Goal: Task Accomplishment & Management: Complete application form

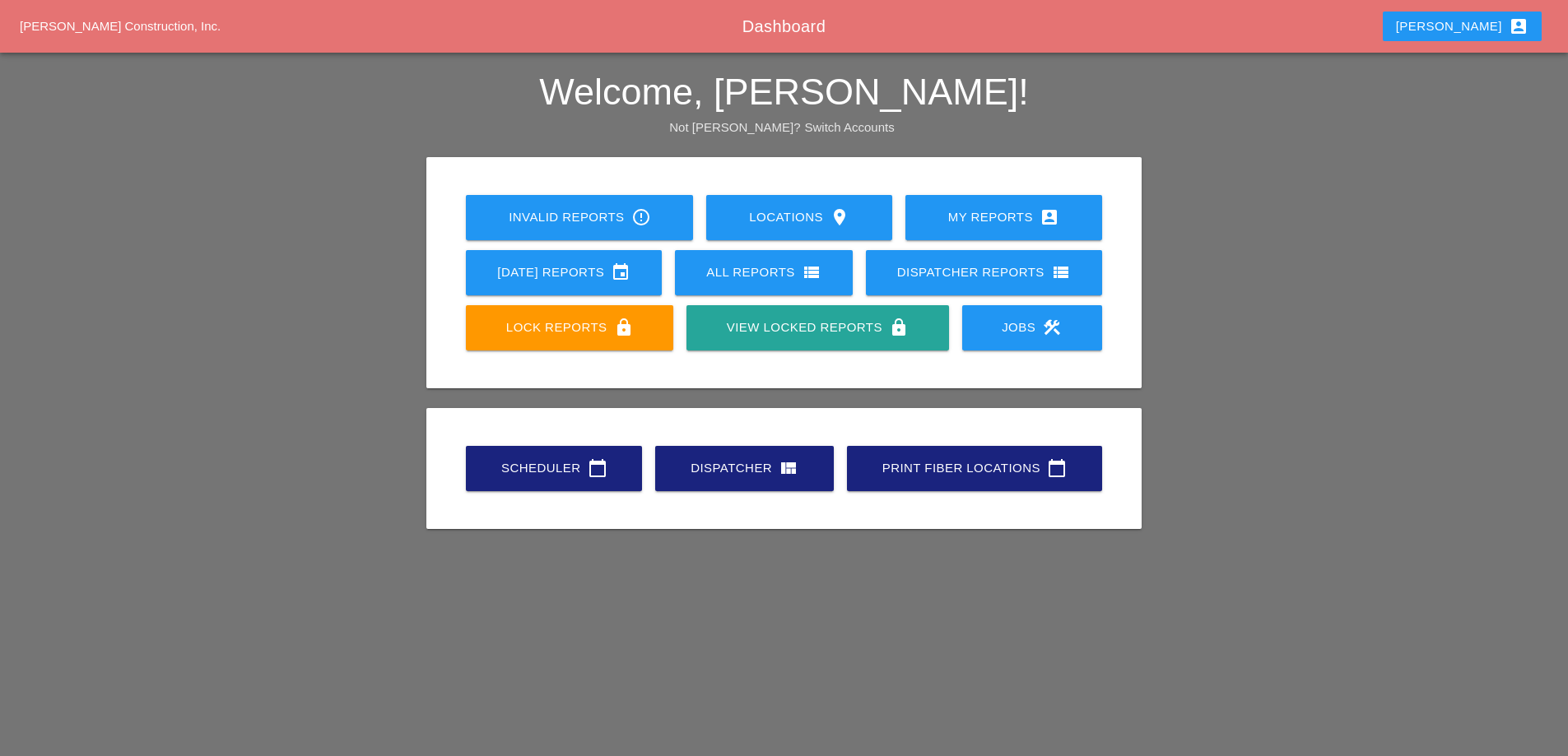
click at [556, 468] on div "Scheduler calendar_today" at bounding box center [553, 468] width 123 height 20
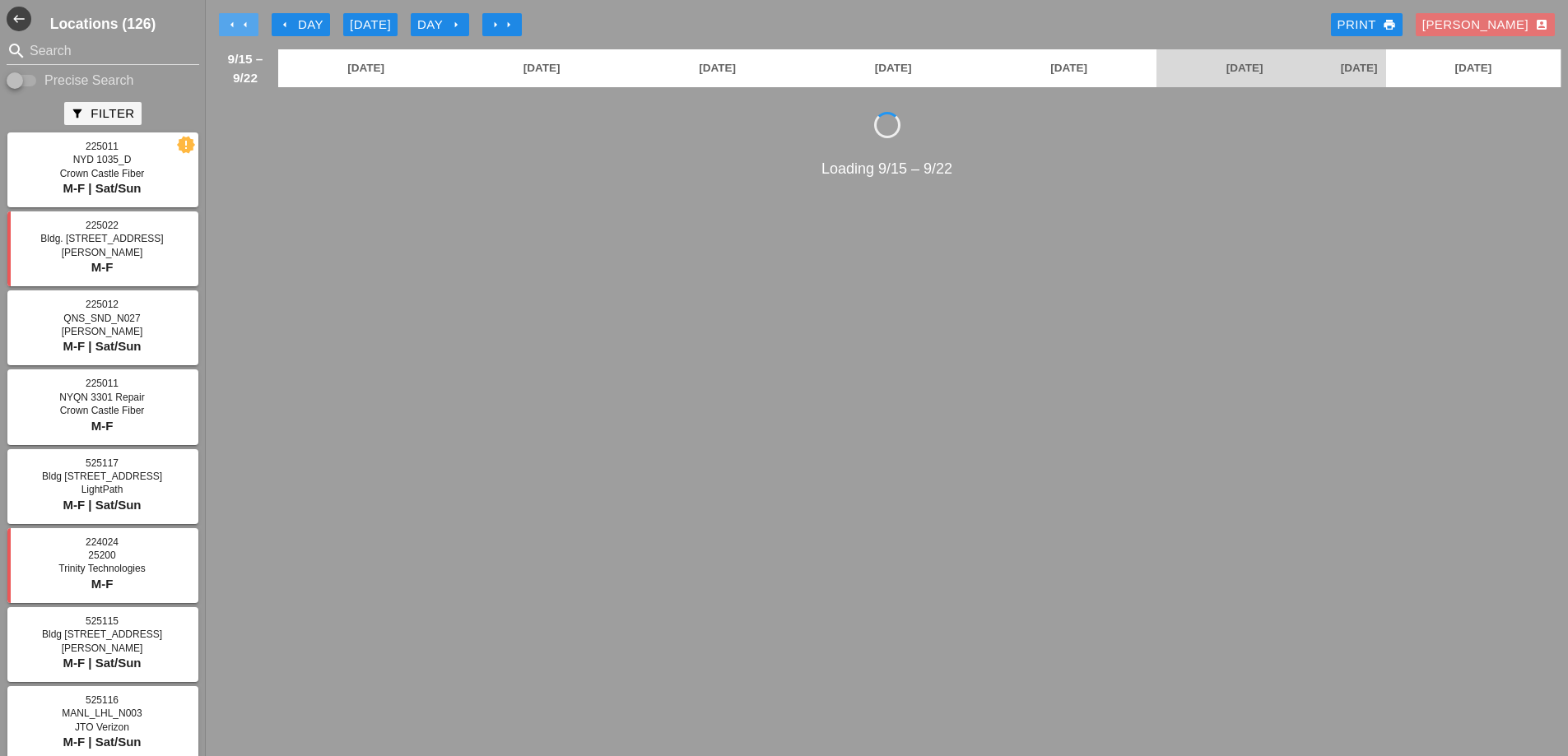
click at [228, 21] on icon "arrow_left" at bounding box center [232, 24] width 13 height 13
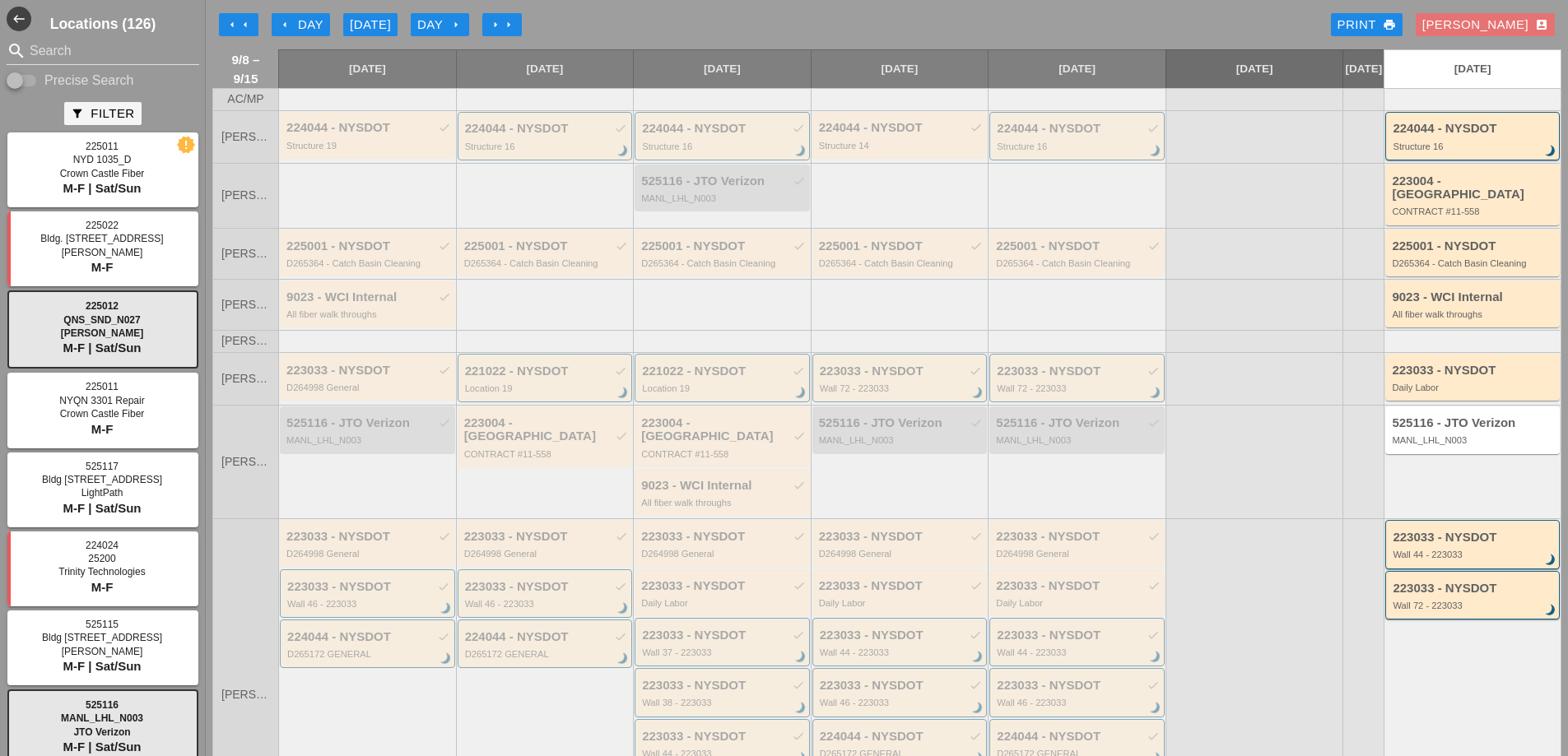
scroll to position [329, 0]
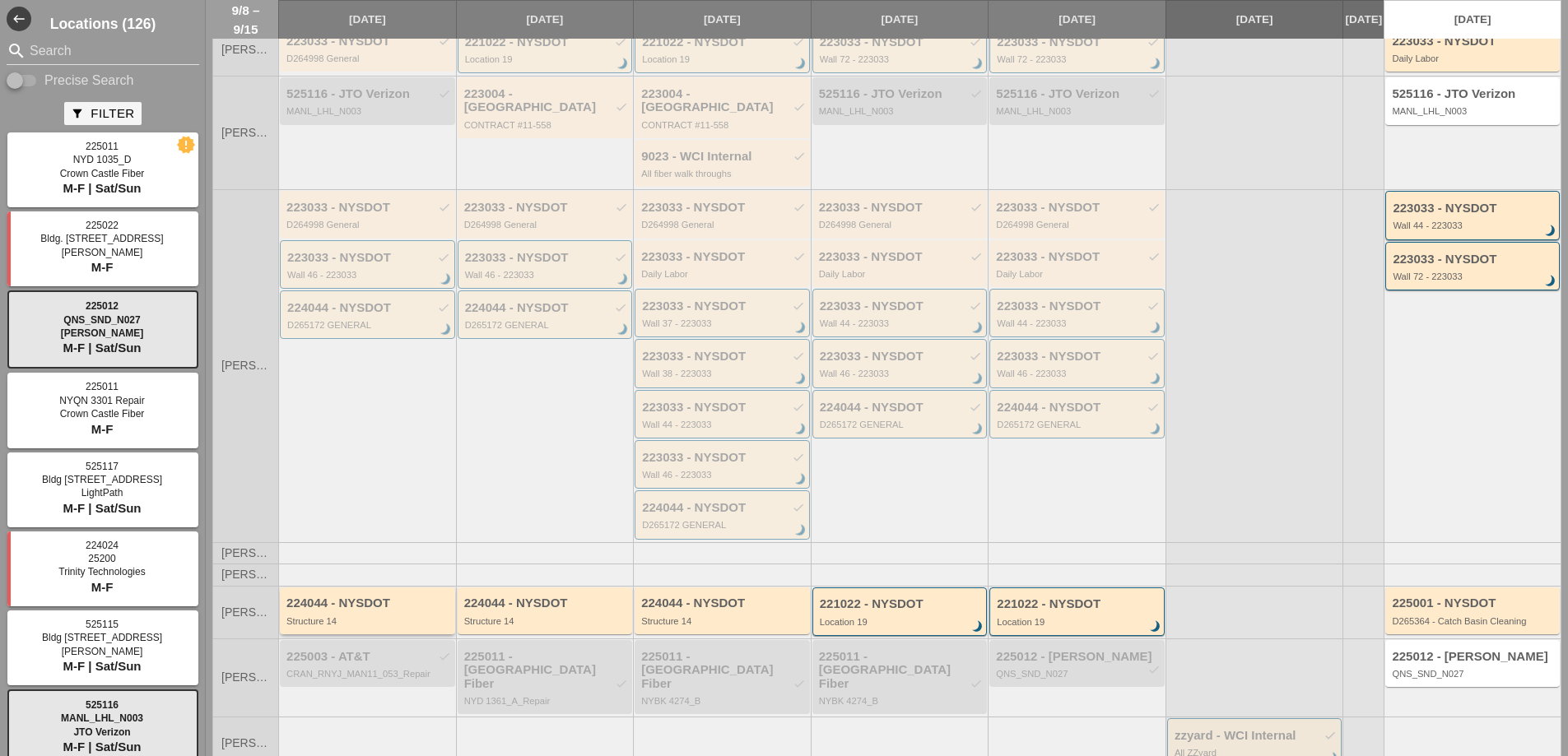
click at [381, 597] on div "224044 - NYSDOT" at bounding box center [368, 604] width 164 height 14
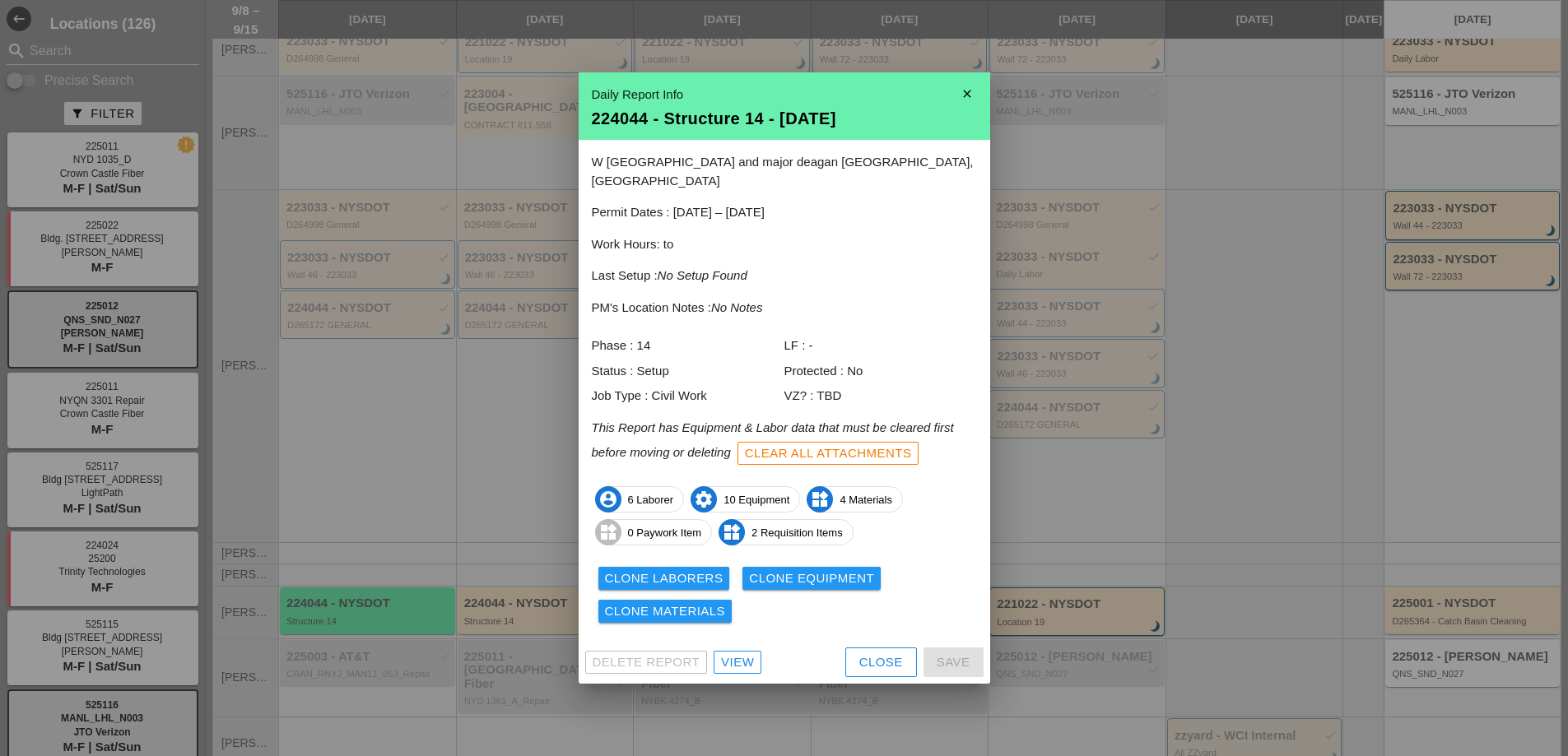
click at [739, 657] on div "View" at bounding box center [738, 663] width 33 height 19
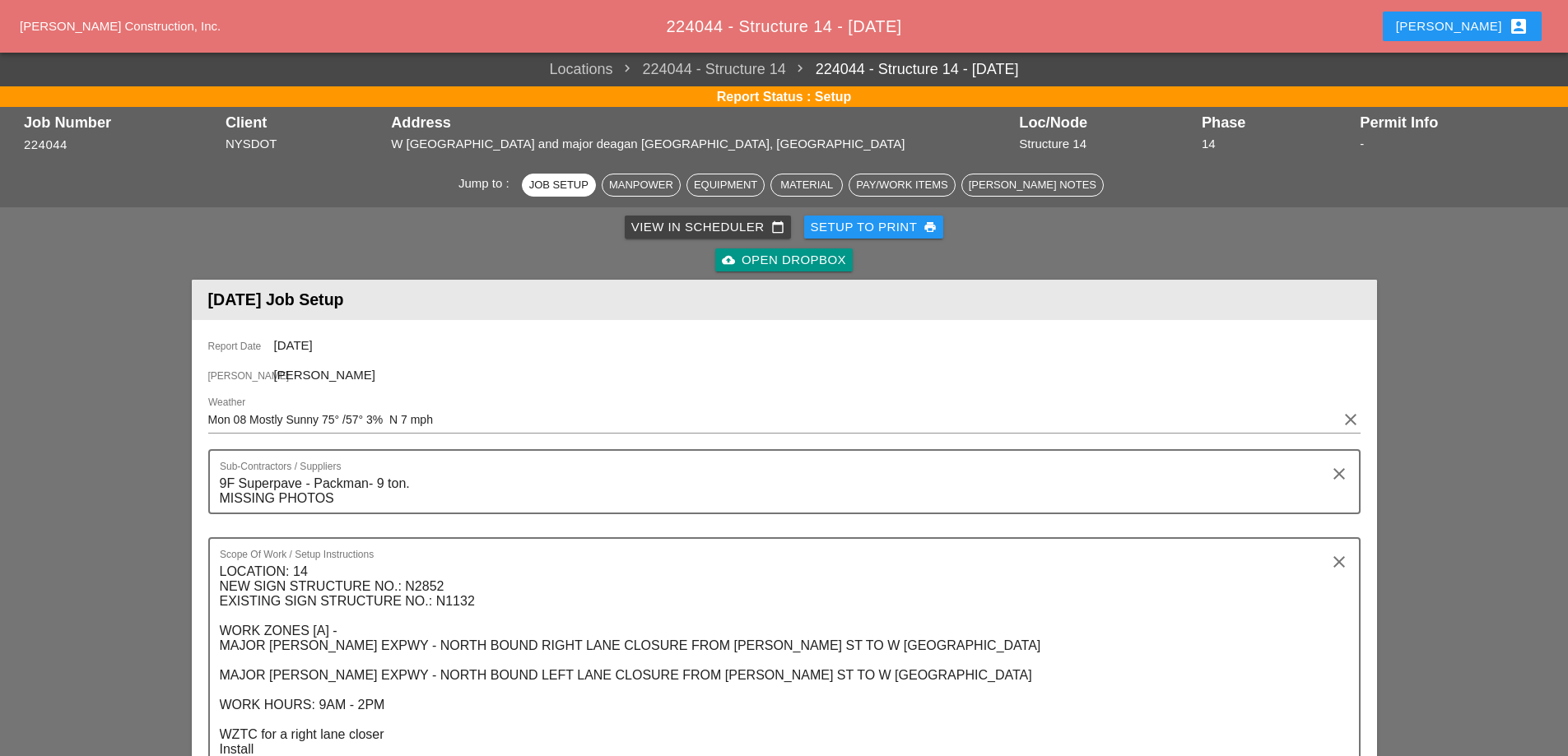
scroll to position [576, 0]
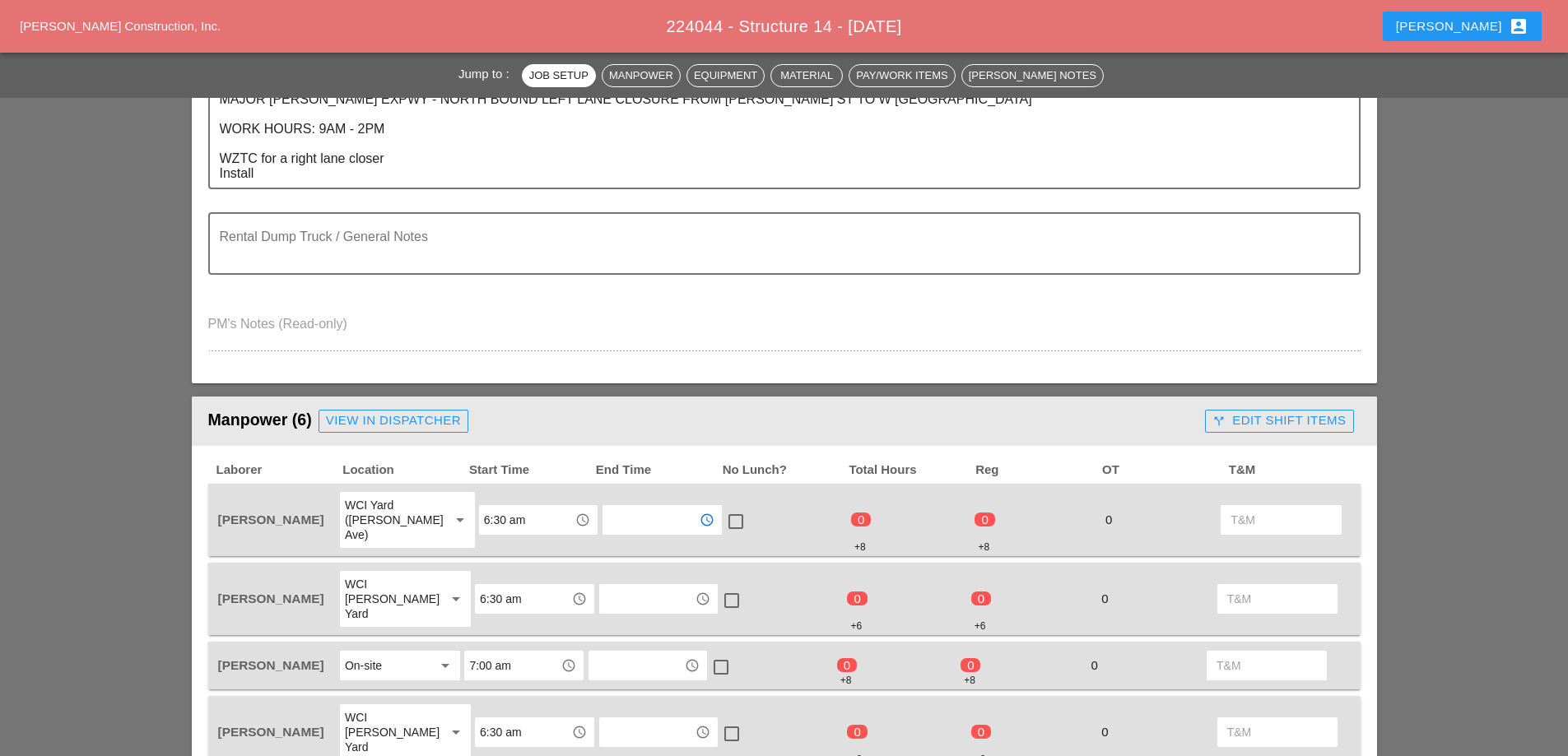
click at [649, 507] on input "text" at bounding box center [650, 520] width 86 height 26
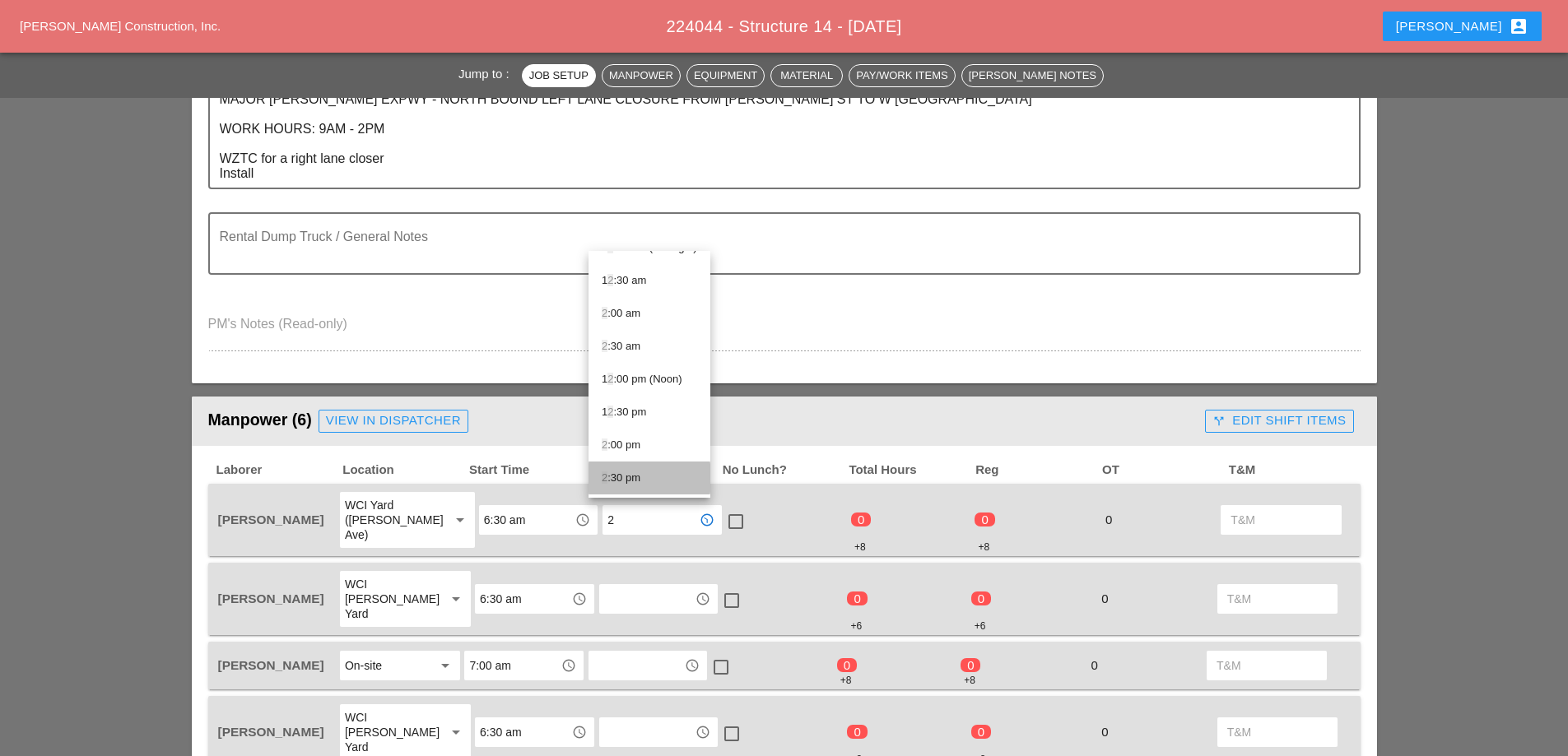
click at [640, 472] on div "2 :30 pm" at bounding box center [649, 478] width 95 height 20
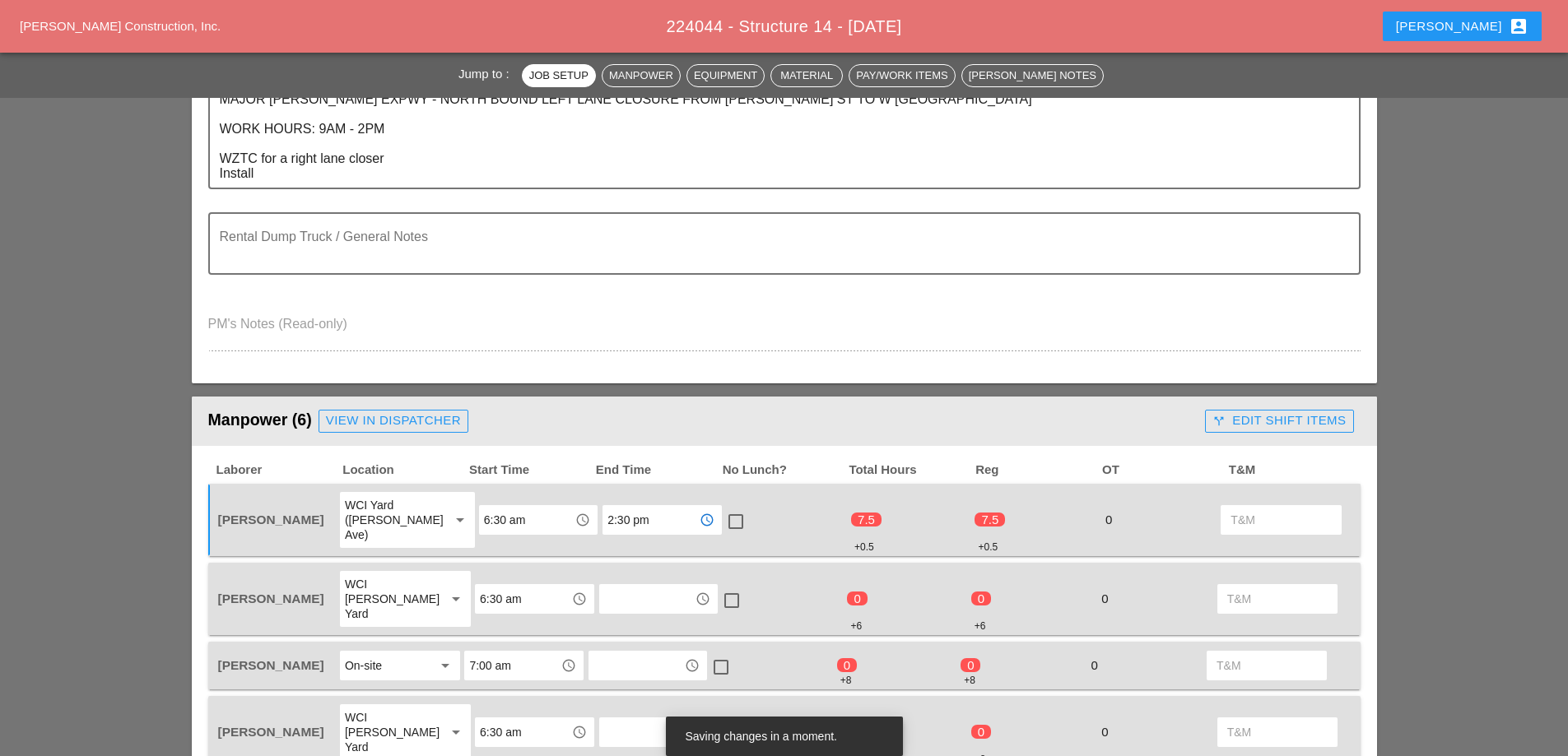
type input "2:30 pm"
click at [628, 586] on input "text" at bounding box center [647, 599] width 86 height 26
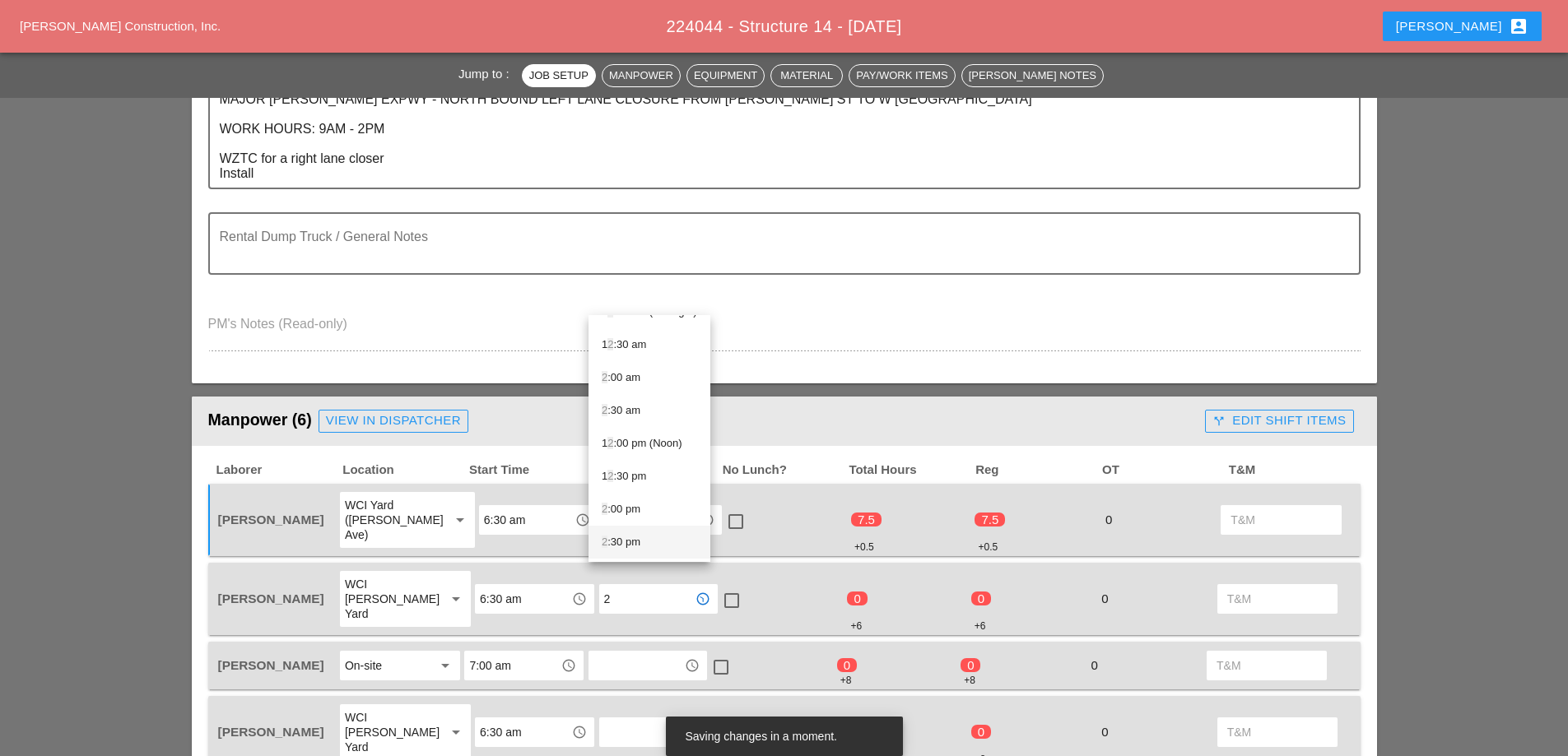
click at [633, 541] on div "2 :30 pm" at bounding box center [649, 542] width 95 height 20
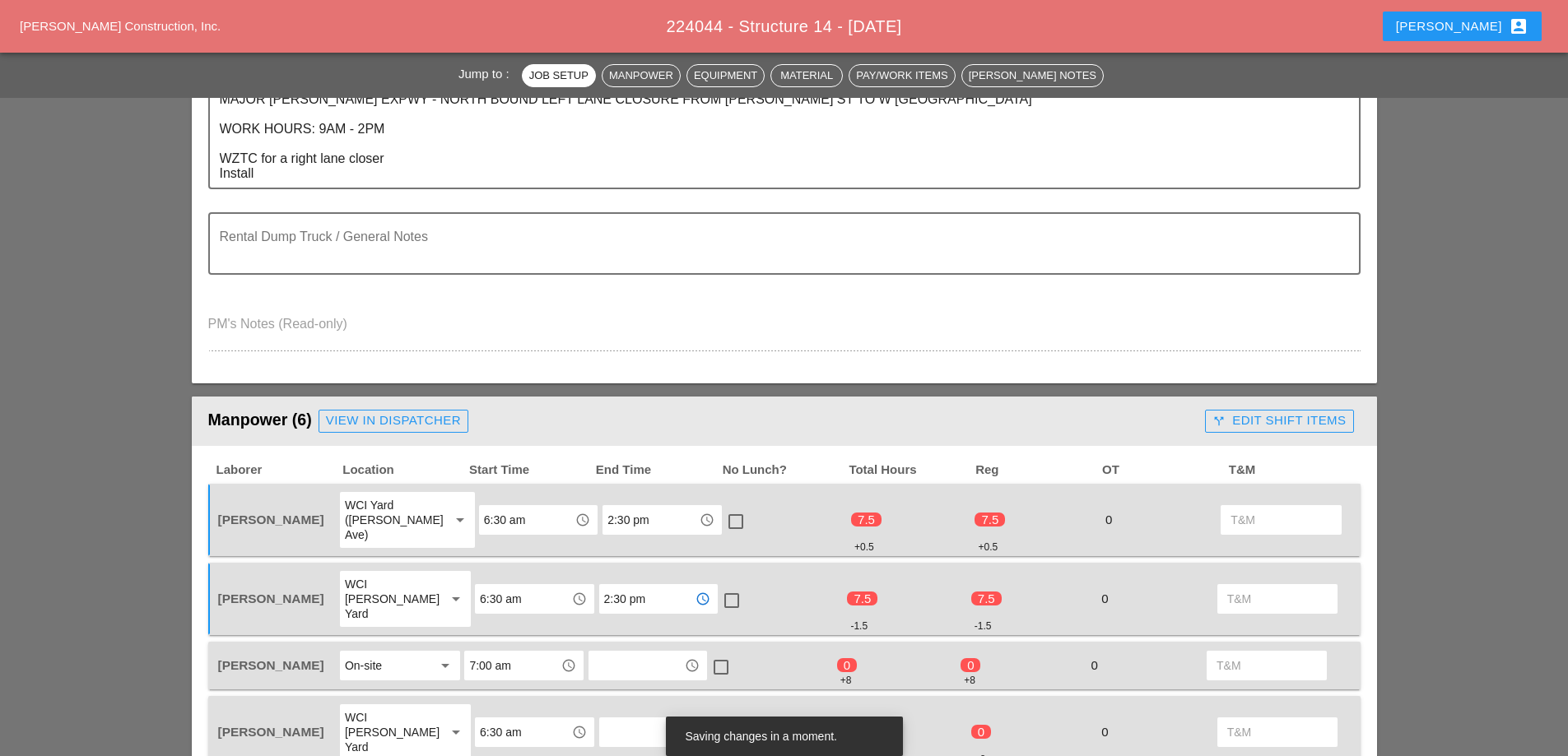
type input "2:30 pm"
click at [722, 510] on div at bounding box center [736, 522] width 28 height 28
checkbox input "true"
drag, startPoint x: 722, startPoint y: 574, endPoint x: 710, endPoint y: 584, distance: 15.6
click at [723, 587] on div at bounding box center [732, 601] width 28 height 28
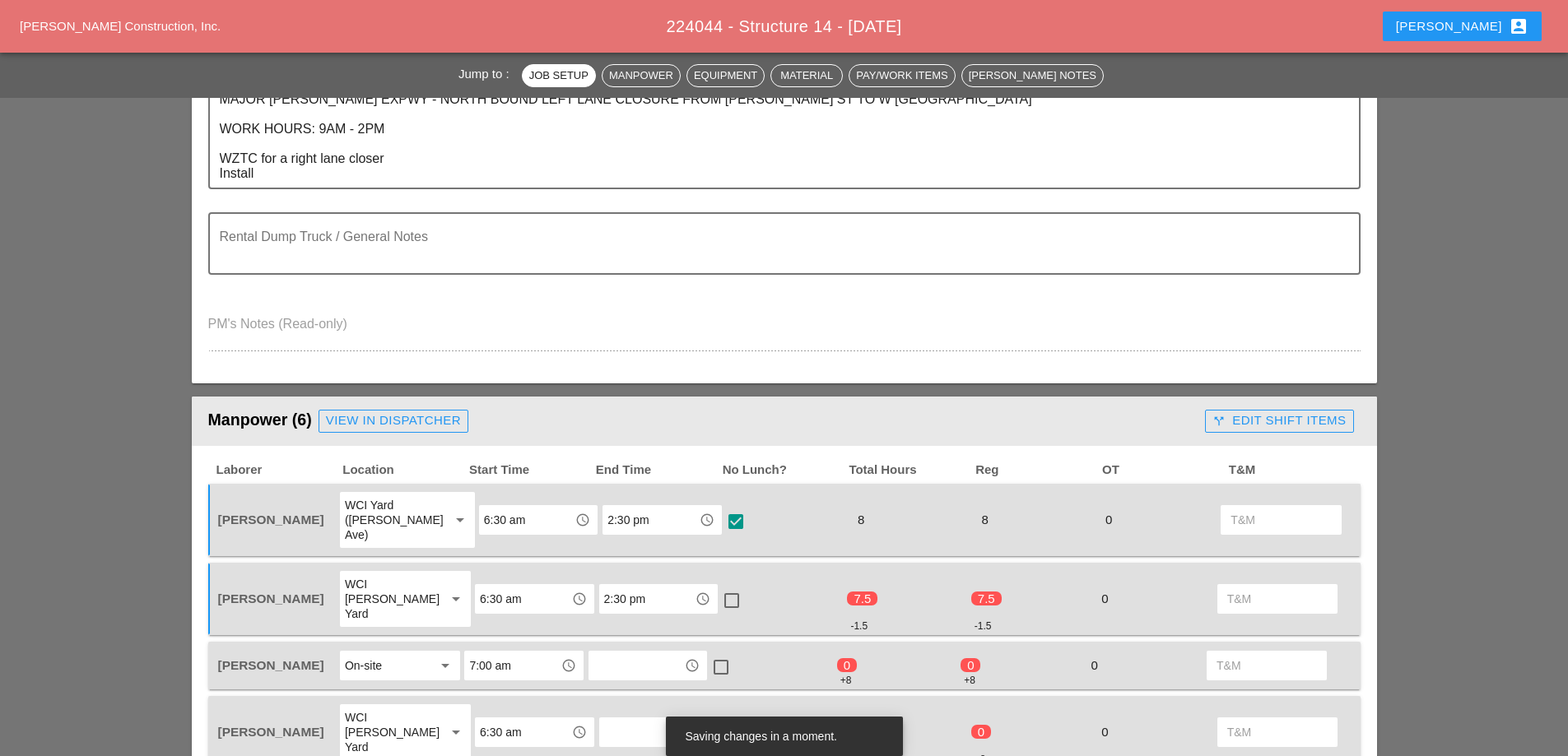
checkbox input "true"
click at [638, 653] on input "text" at bounding box center [636, 666] width 86 height 26
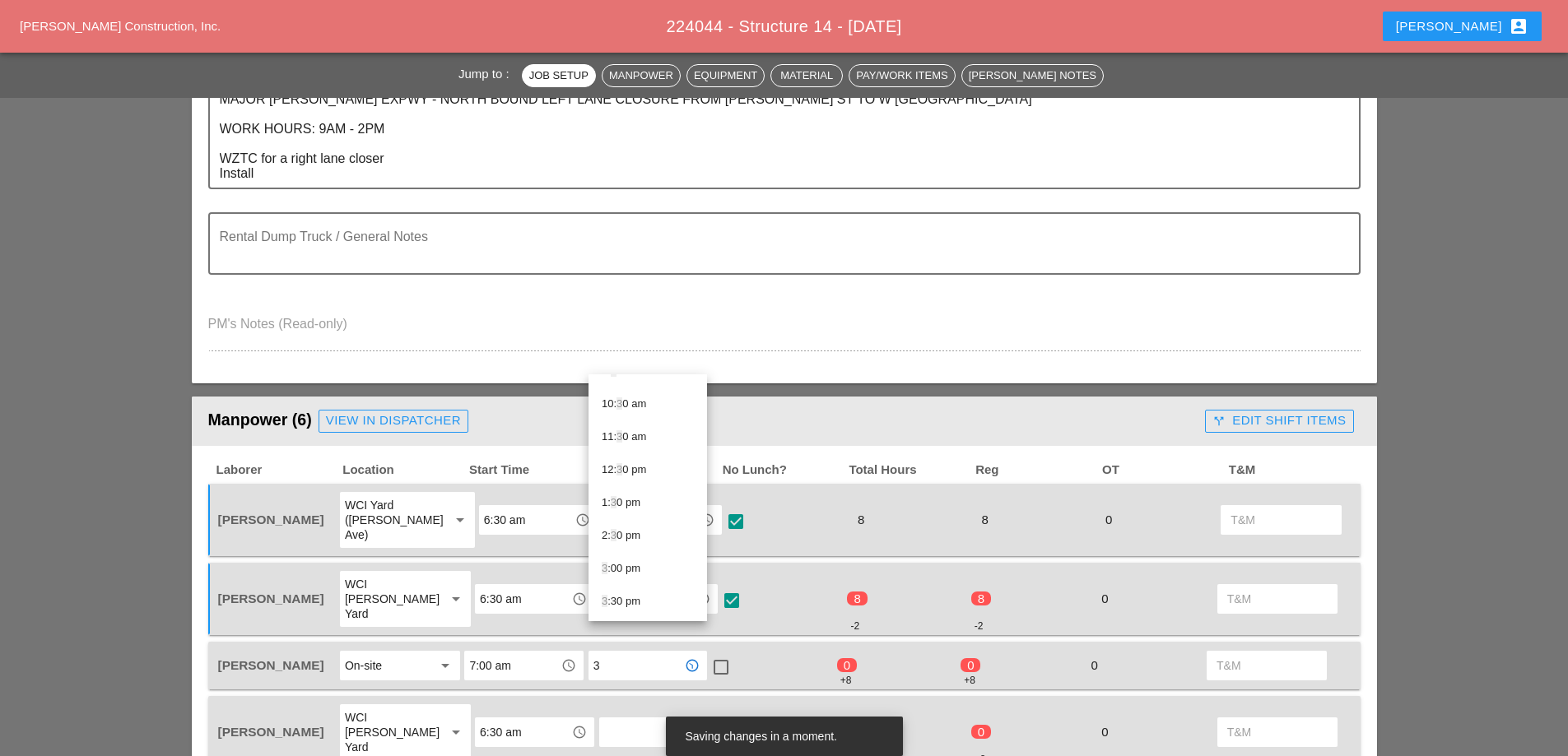
scroll to position [418, 0]
click at [629, 538] on div "3 :30 pm" at bounding box center [648, 536] width 92 height 20
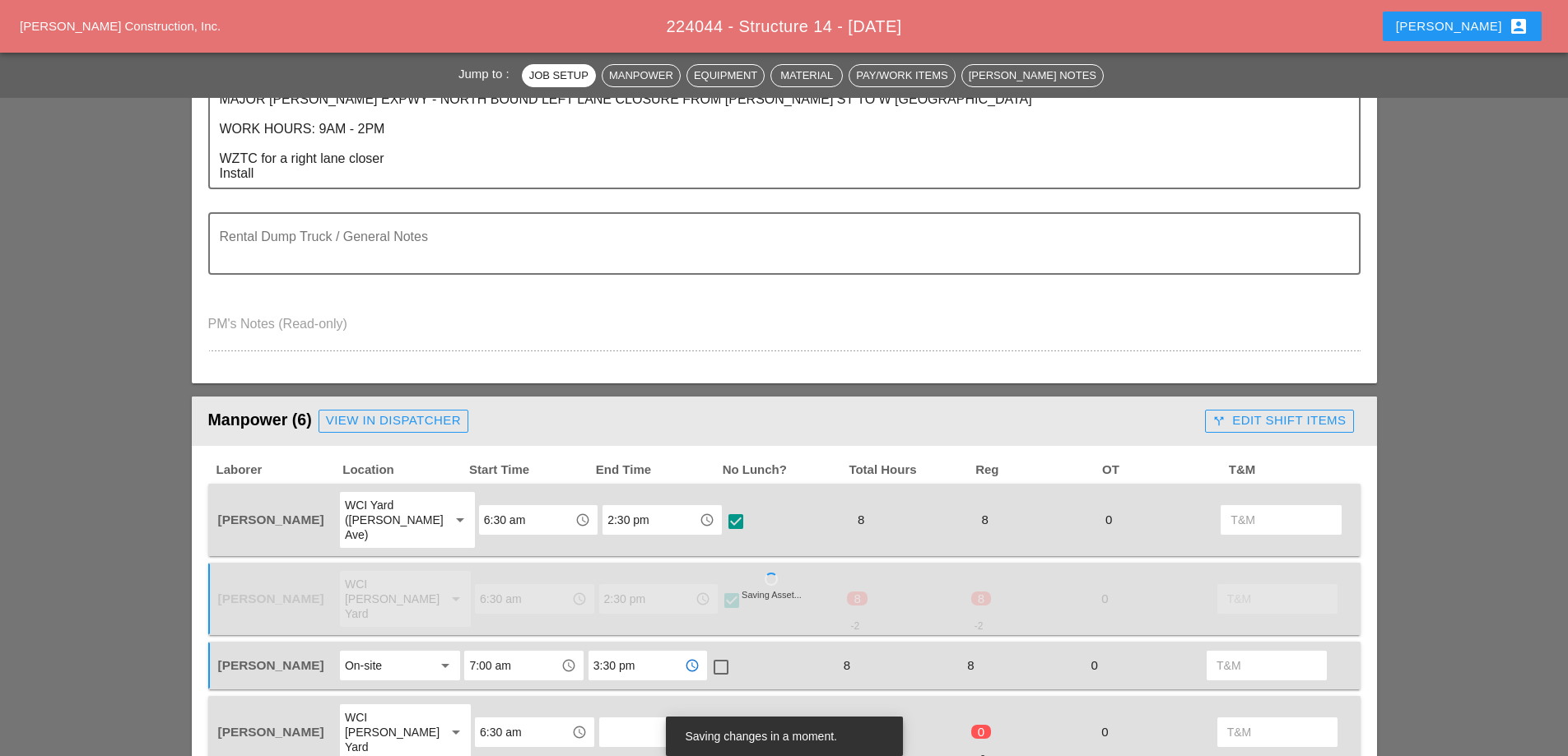
type input "3:30 pm"
click at [720, 654] on div at bounding box center [721, 668] width 28 height 28
checkbox input "true"
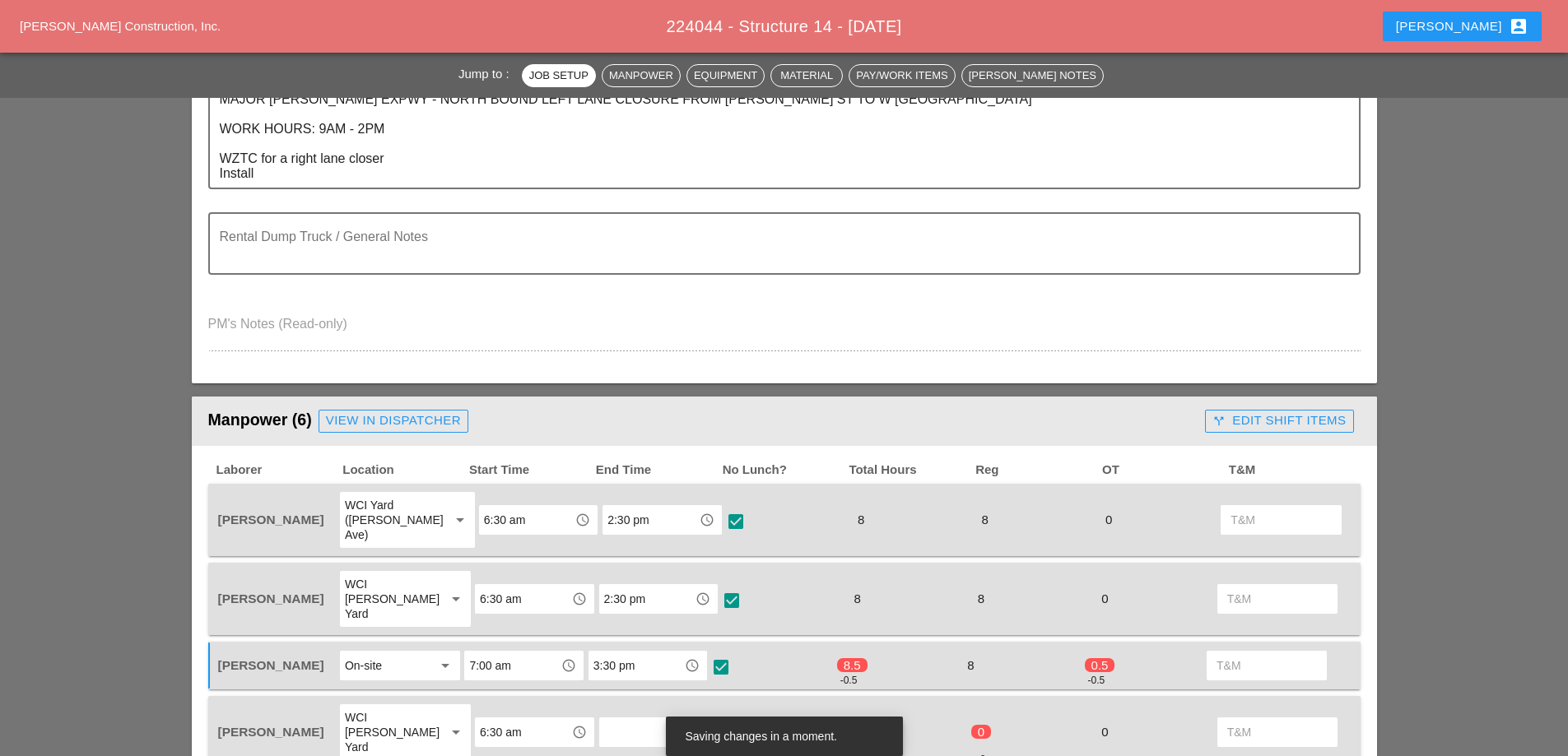
click at [609, 719] on input "text" at bounding box center [647, 732] width 86 height 26
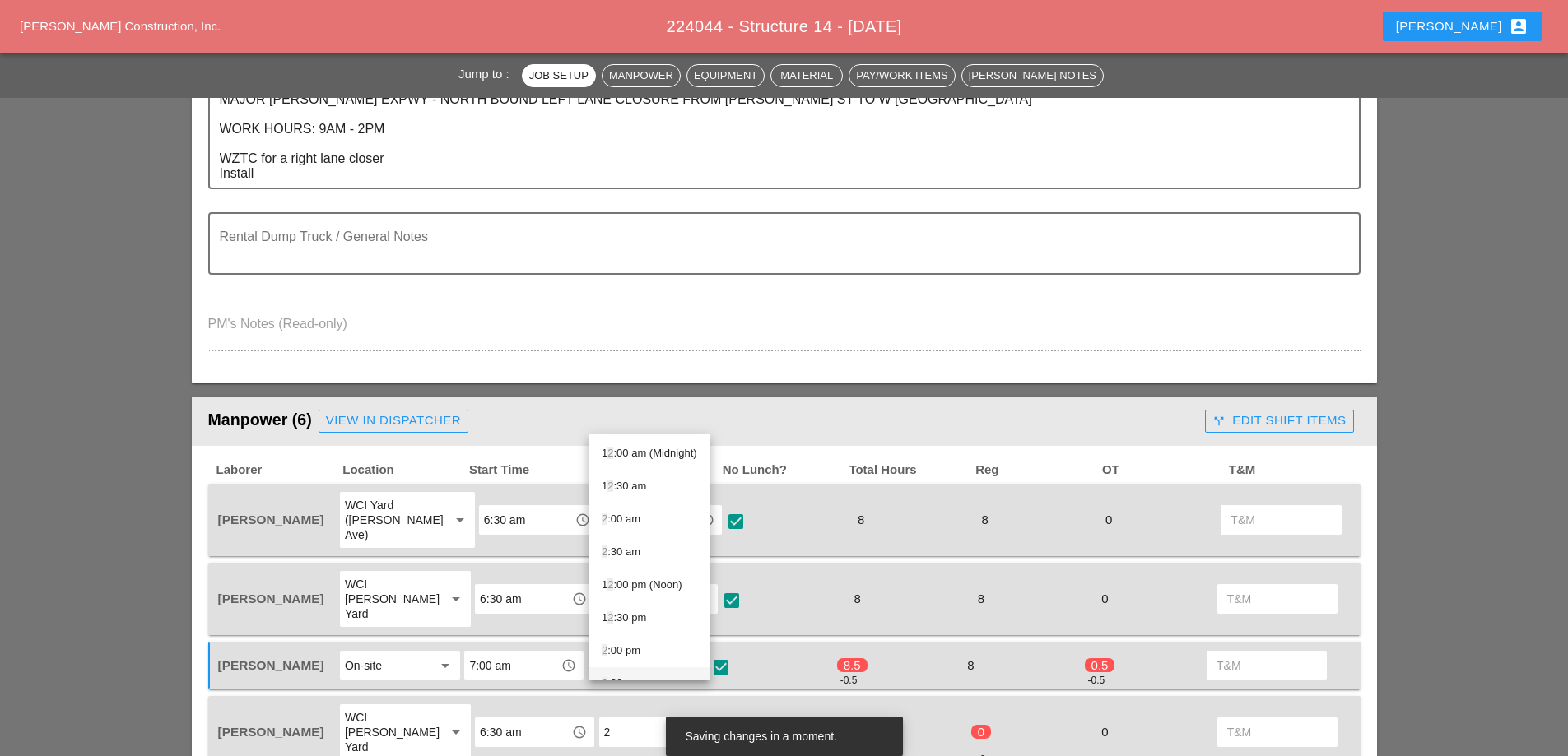
scroll to position [23, 0]
click at [625, 661] on div "2 :30 pm" at bounding box center [649, 661] width 95 height 20
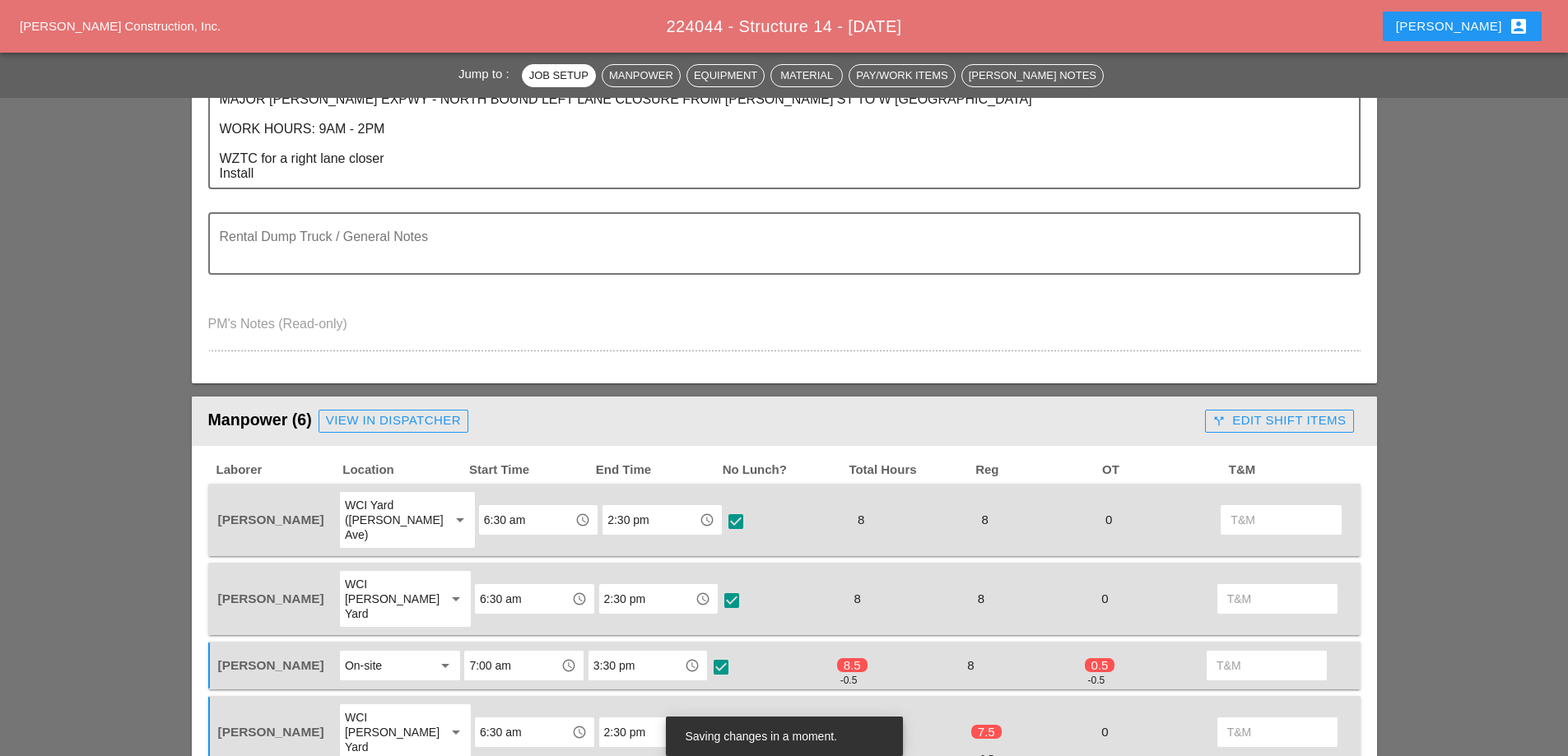
type input "2:30 pm"
click at [724, 720] on div at bounding box center [732, 734] width 28 height 28
checkbox input "true"
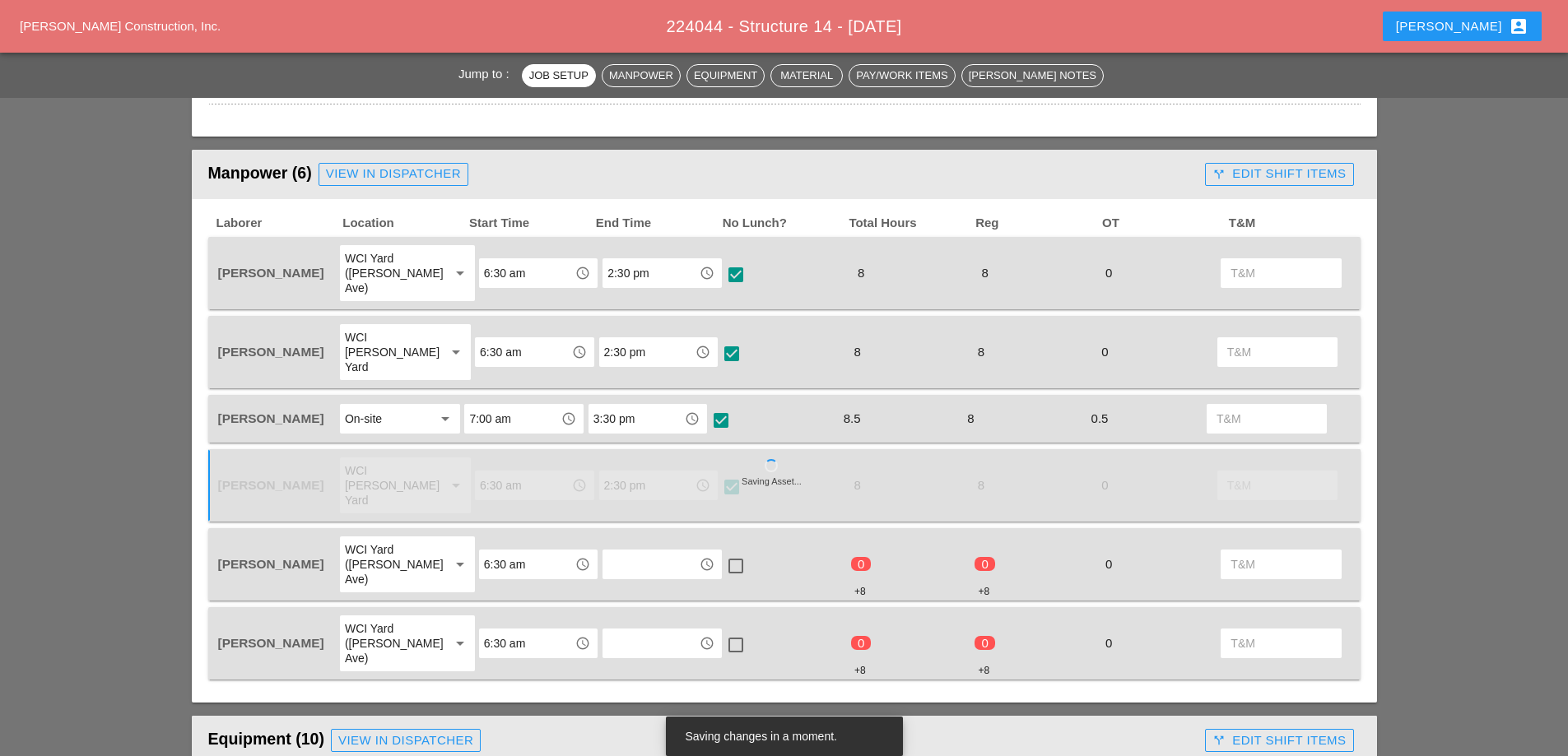
click at [659, 551] on input "text" at bounding box center [650, 564] width 86 height 26
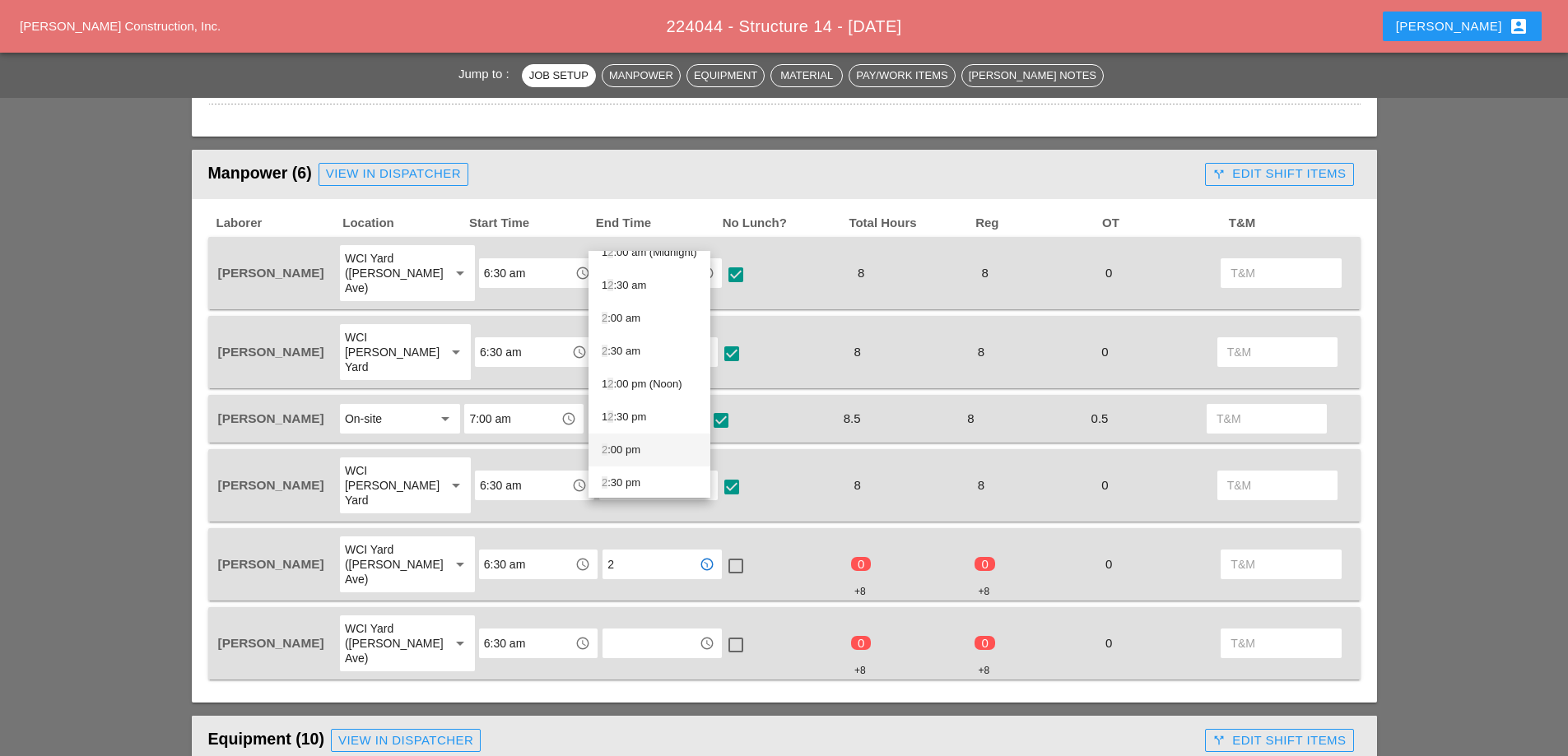
scroll to position [23, 0]
click at [616, 480] on div "2 :30 pm" at bounding box center [649, 478] width 95 height 20
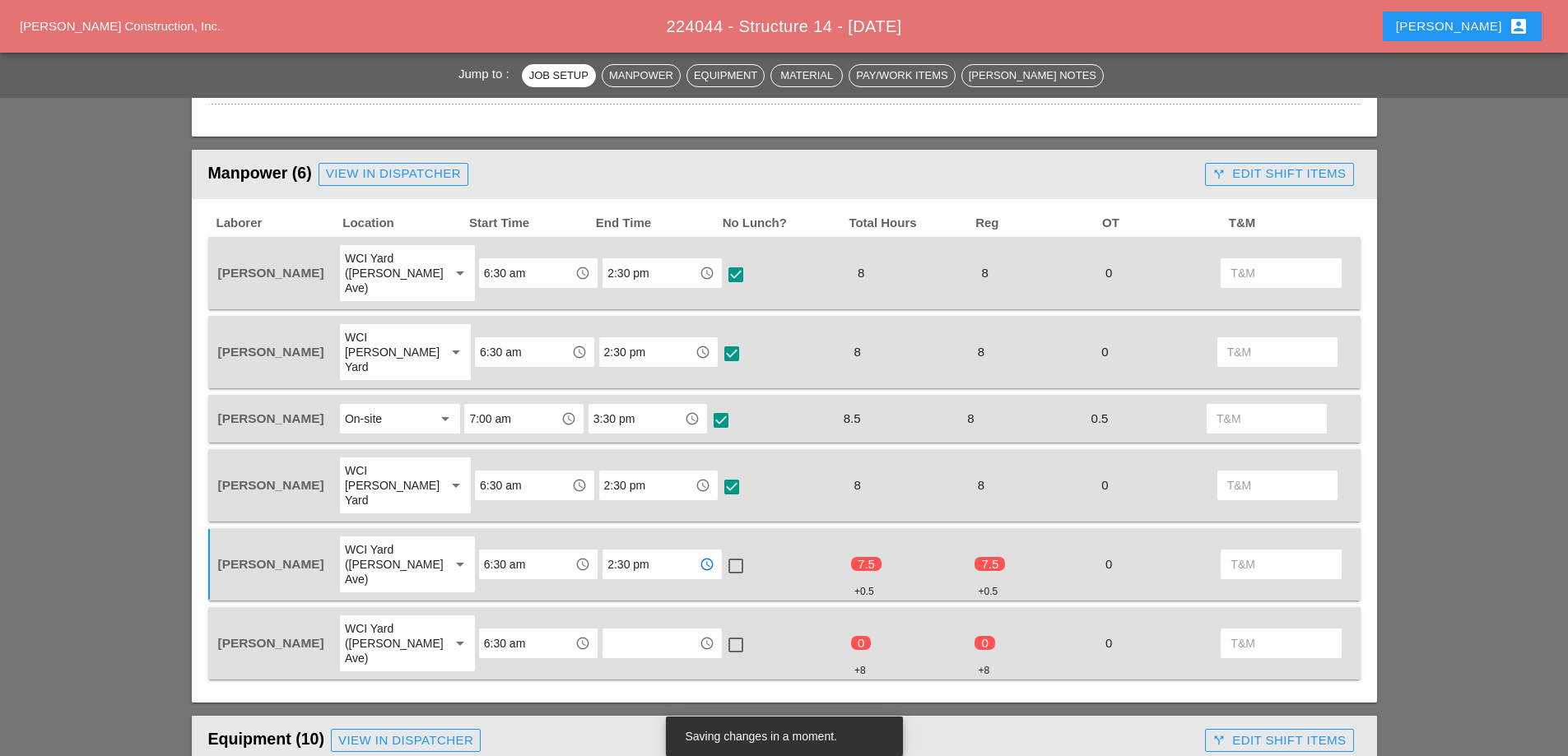
type input "2:30 pm"
click at [722, 552] on div at bounding box center [736, 566] width 28 height 28
checkbox input "true"
click at [621, 630] on input "text" at bounding box center [650, 643] width 86 height 26
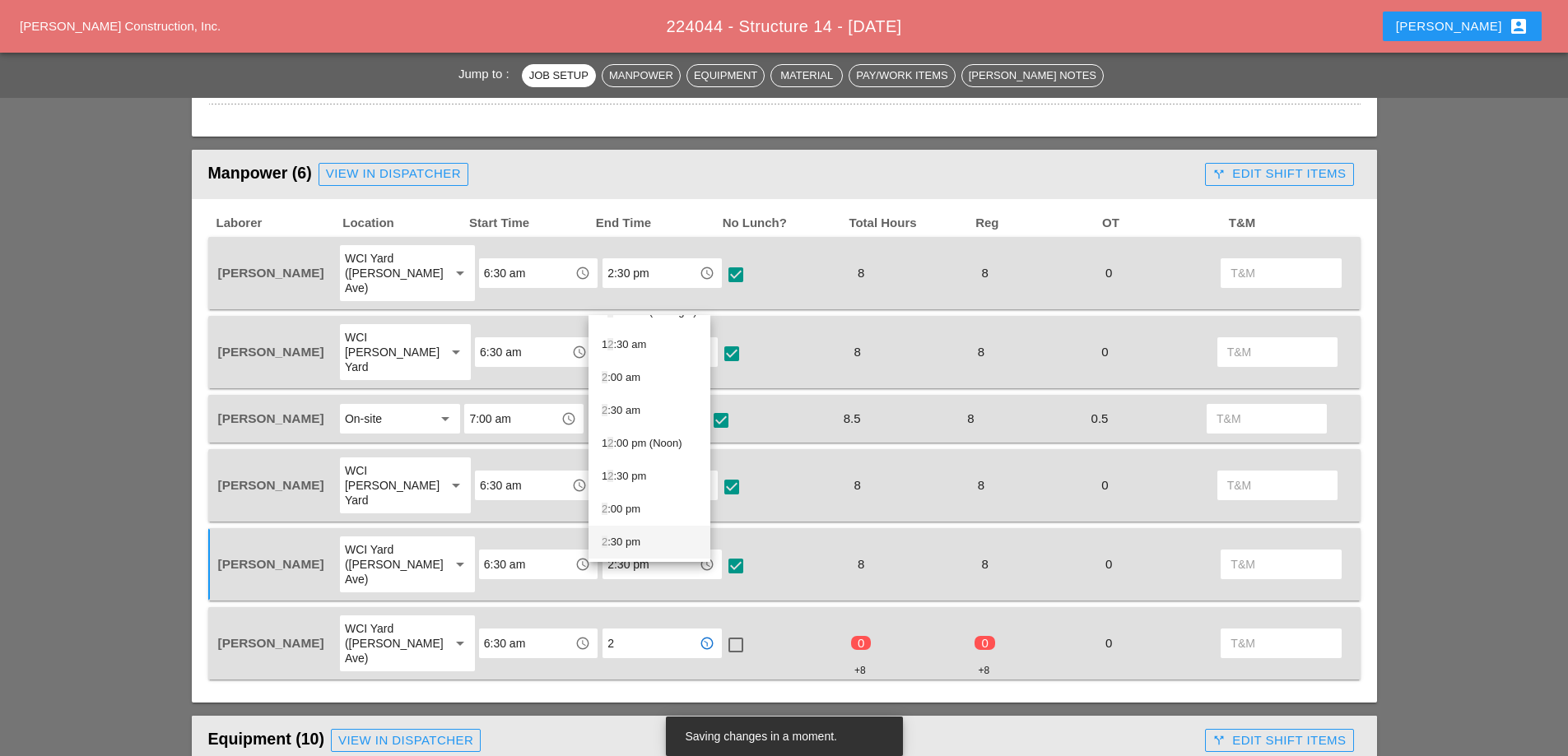
click at [629, 541] on div "2 :30 pm" at bounding box center [649, 542] width 95 height 20
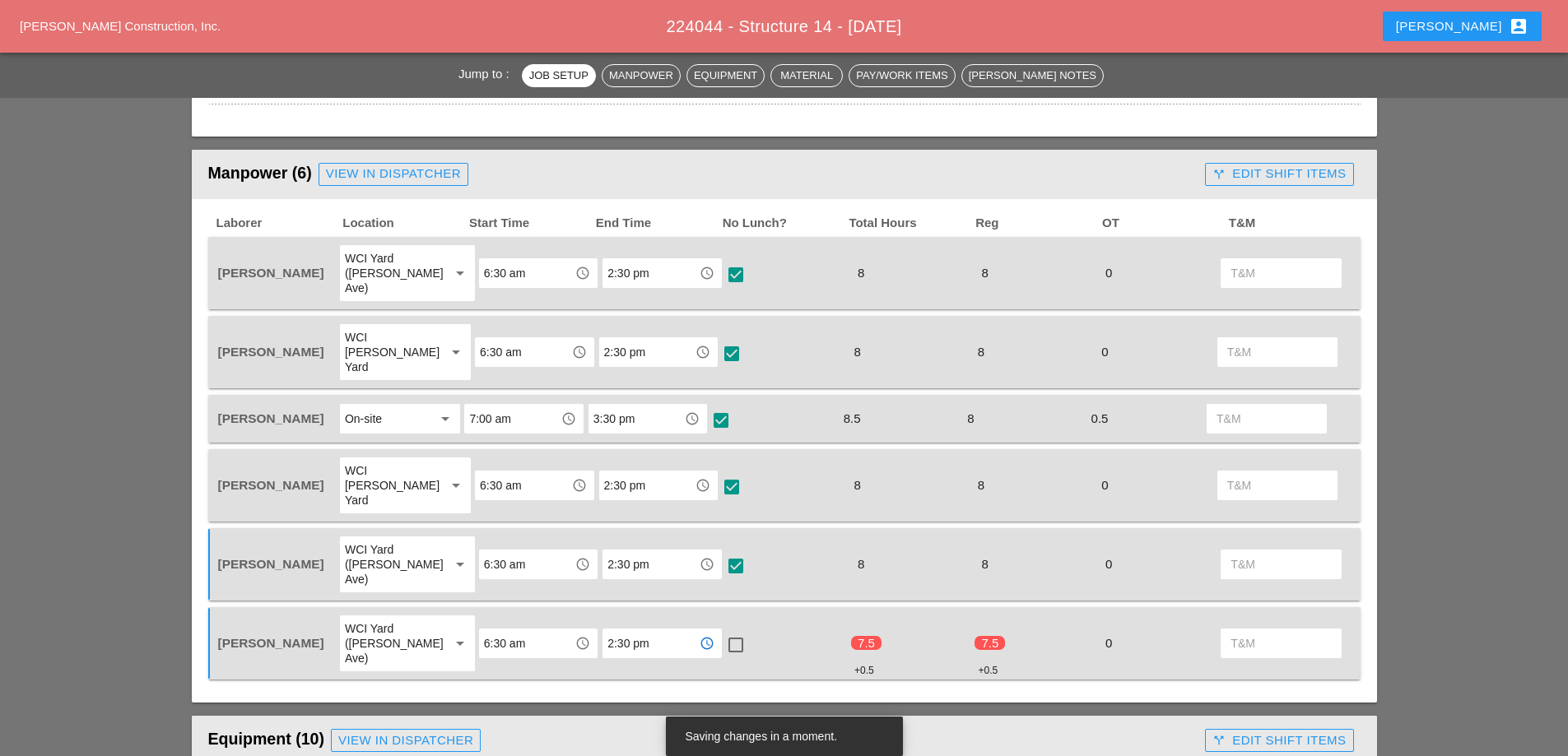
type input "2:30 pm"
click at [725, 631] on div at bounding box center [736, 645] width 28 height 28
checkbox input "true"
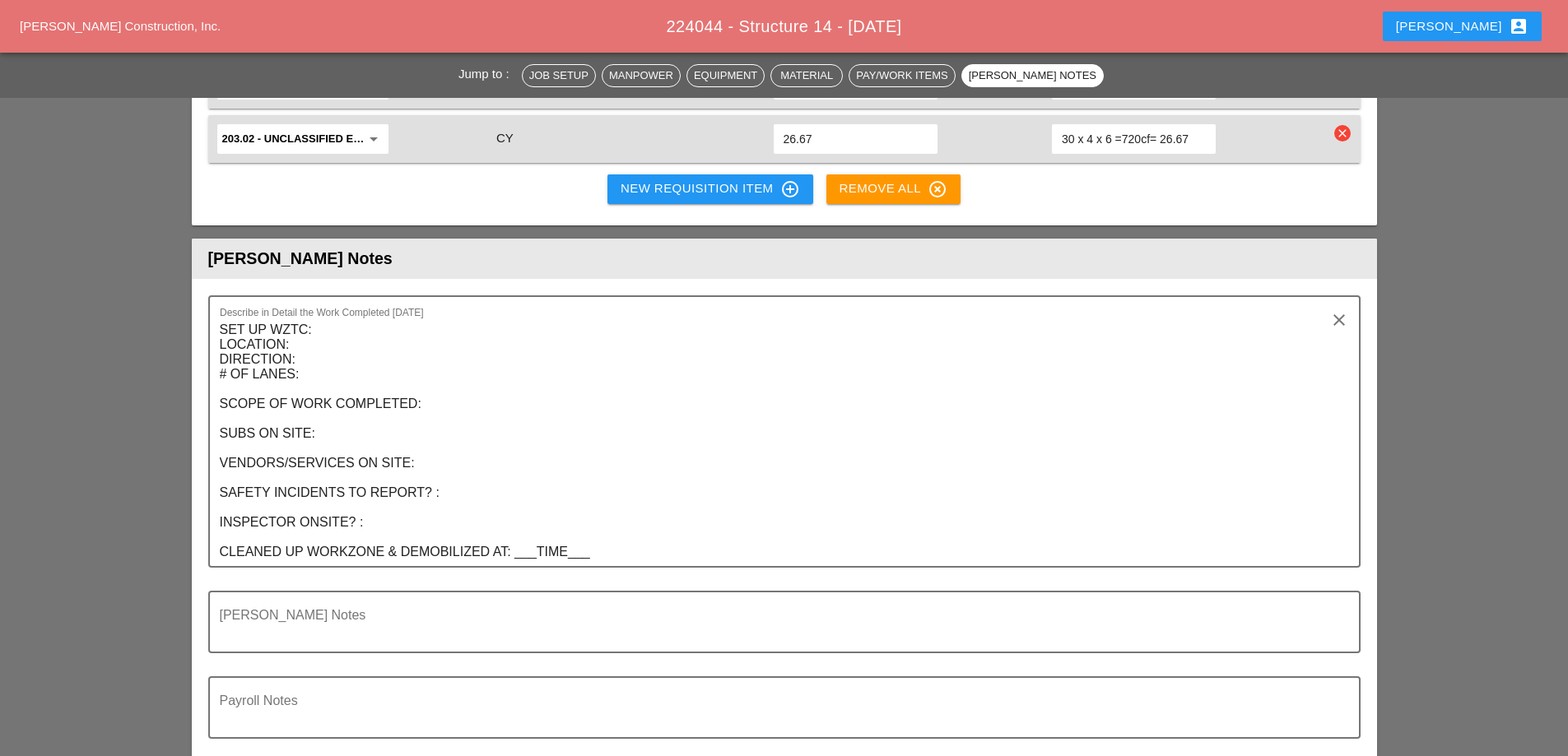
scroll to position [3127, 0]
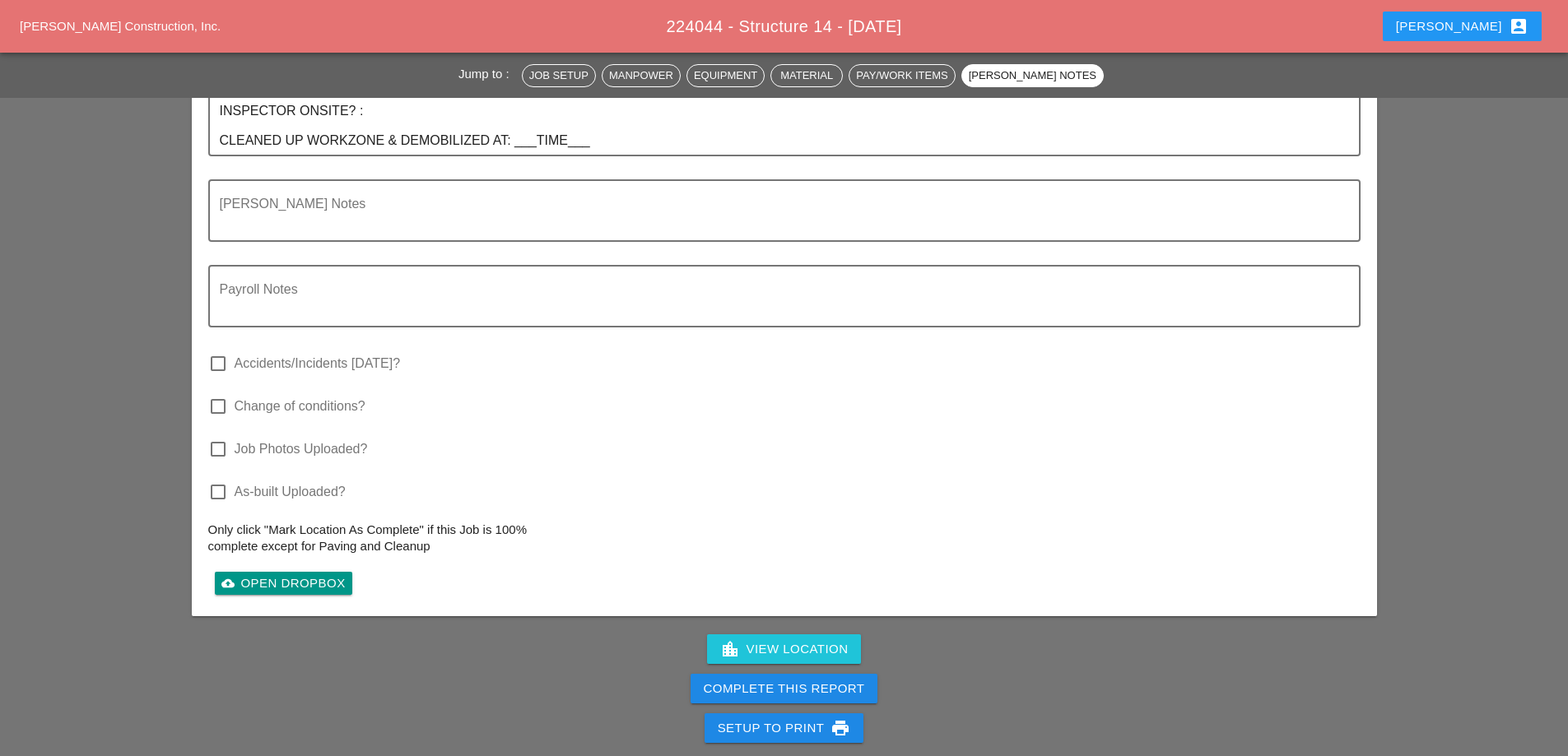
drag, startPoint x: 836, startPoint y: 613, endPoint x: 954, endPoint y: 85, distance: 541.0
click at [836, 680] on div "Complete This Report" at bounding box center [784, 690] width 161 height 19
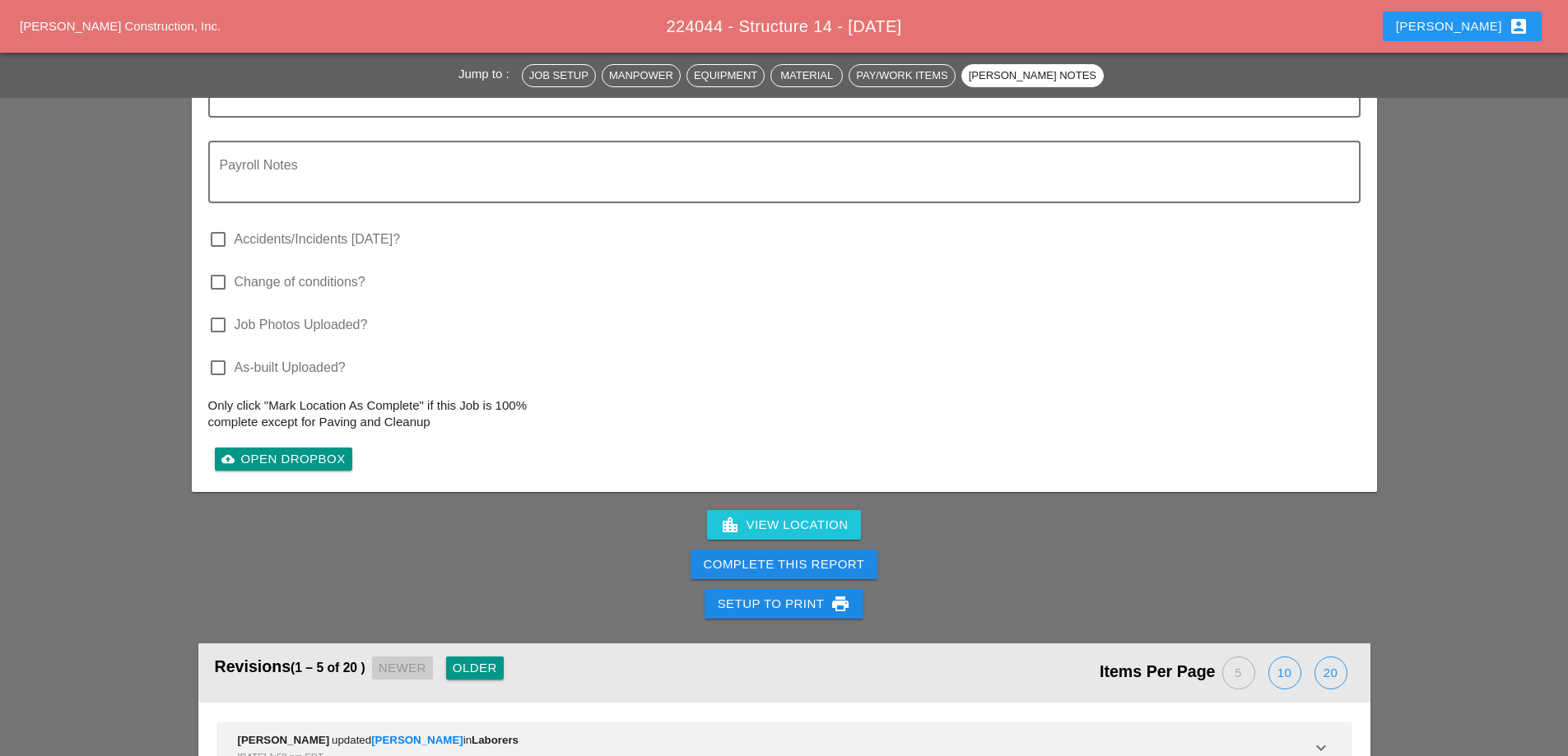
scroll to position [3374, 0]
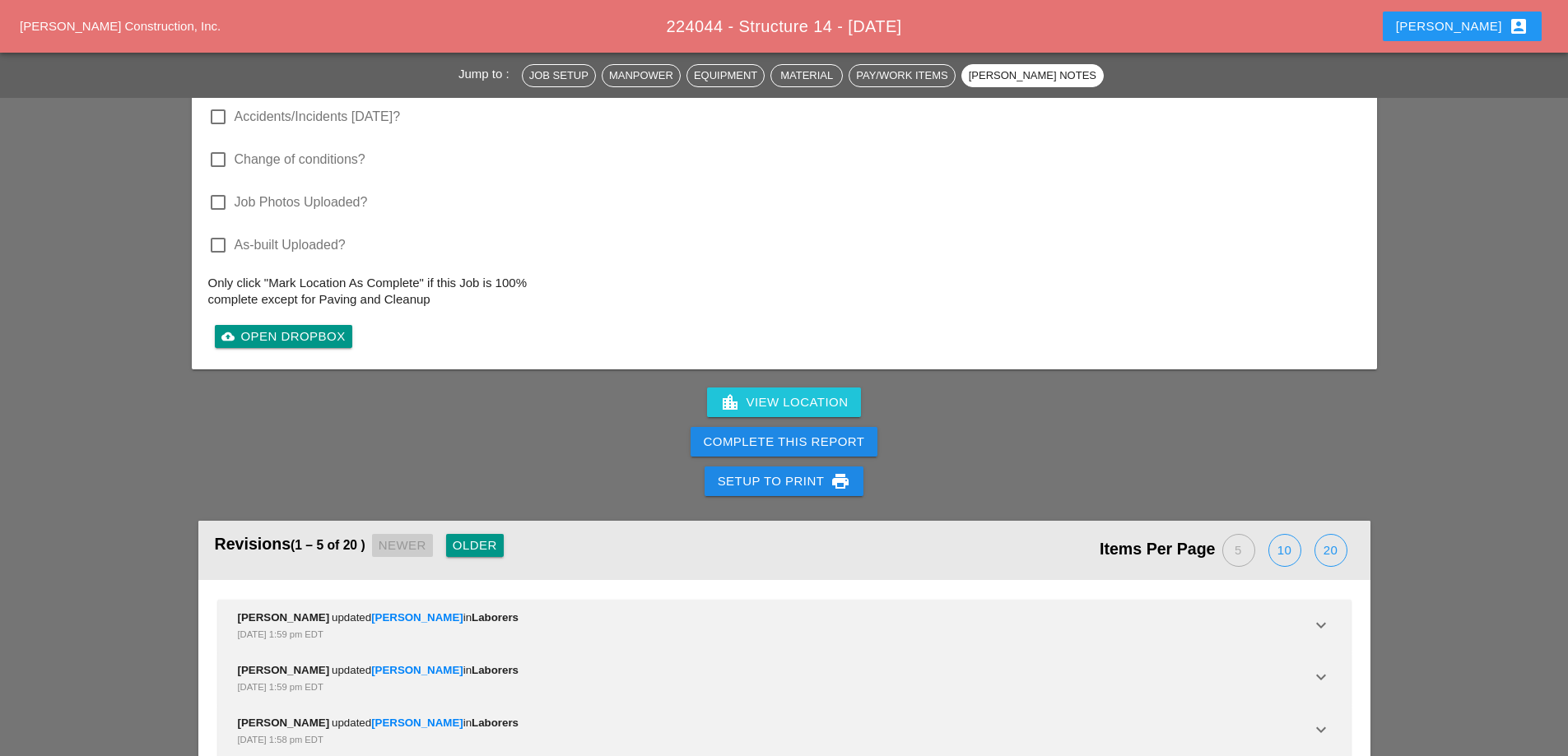
click at [774, 433] on div "Complete This Report" at bounding box center [784, 443] width 161 height 19
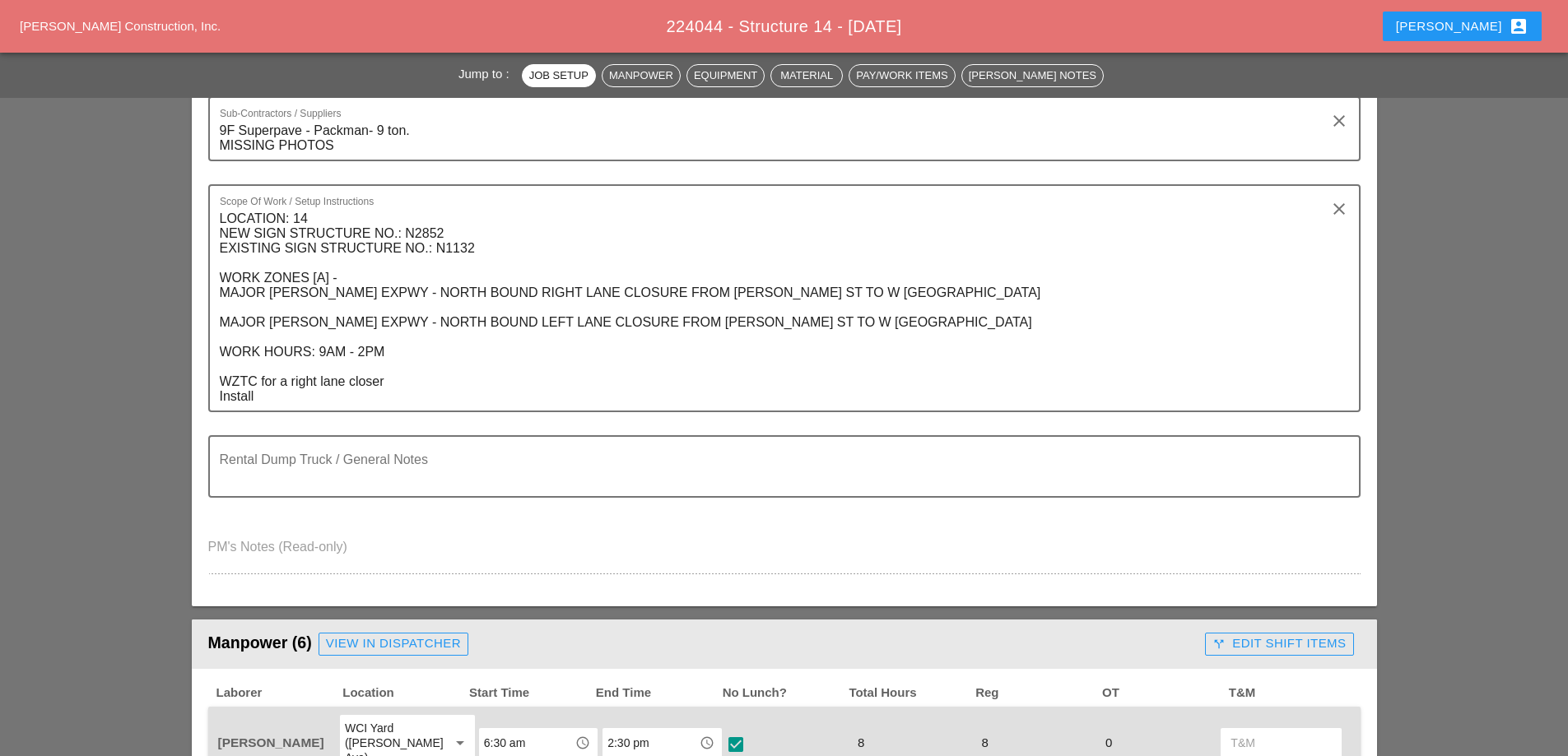
scroll to position [0, 0]
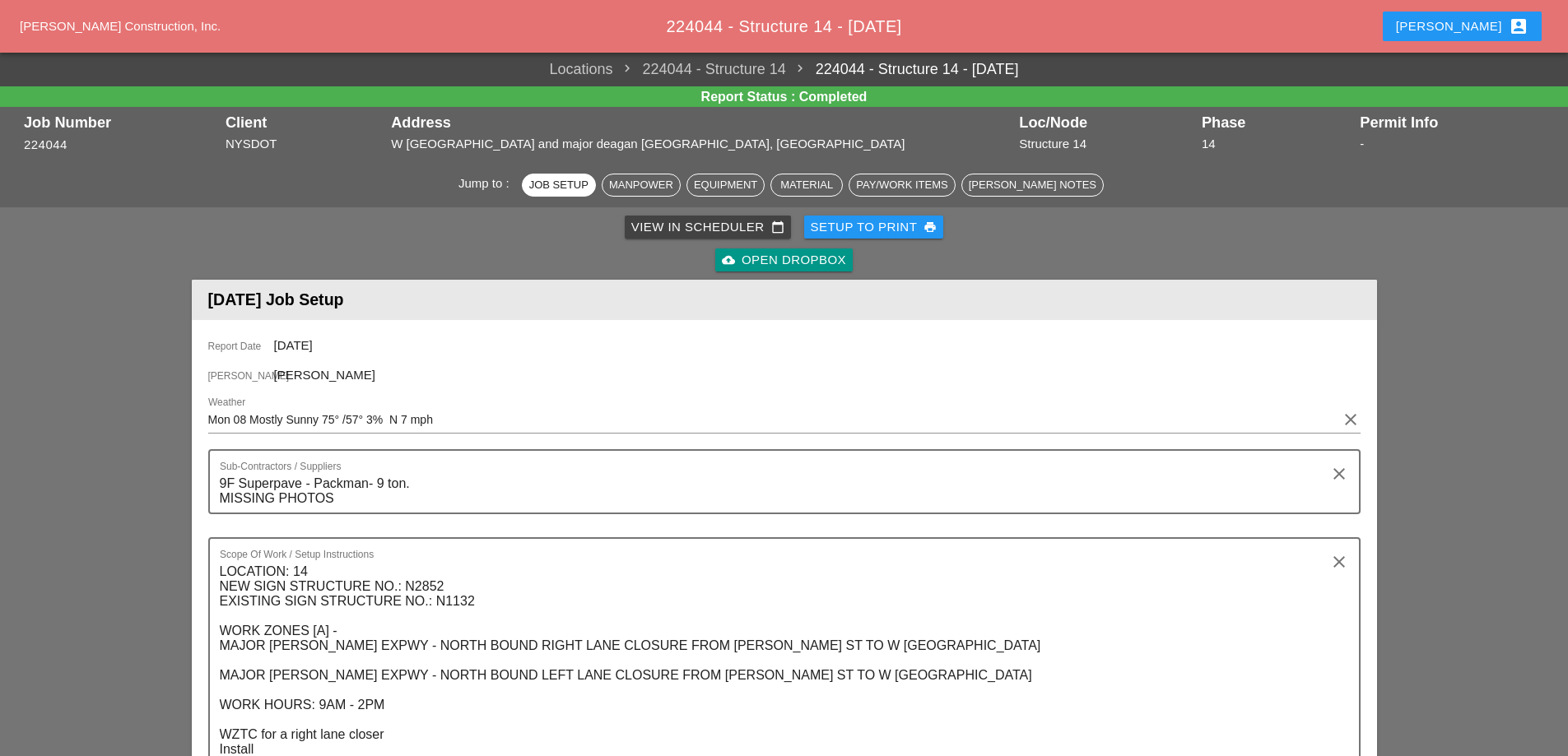
click at [682, 228] on div "View in Scheduler calendar_today" at bounding box center [707, 228] width 153 height 19
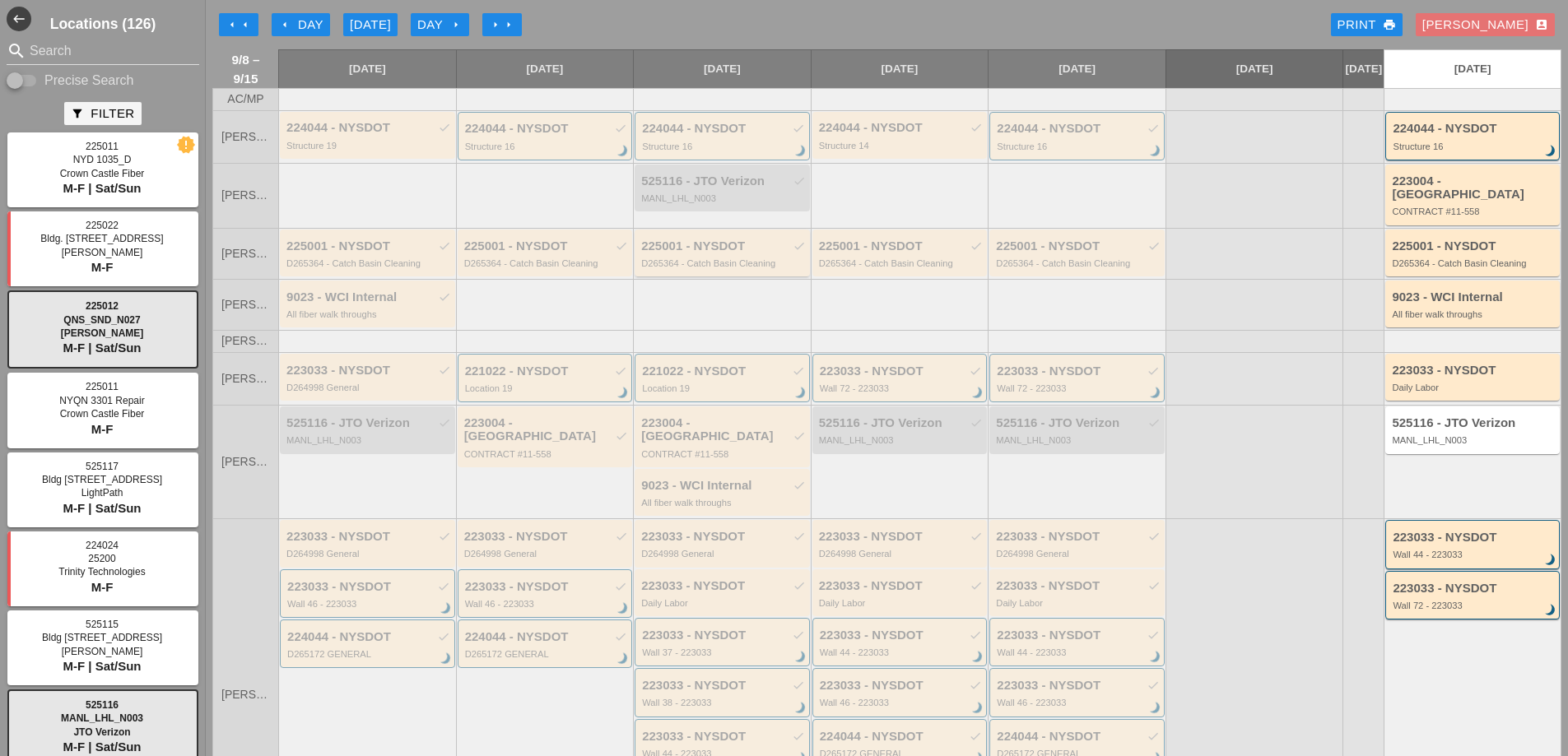
scroll to position [336, 0]
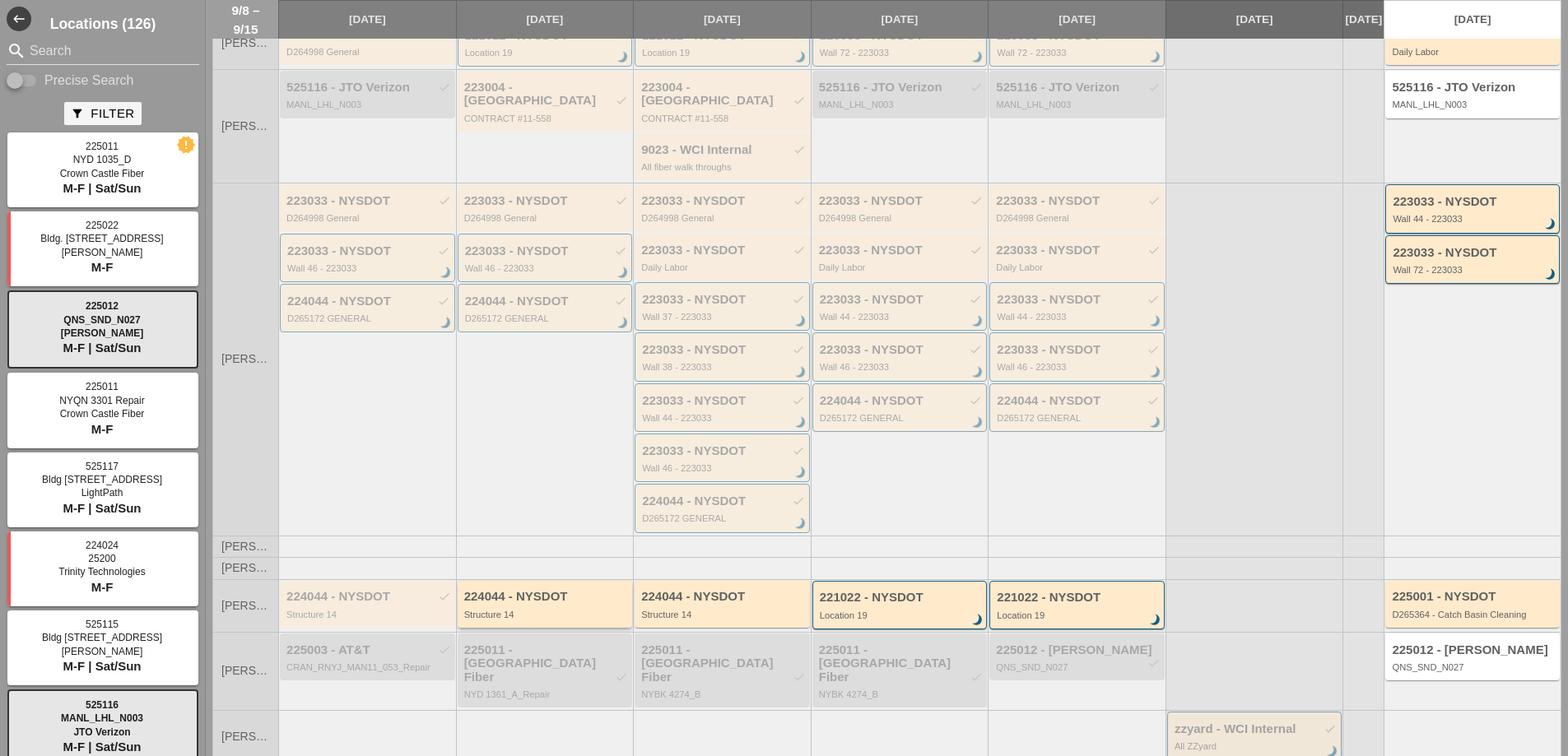
click at [550, 590] on div "224044 - NYSDOT" at bounding box center [546, 597] width 164 height 14
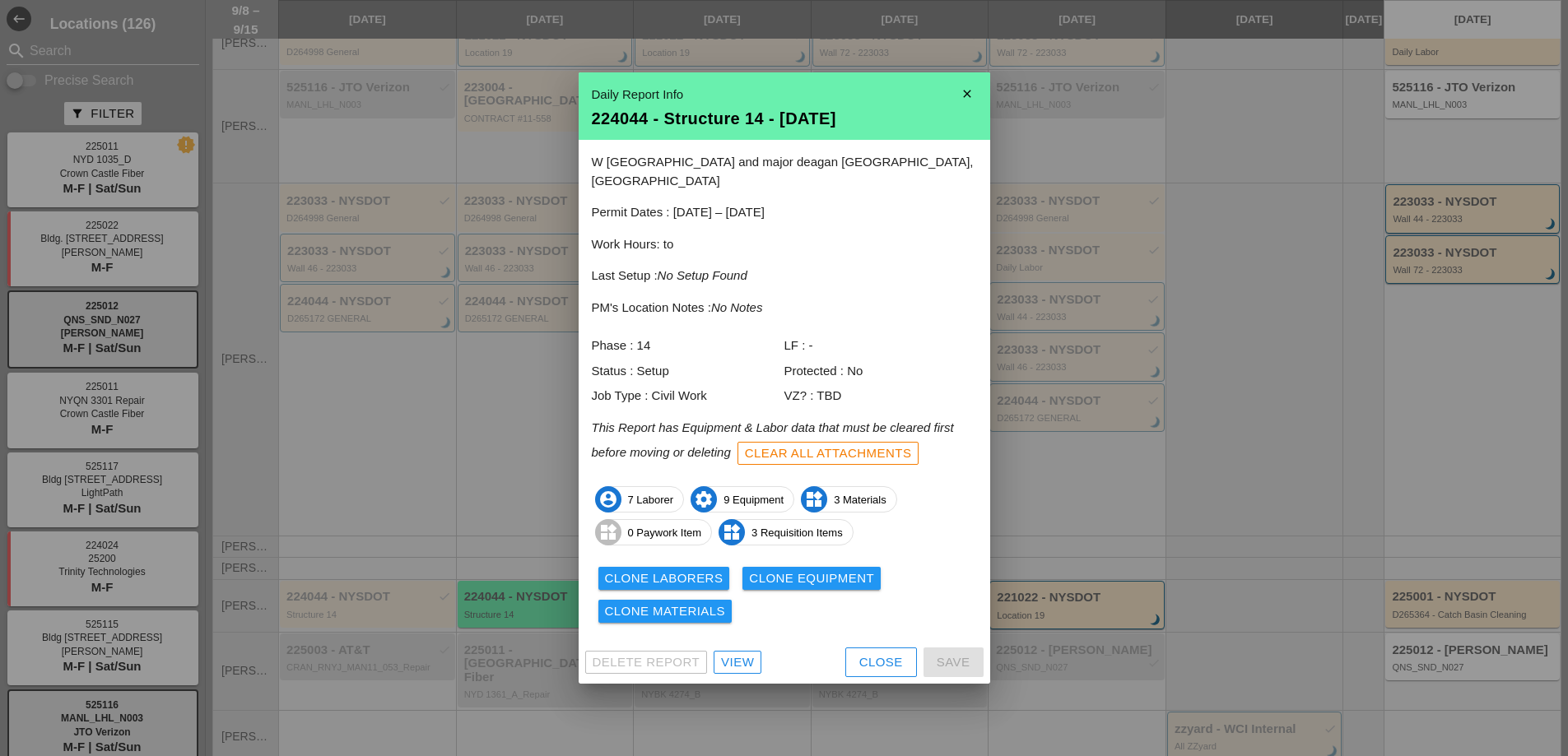
click at [744, 659] on div "View" at bounding box center [738, 663] width 33 height 19
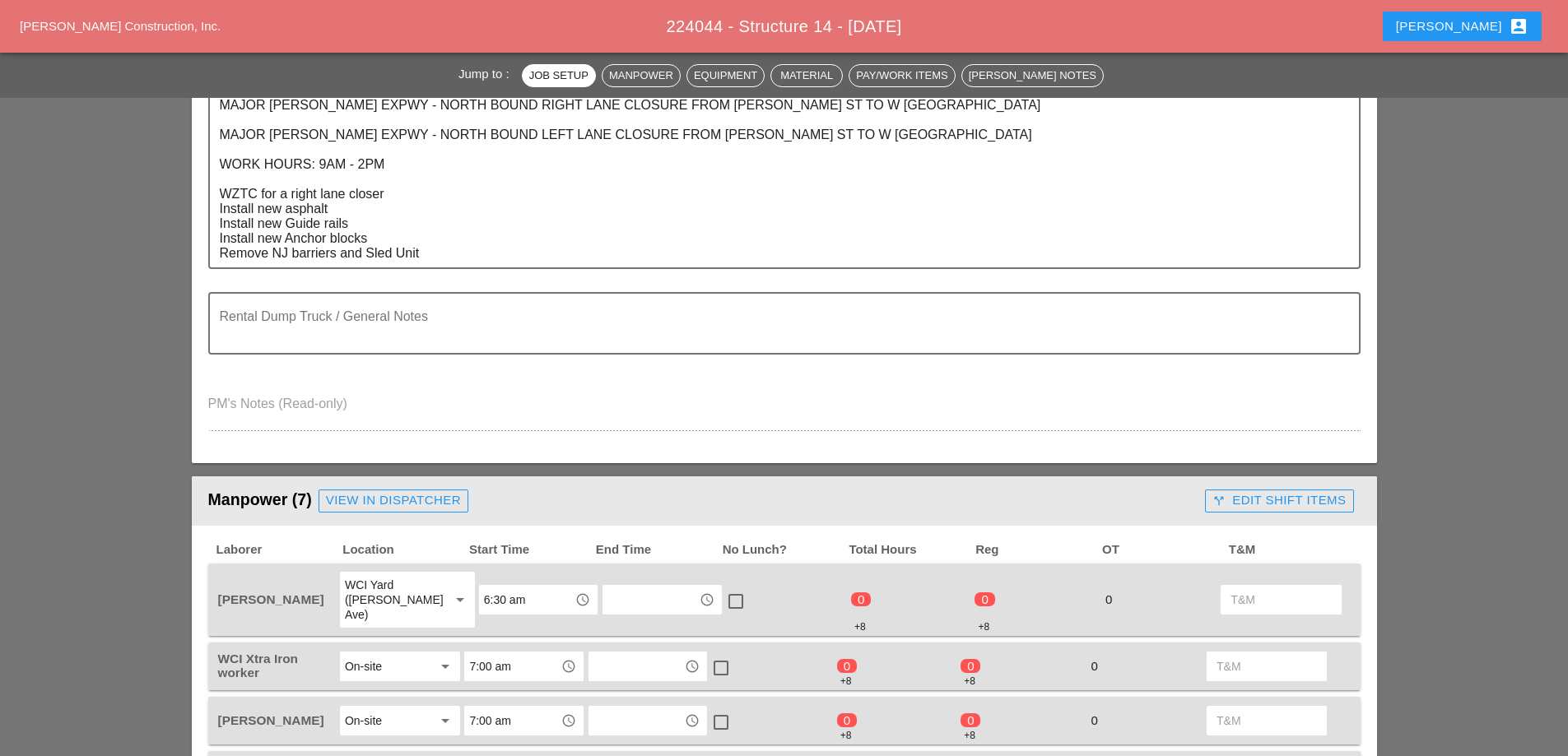
scroll to position [658, 0]
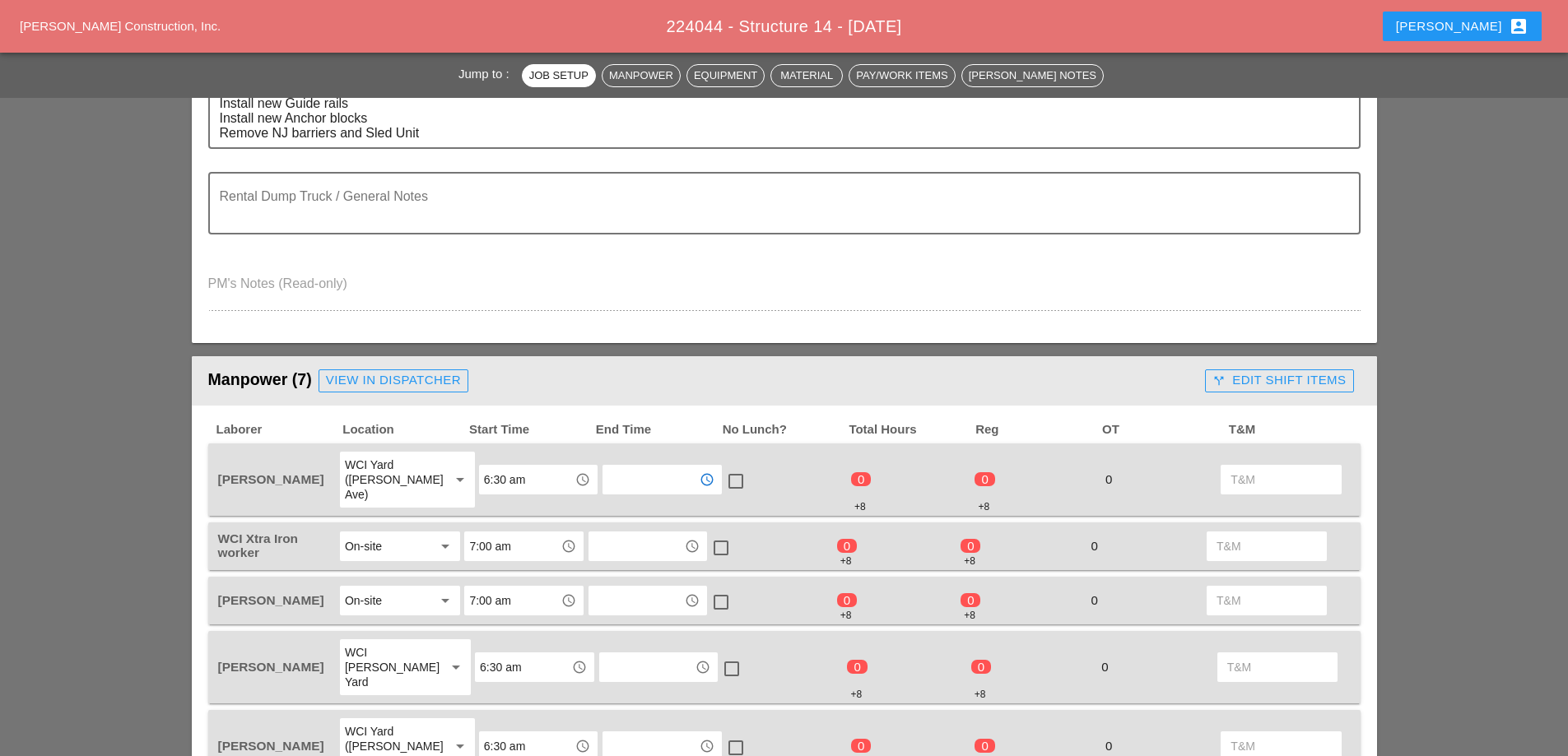
click at [634, 471] on input "text" at bounding box center [650, 480] width 86 height 26
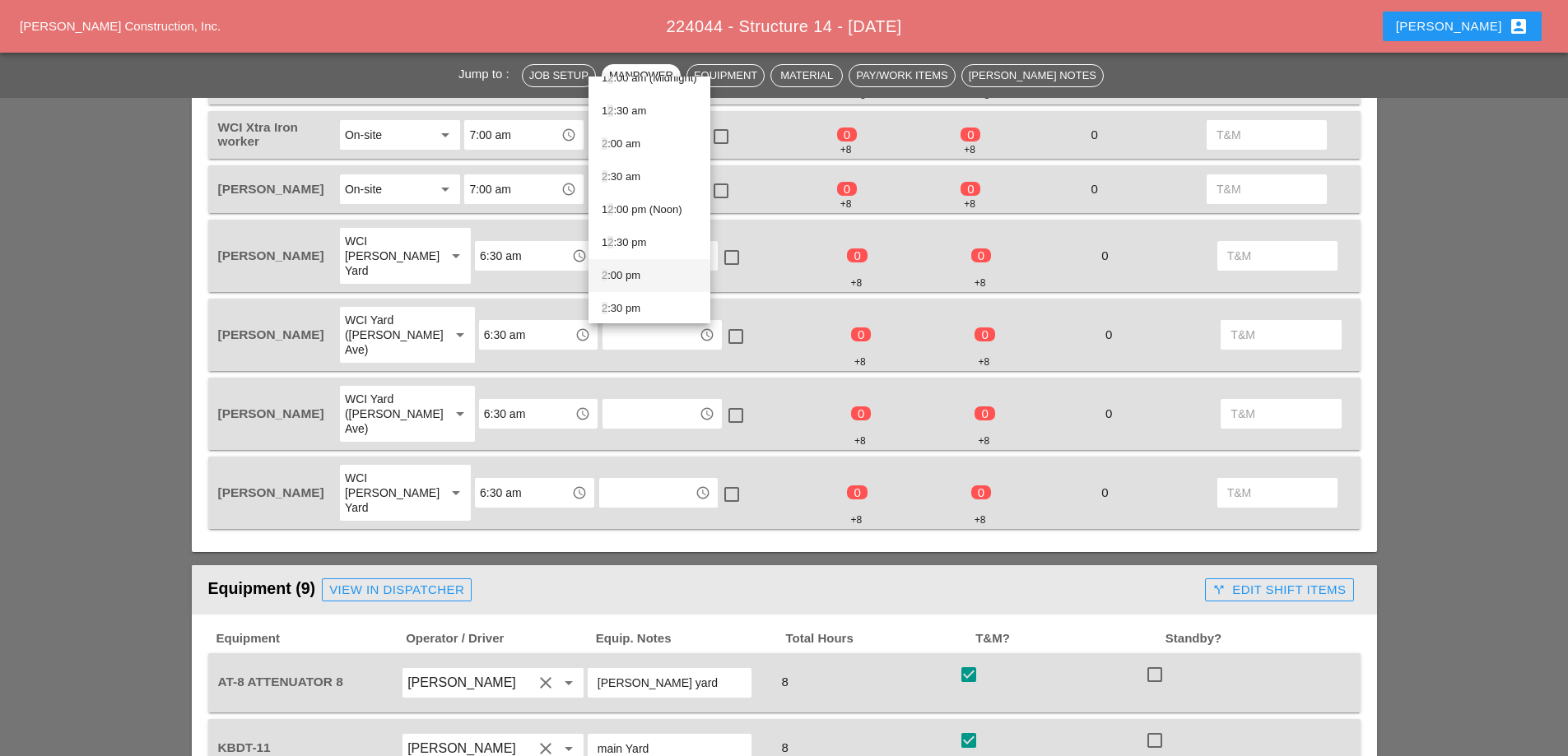
scroll to position [23, 0]
click at [634, 303] on div "2 :30 pm" at bounding box center [649, 304] width 95 height 20
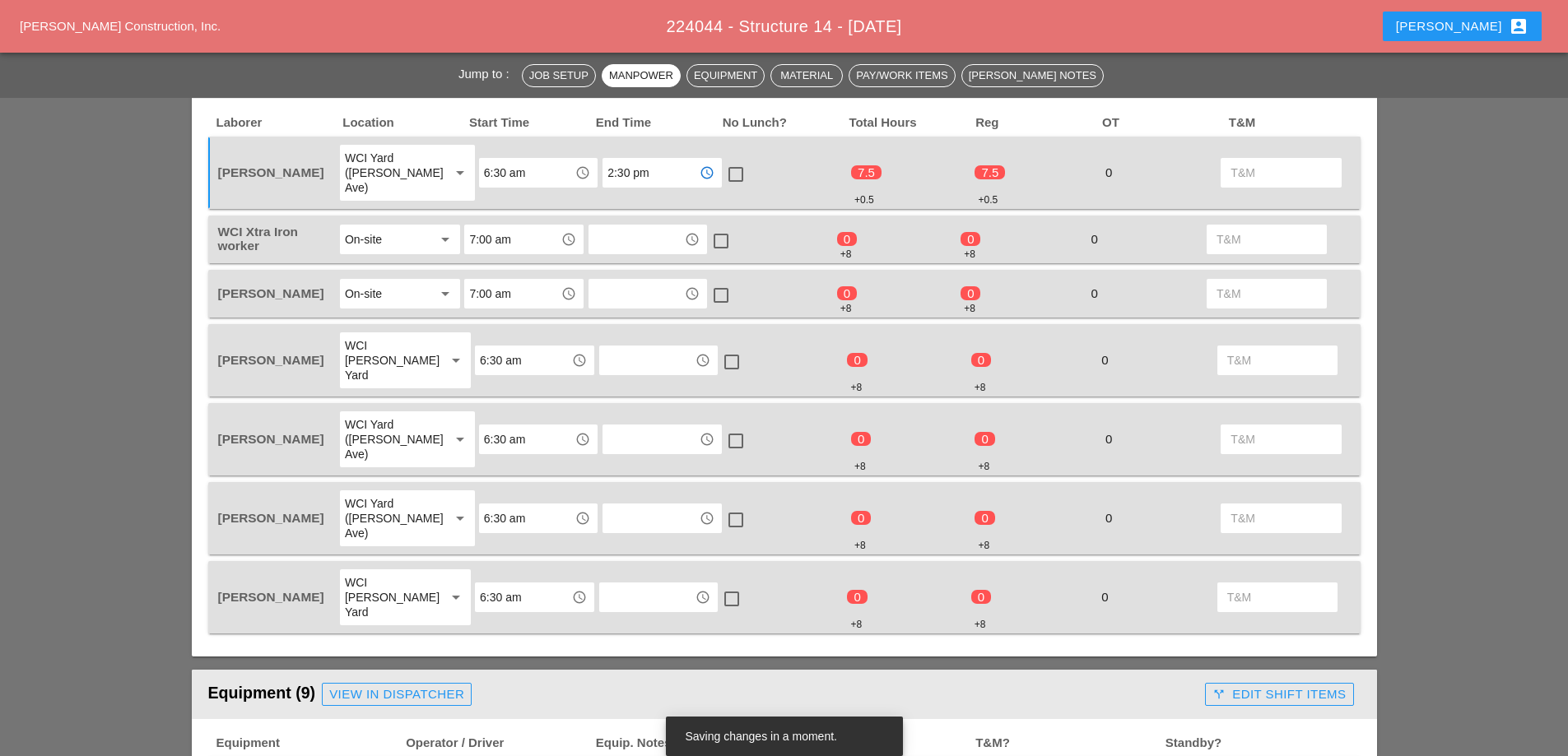
scroll to position [823, 0]
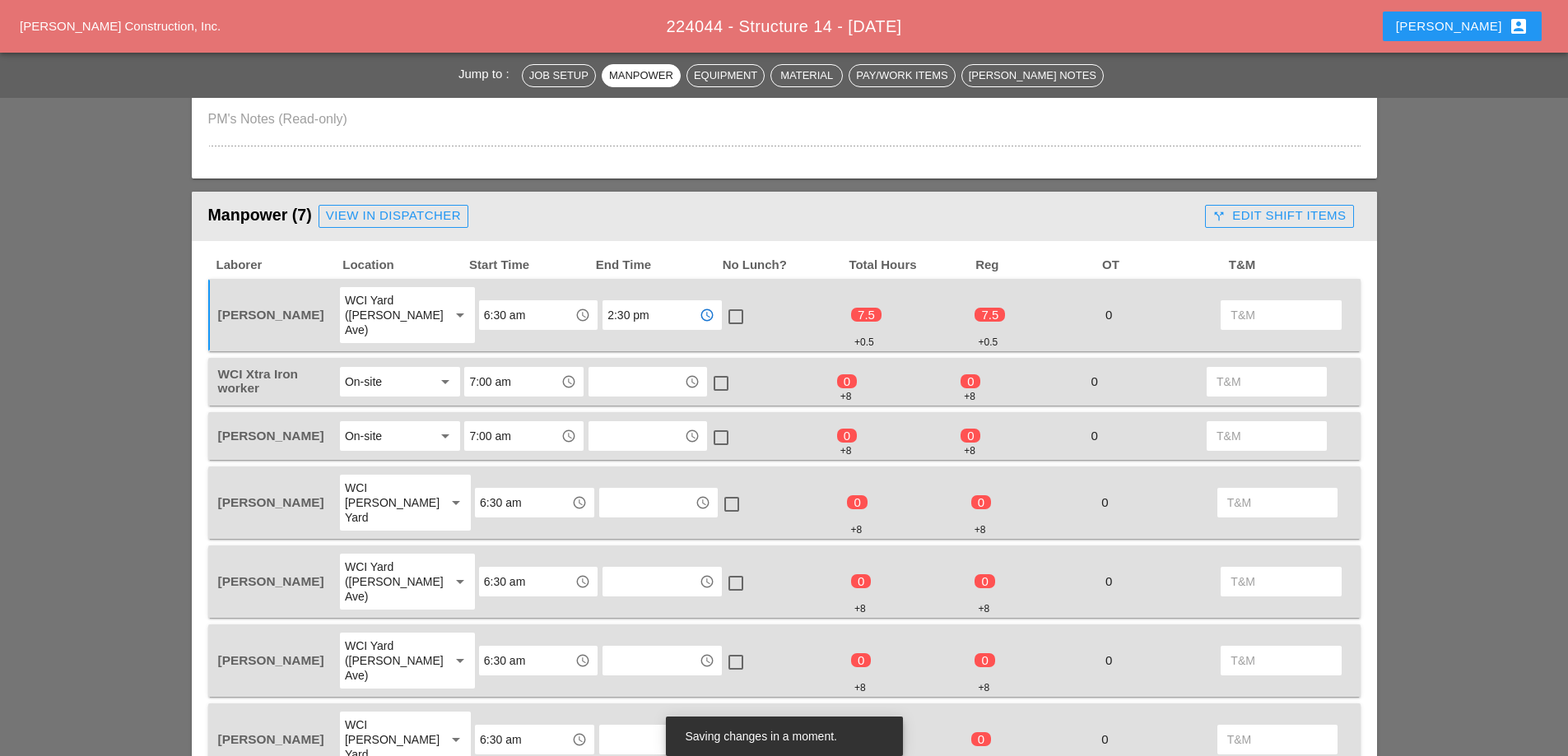
type input "2:30 pm"
click at [623, 370] on input "text" at bounding box center [636, 382] width 86 height 26
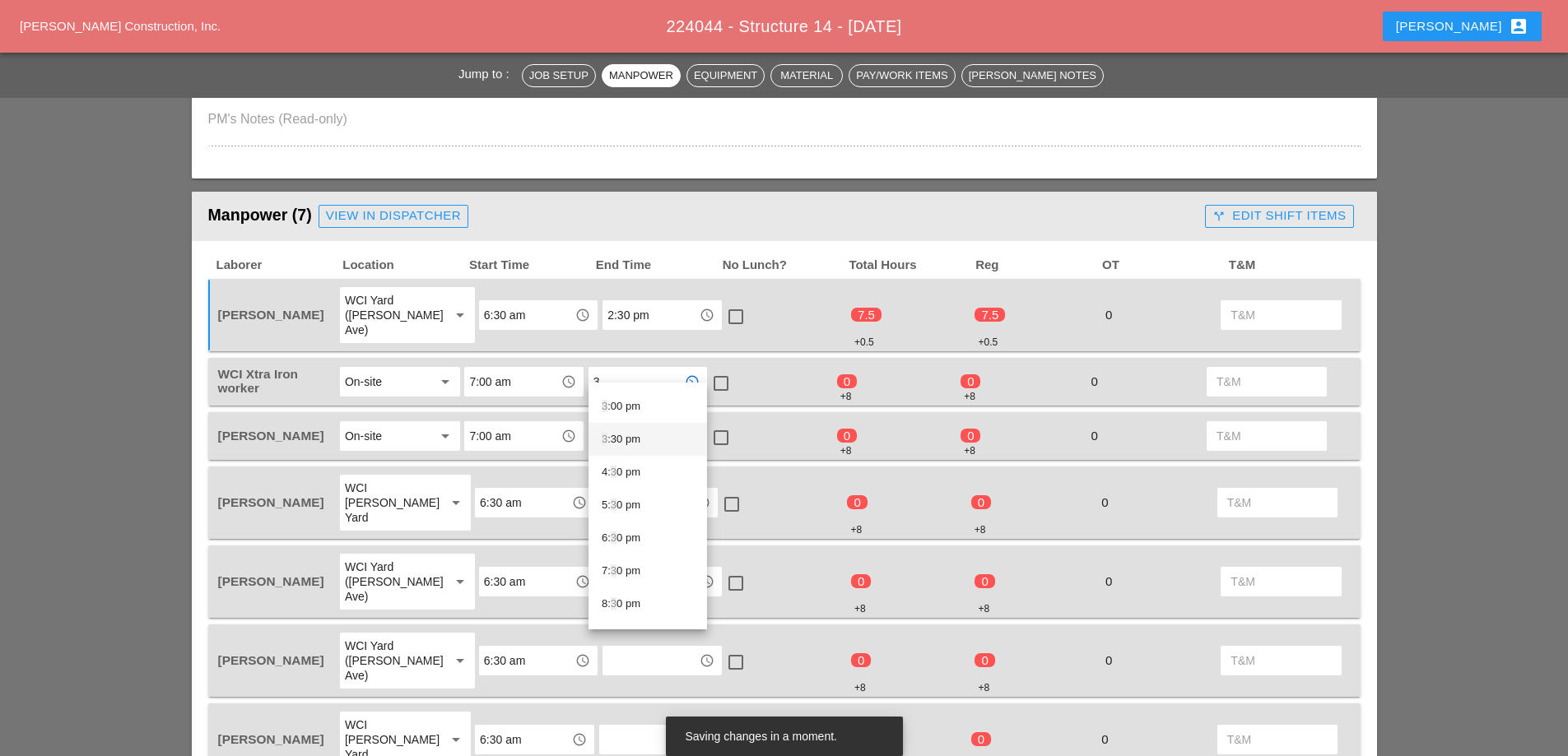
scroll to position [494, 0]
click at [633, 442] on div "3 :00 pm" at bounding box center [648, 435] width 92 height 20
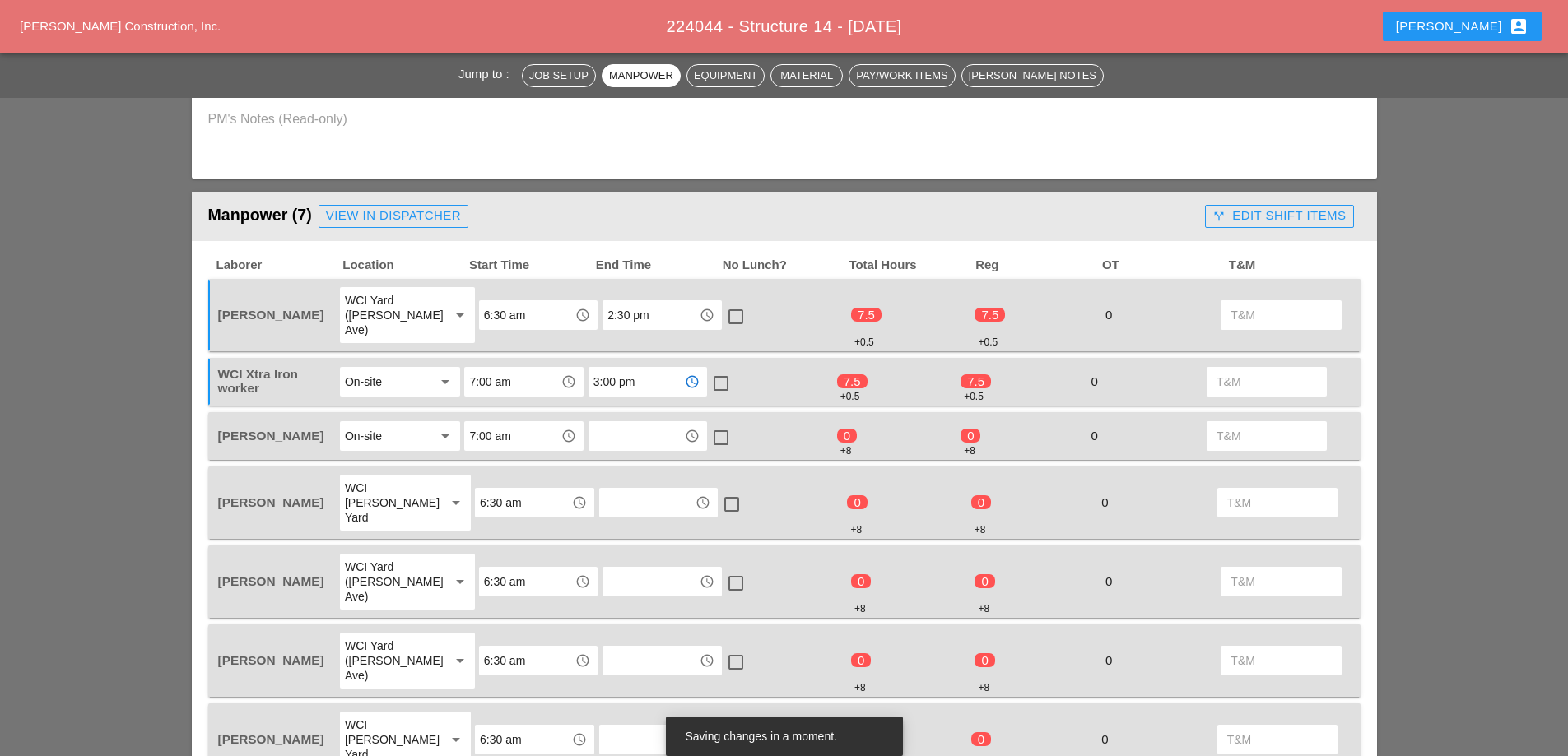
type input "3:00 pm"
click at [724, 369] on div at bounding box center [721, 383] width 28 height 28
checkbox input "true"
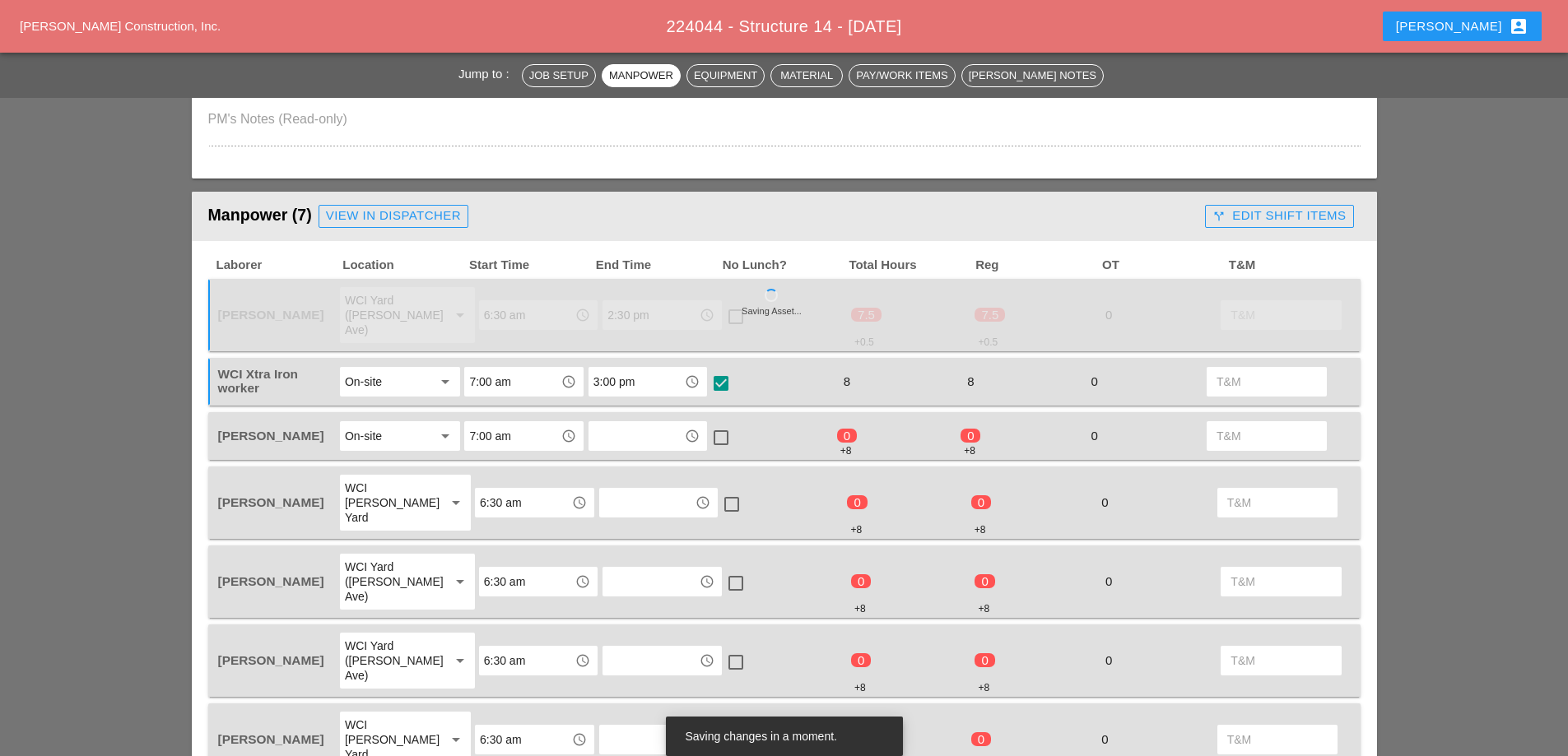
click at [723, 312] on div at bounding box center [736, 317] width 28 height 28
checkbox input "true"
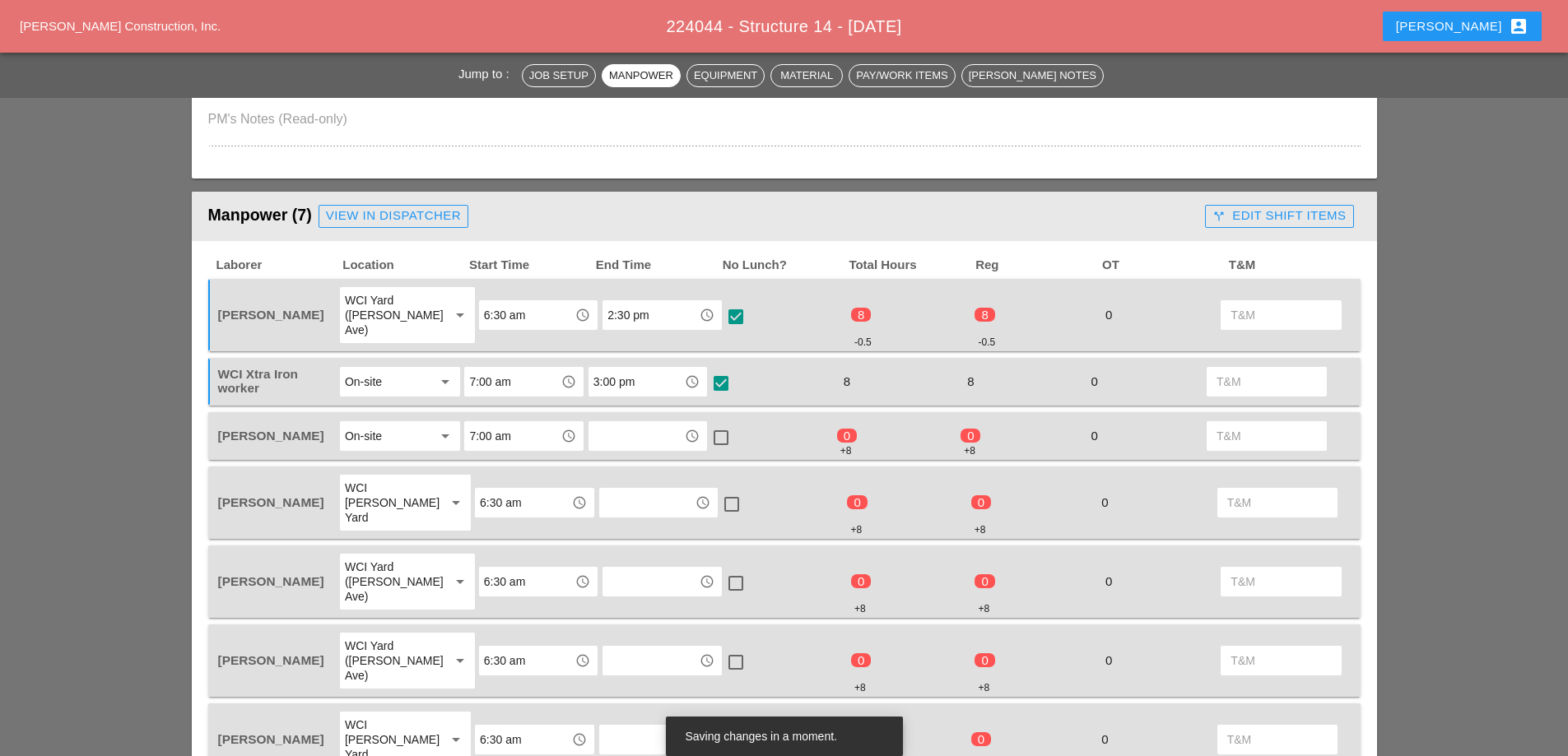
click at [648, 424] on input "text" at bounding box center [636, 436] width 86 height 26
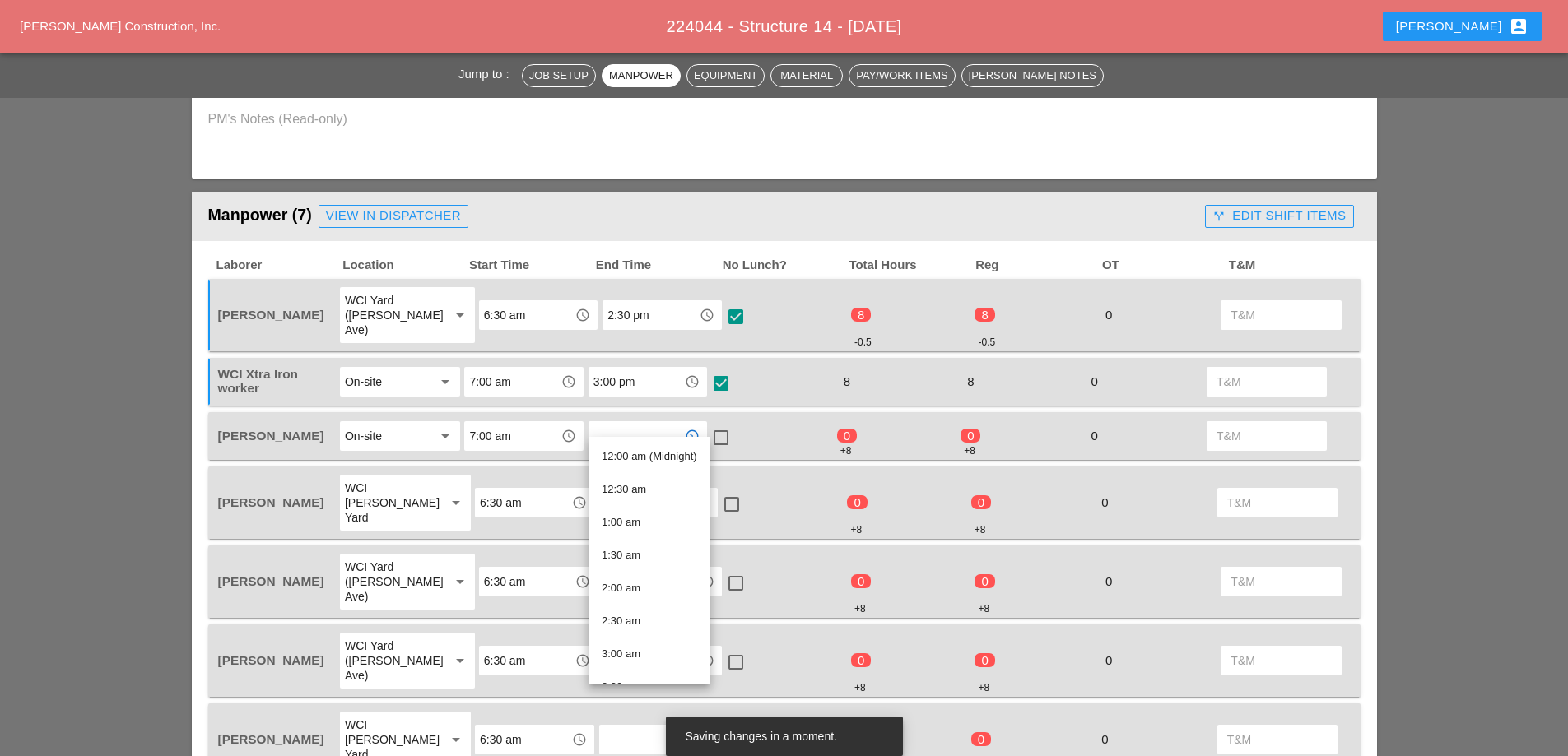
type input "2"
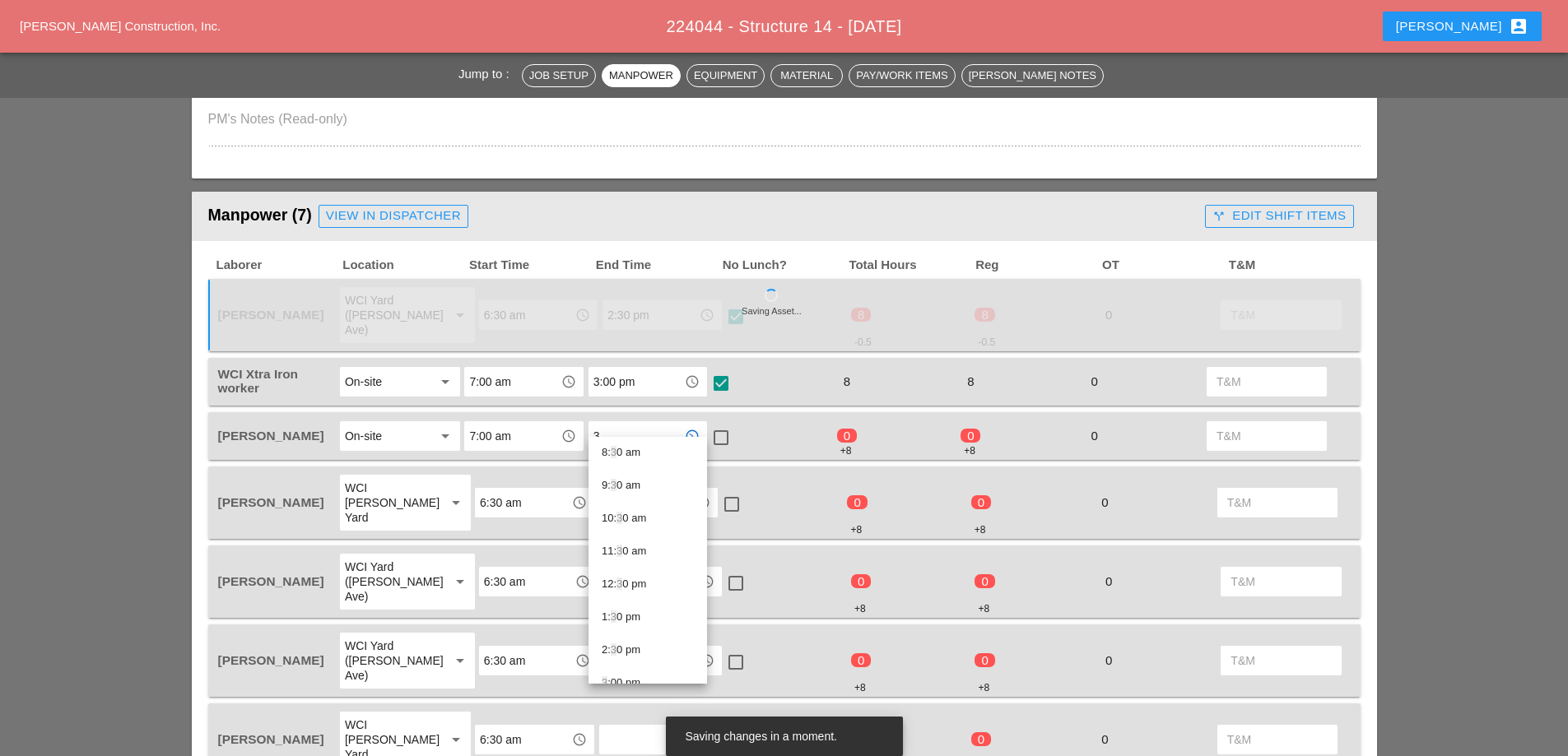
scroll to position [411, 0]
click at [611, 571] on div "3 :00 pm" at bounding box center [648, 571] width 92 height 20
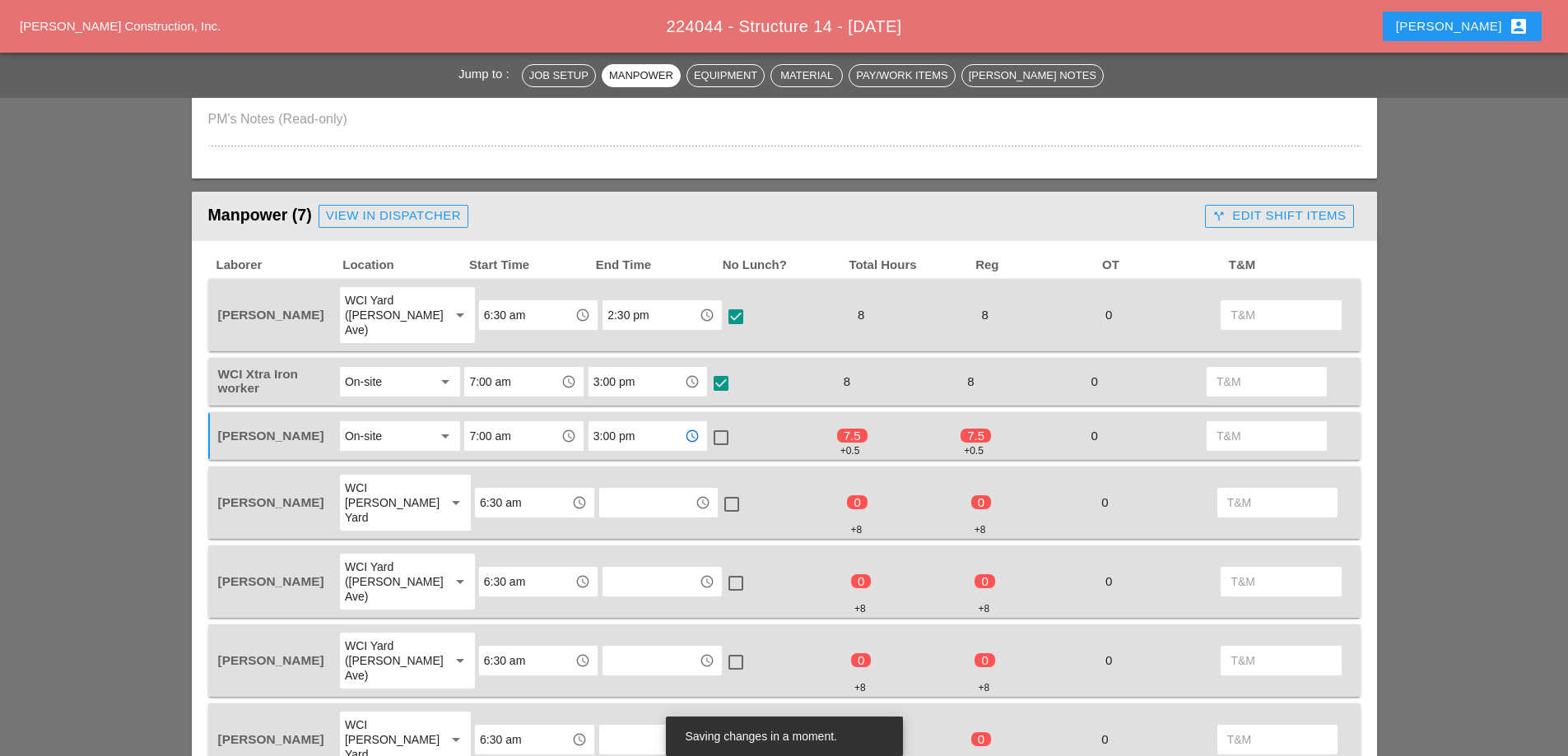
type input "3:00 pm"
click at [720, 424] on div at bounding box center [721, 438] width 28 height 28
checkbox input "true"
click at [630, 490] on input "text" at bounding box center [647, 503] width 86 height 26
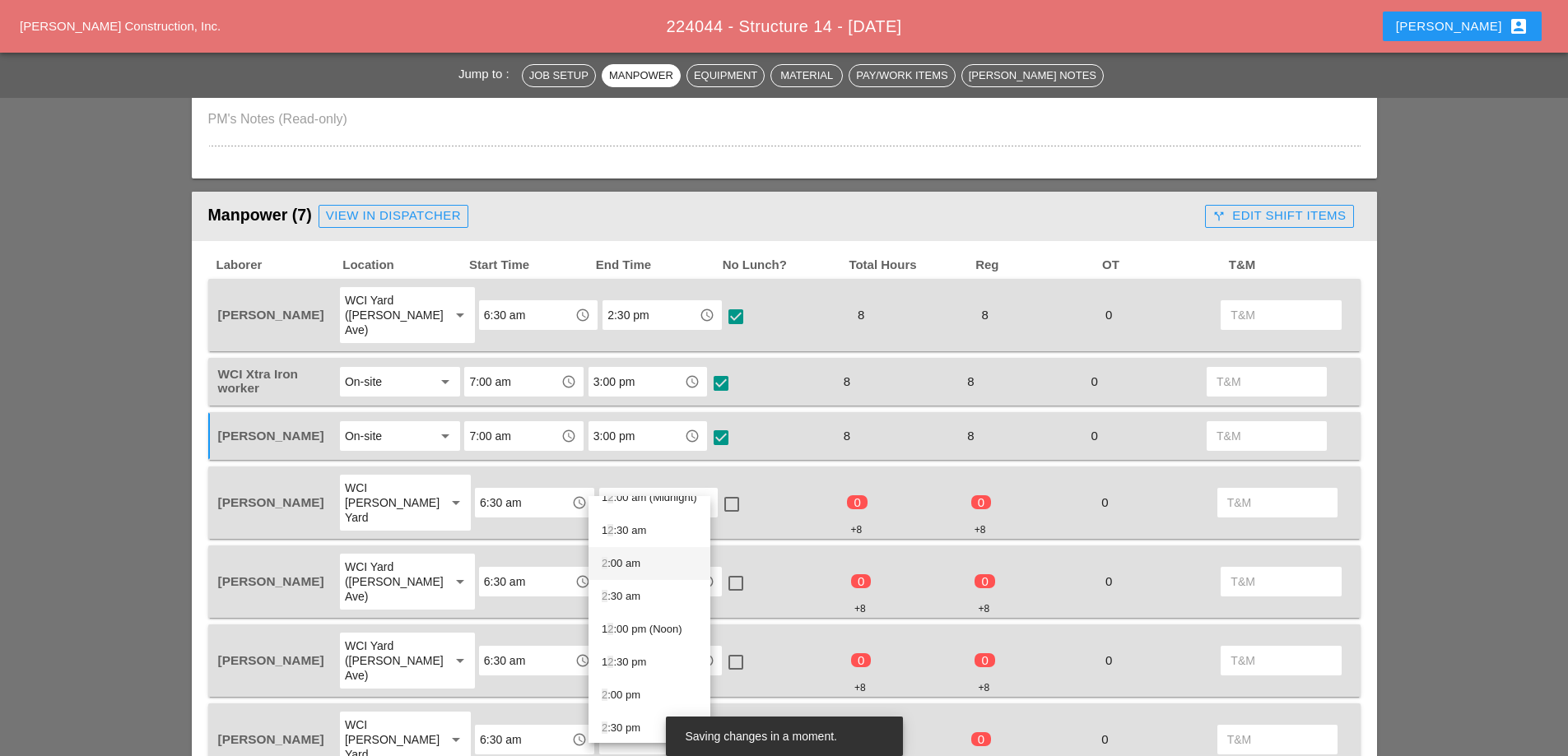
scroll to position [23, 0]
click at [630, 726] on div "2 :30 pm" at bounding box center [649, 723] width 95 height 20
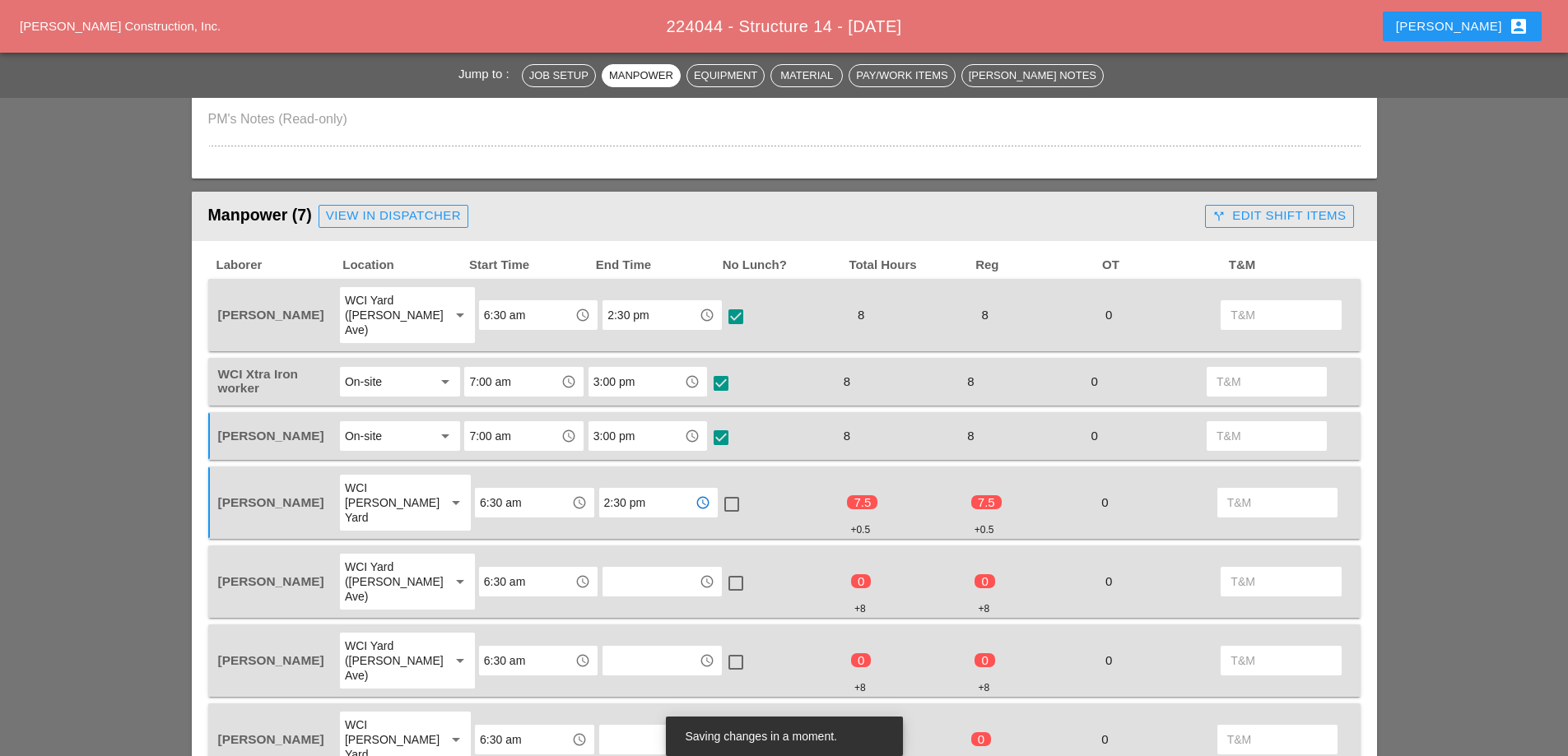
type input "2:30 pm"
click at [722, 491] on div at bounding box center [732, 505] width 28 height 28
checkbox input "true"
click at [627, 569] on input "text" at bounding box center [650, 582] width 86 height 26
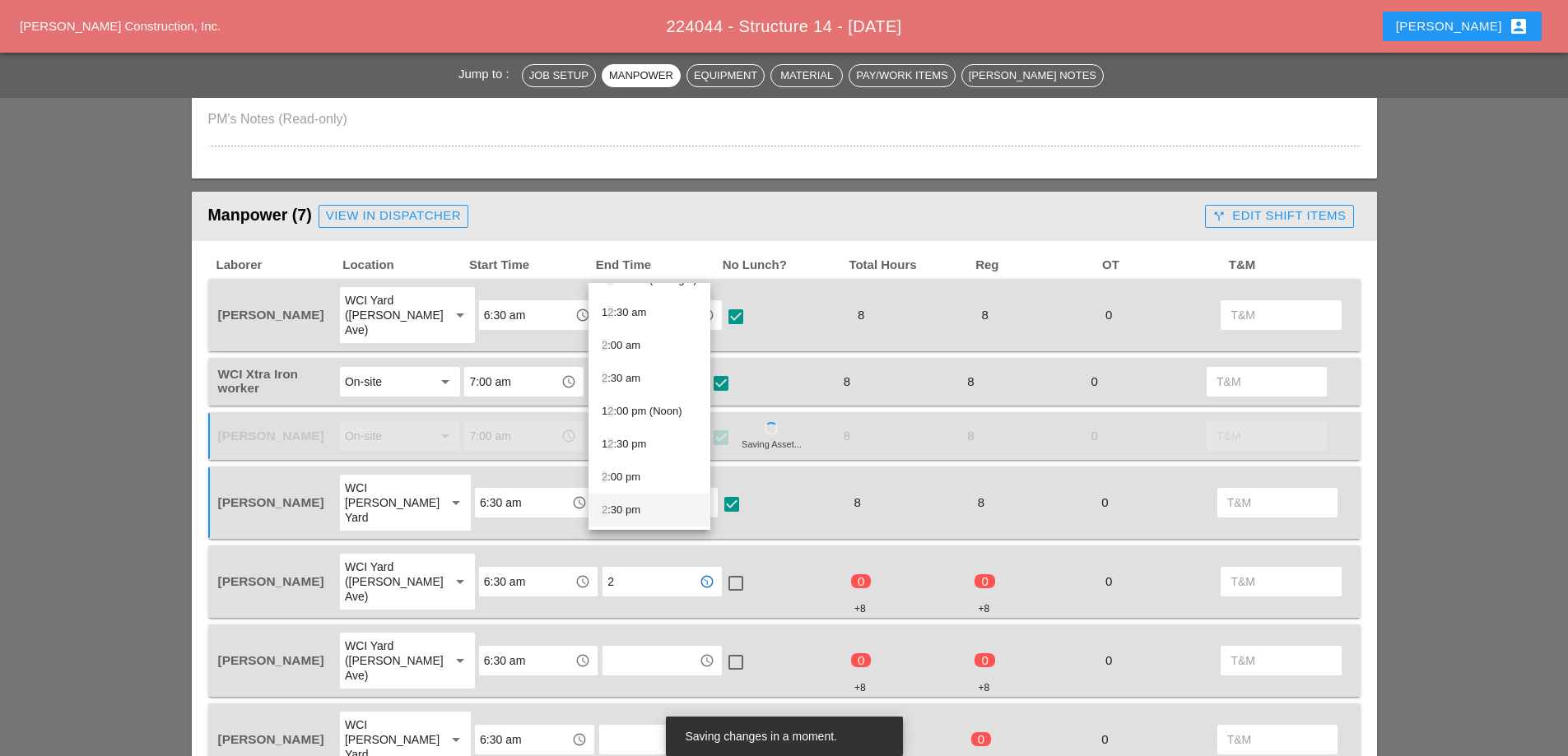
click at [635, 506] on div "2 :30 pm" at bounding box center [649, 510] width 95 height 20
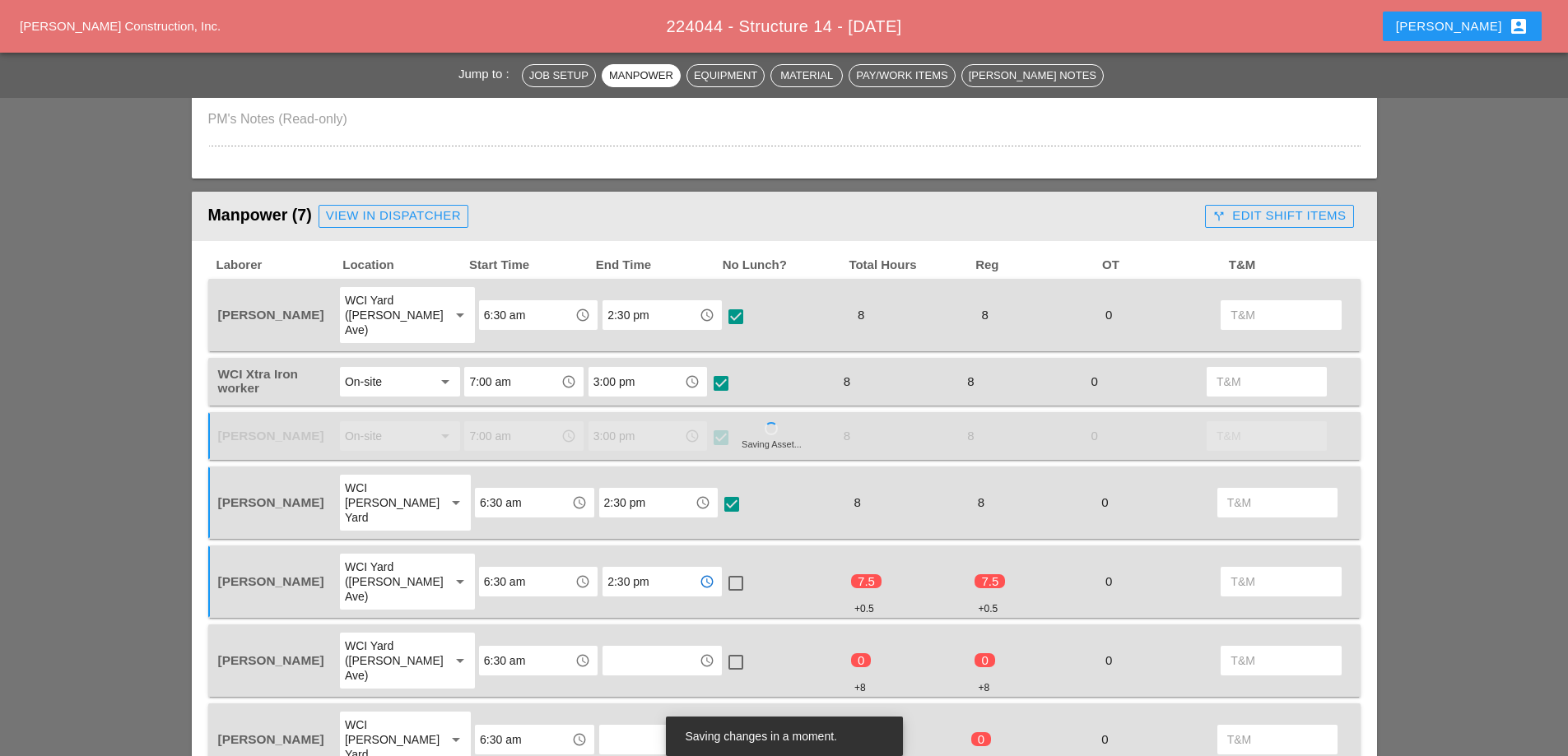
type input "2:30 pm"
click at [722, 570] on div at bounding box center [736, 584] width 28 height 28
checkbox input "true"
click at [627, 648] on input "text" at bounding box center [650, 661] width 86 height 26
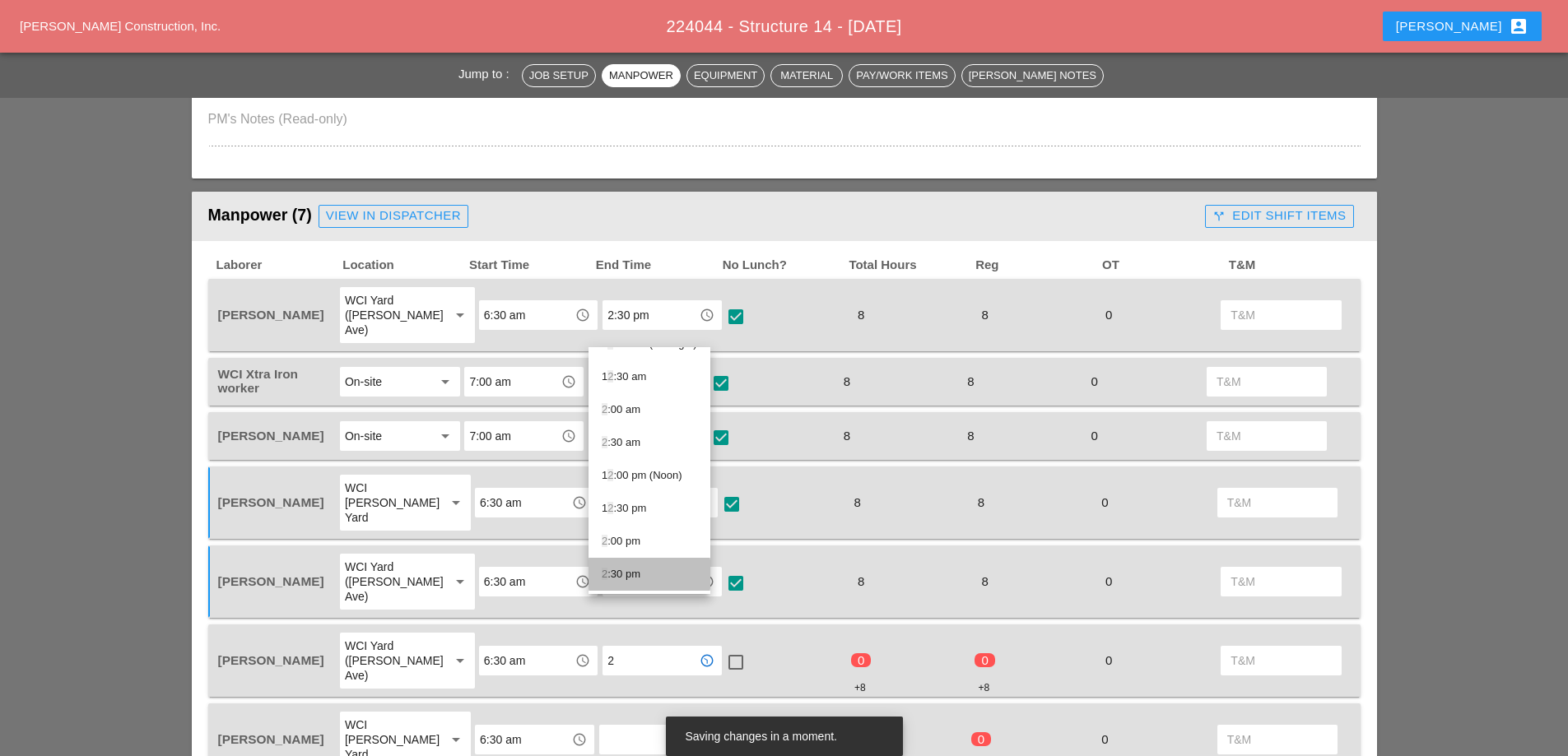
click at [626, 572] on div "2 :30 pm" at bounding box center [649, 574] width 95 height 20
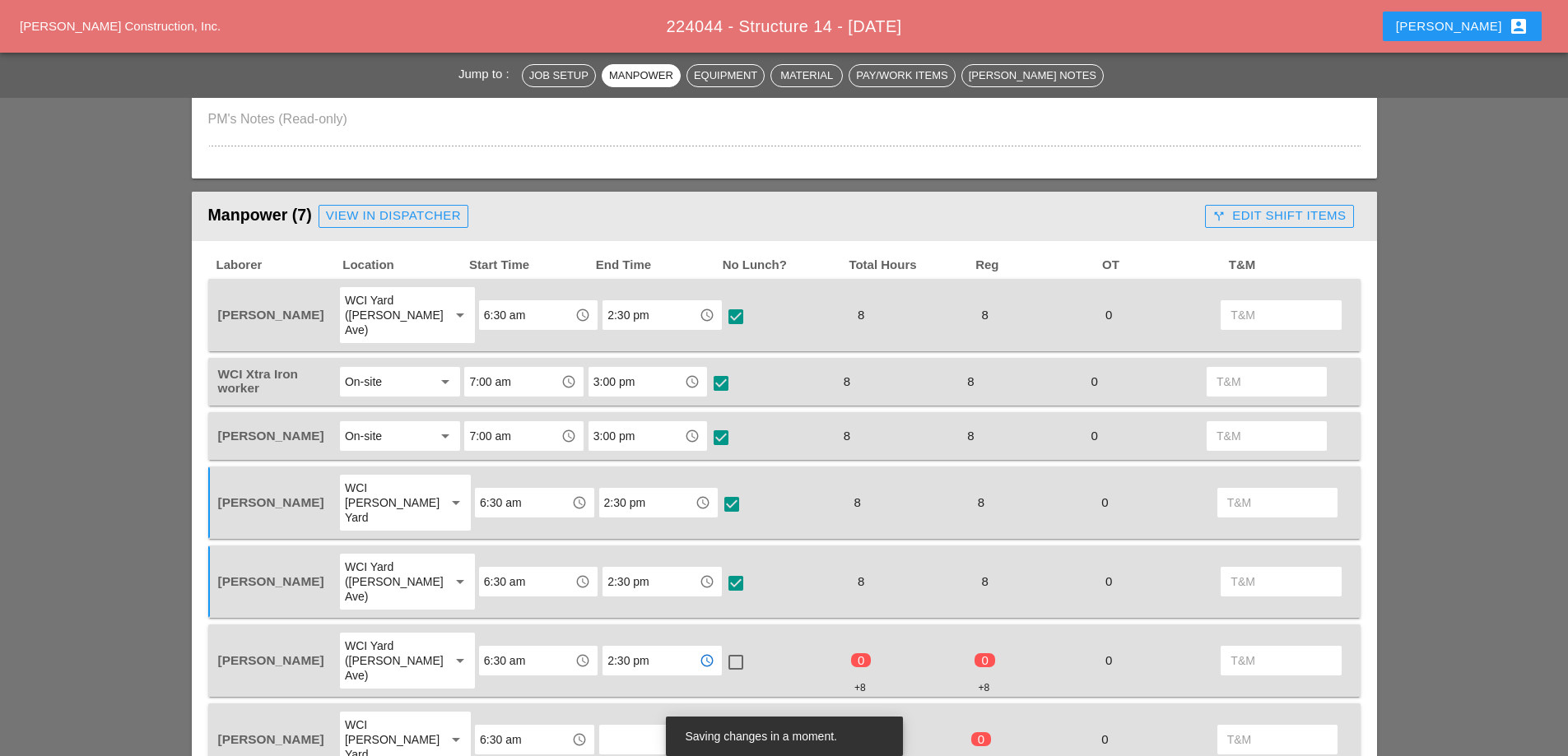
type input "2:30 pm"
click at [724, 648] on div at bounding box center [736, 662] width 28 height 28
checkbox input "true"
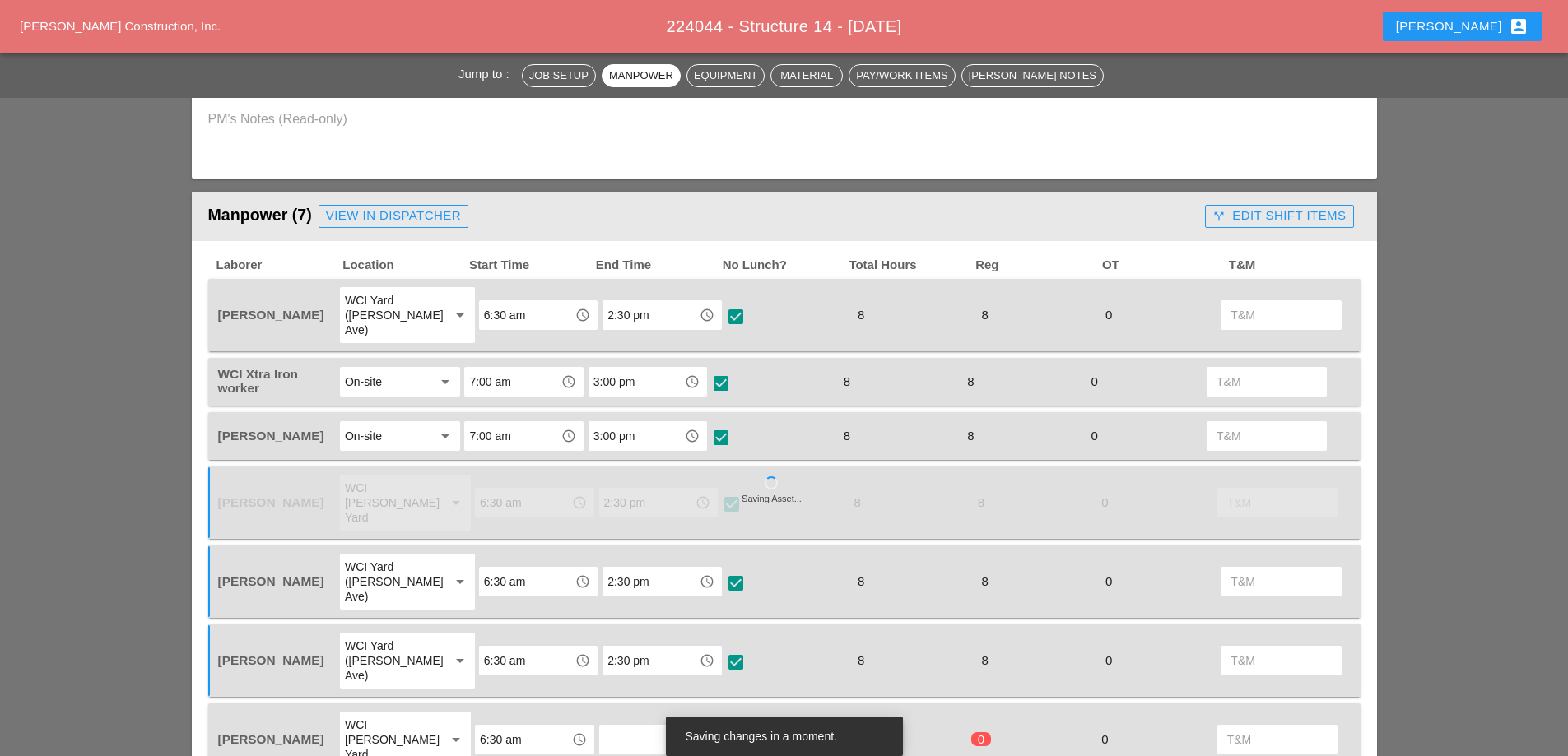
click at [636, 726] on input "text" at bounding box center [647, 739] width 86 height 26
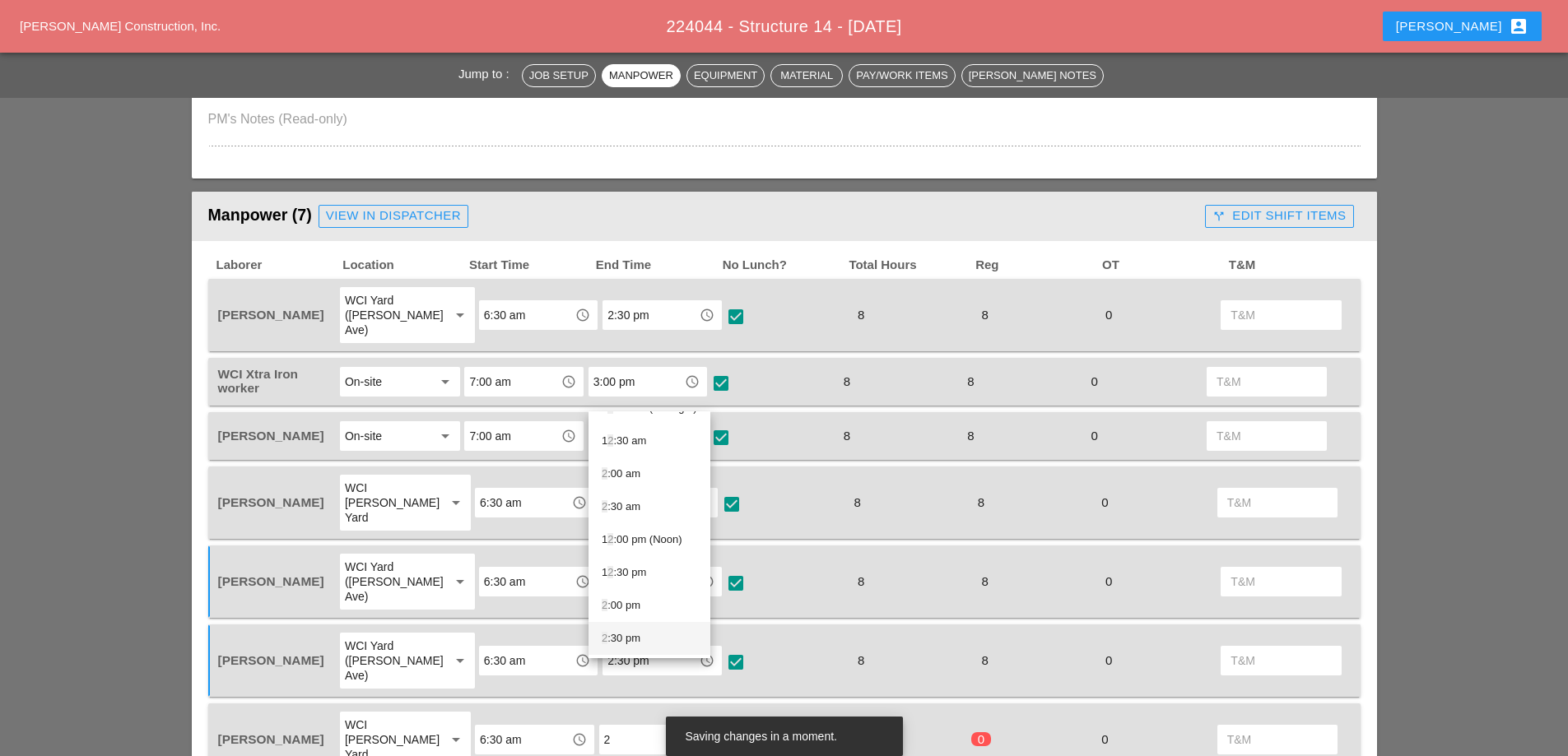
click at [629, 639] on div "2 :30 pm" at bounding box center [649, 639] width 95 height 20
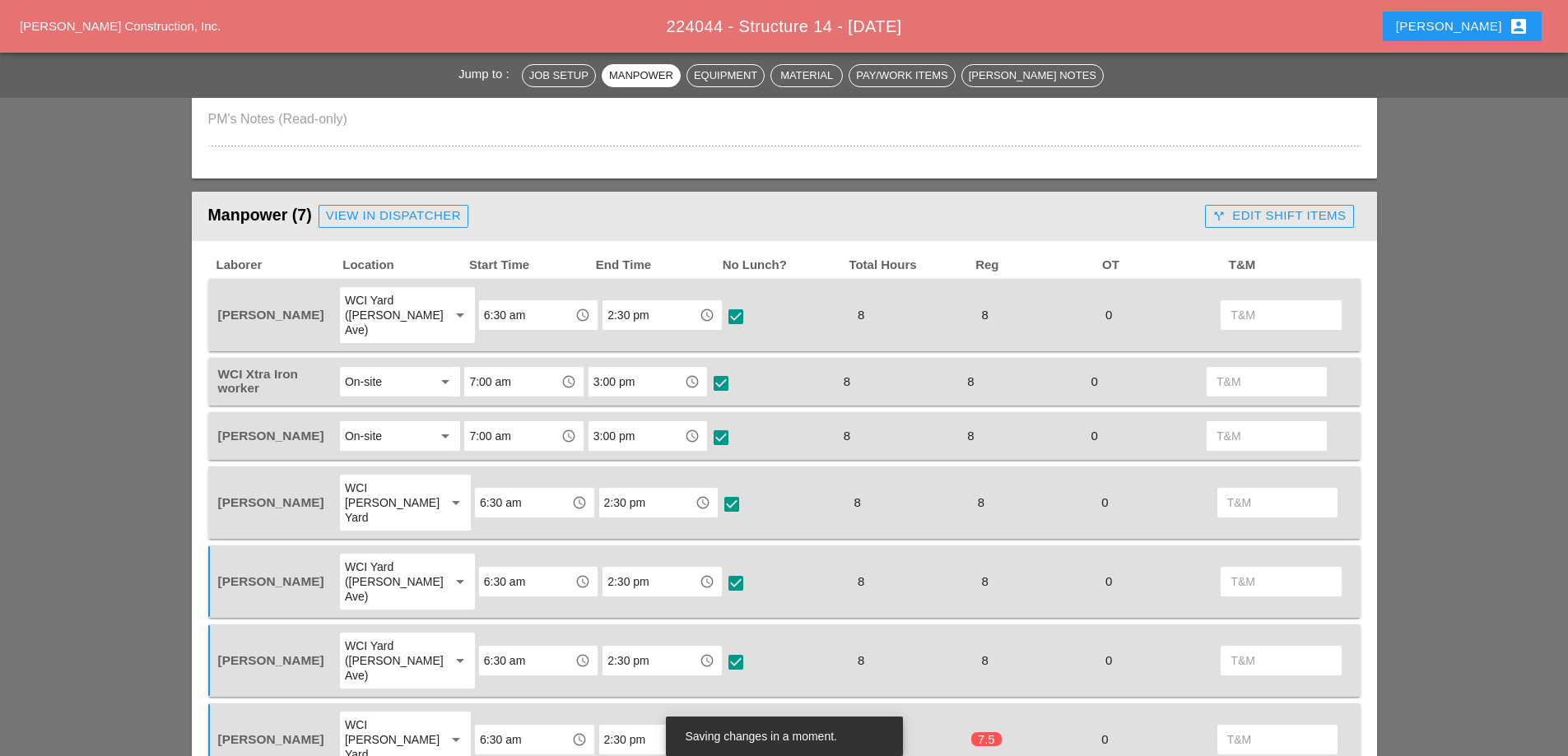
type input "2:30 pm"
click at [719, 727] on div at bounding box center [732, 741] width 28 height 28
checkbox input "true"
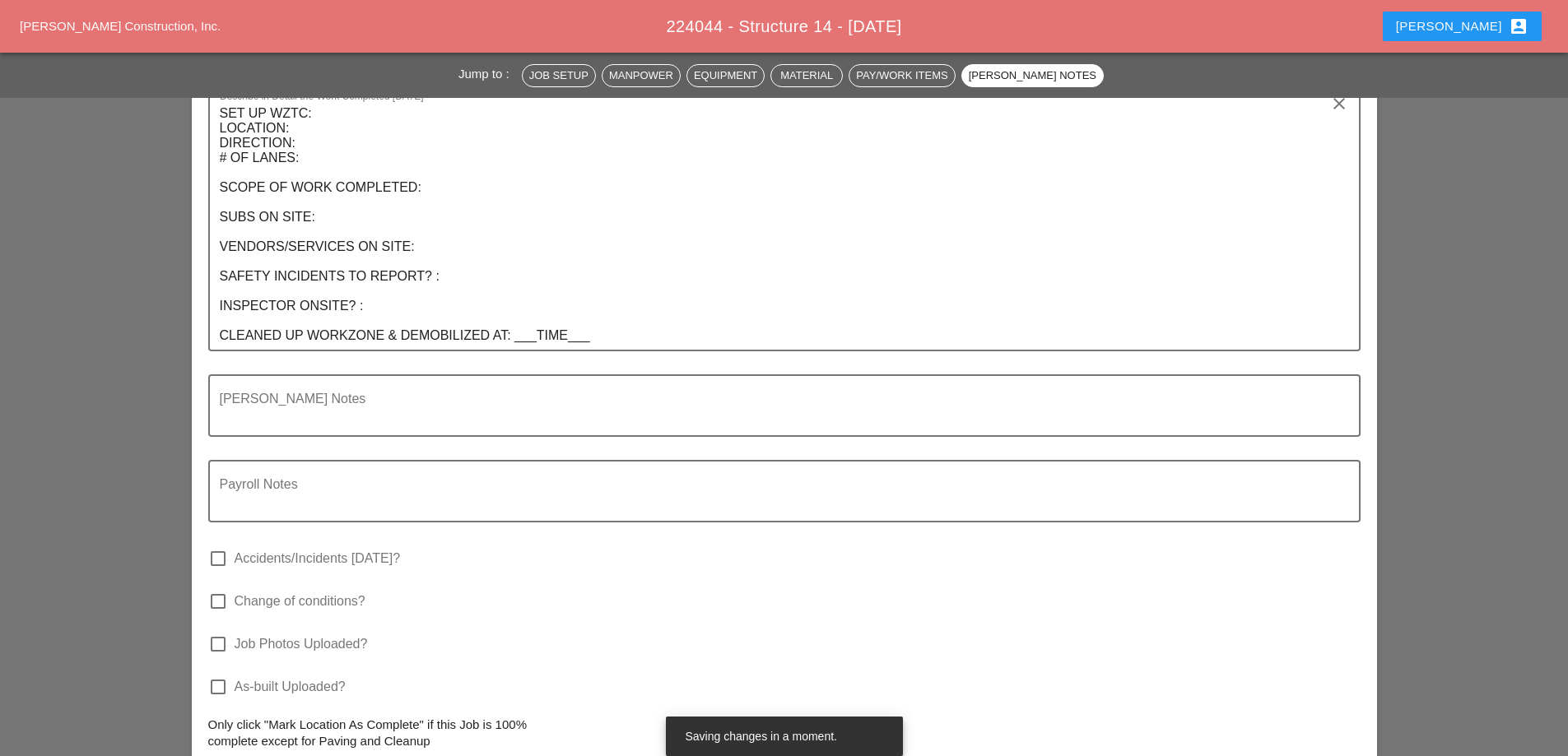
scroll to position [3292, 0]
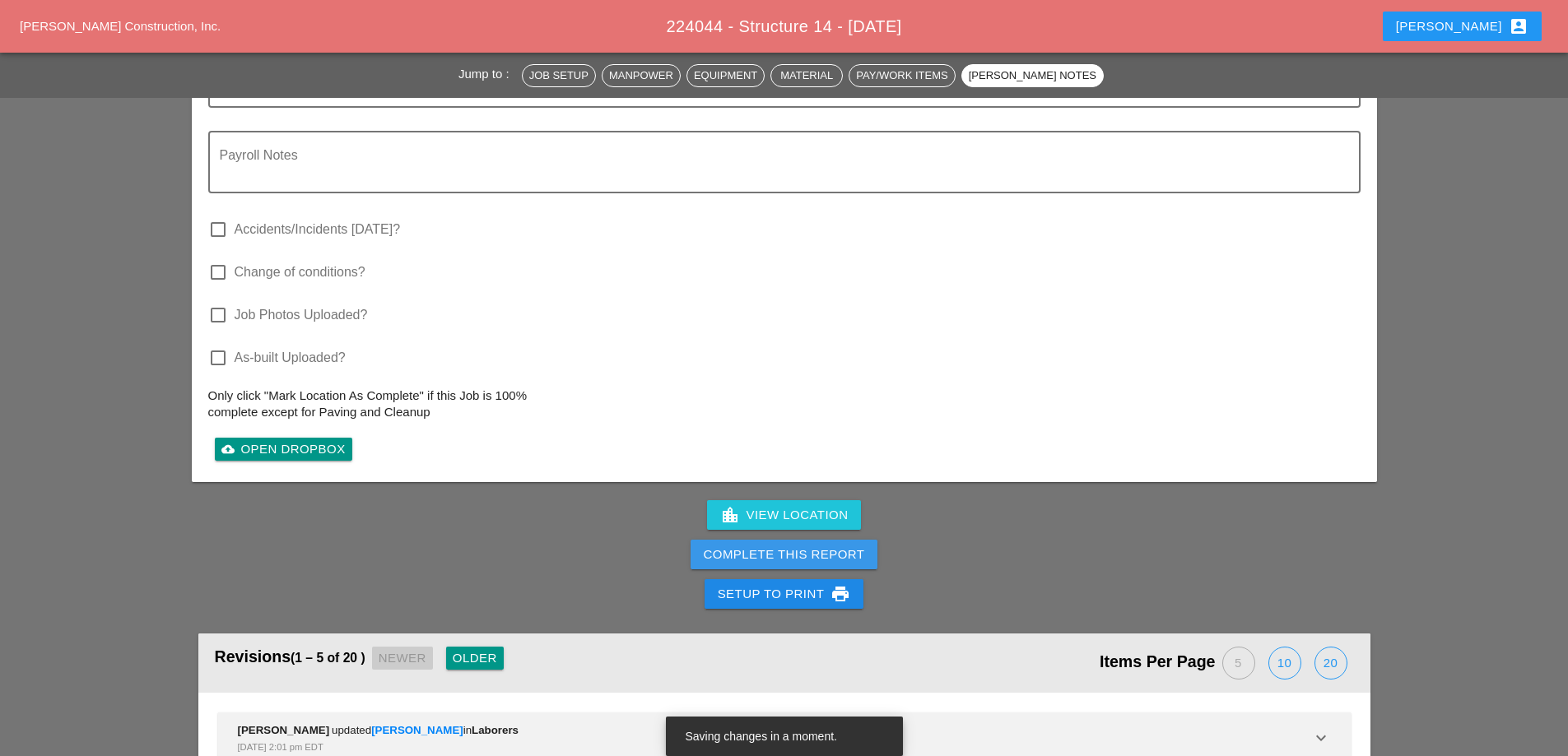
click at [786, 546] on div "Complete This Report" at bounding box center [784, 556] width 161 height 19
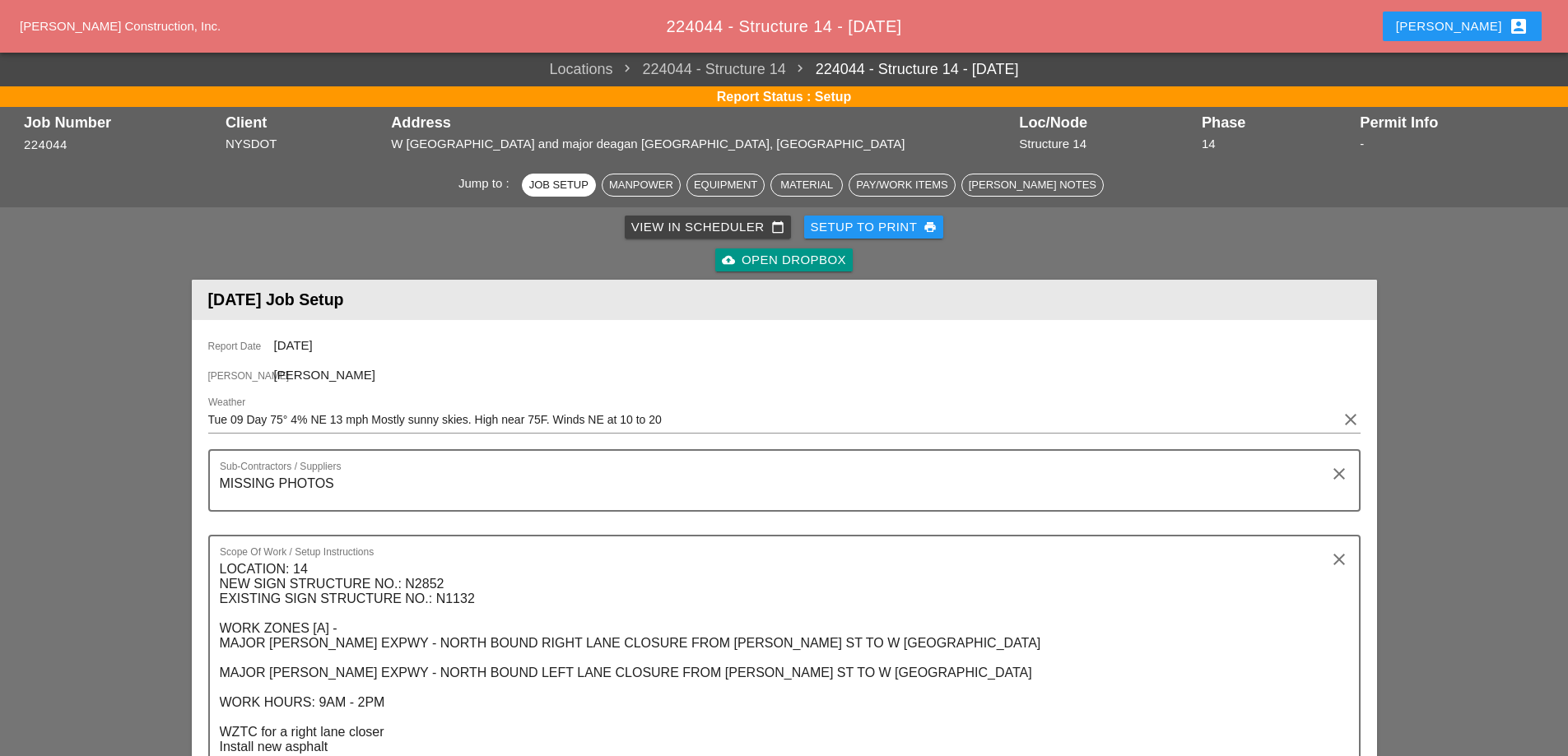
click at [681, 228] on div "View in Scheduler calendar_today" at bounding box center [707, 228] width 153 height 19
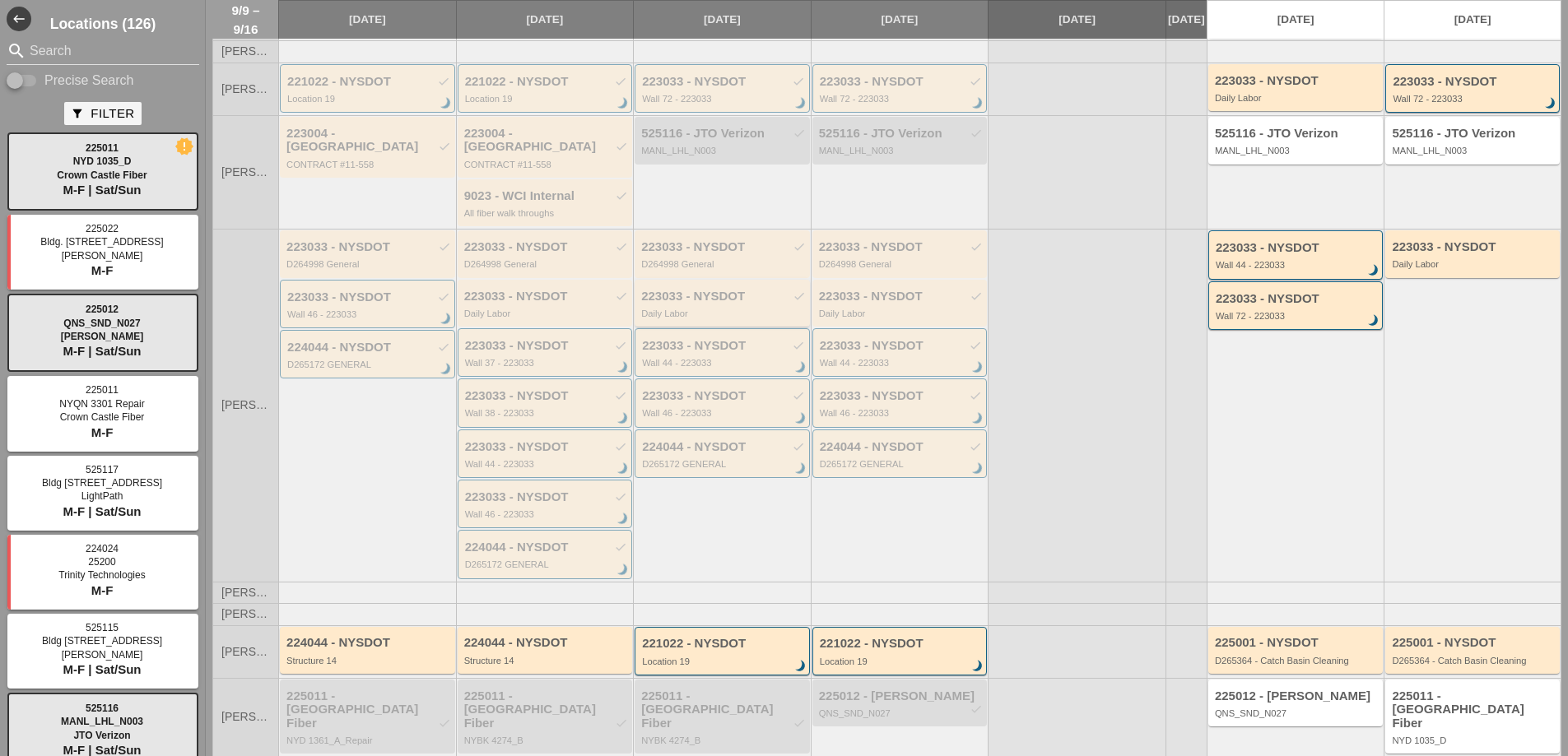
scroll to position [254, 0]
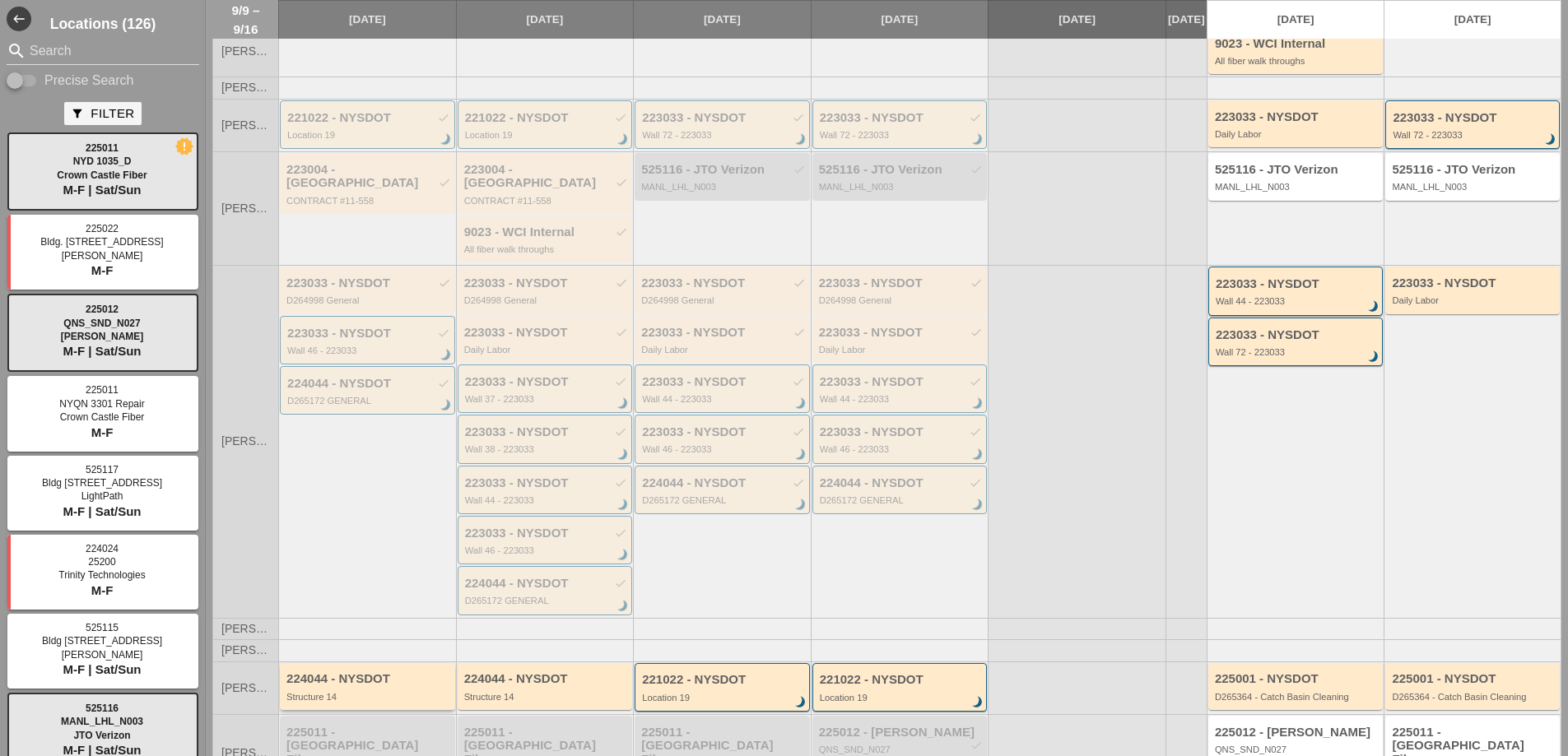
click at [413, 672] on div "224044 - NYSDOT Structure 14" at bounding box center [368, 687] width 164 height 30
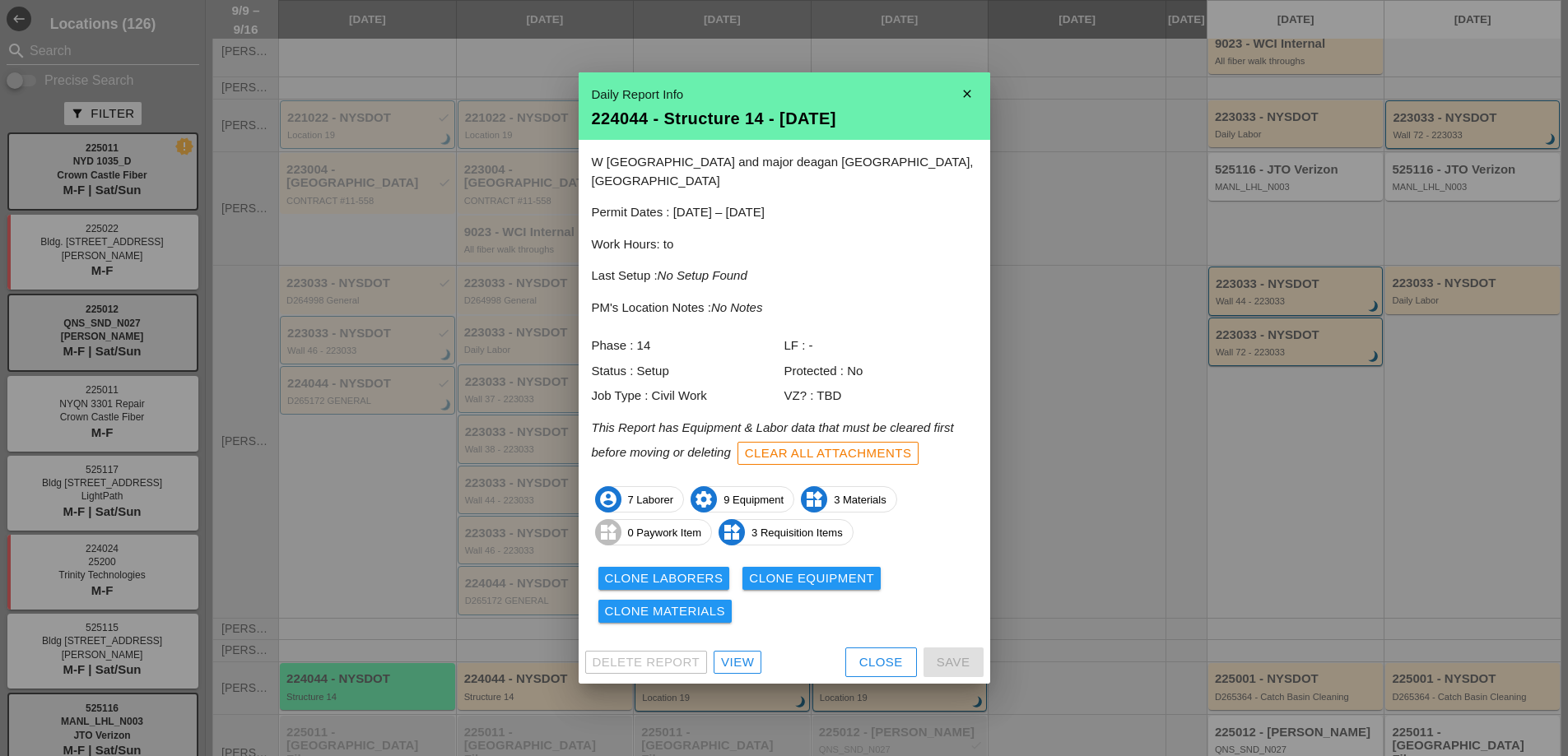
click at [745, 654] on div "View" at bounding box center [738, 663] width 33 height 19
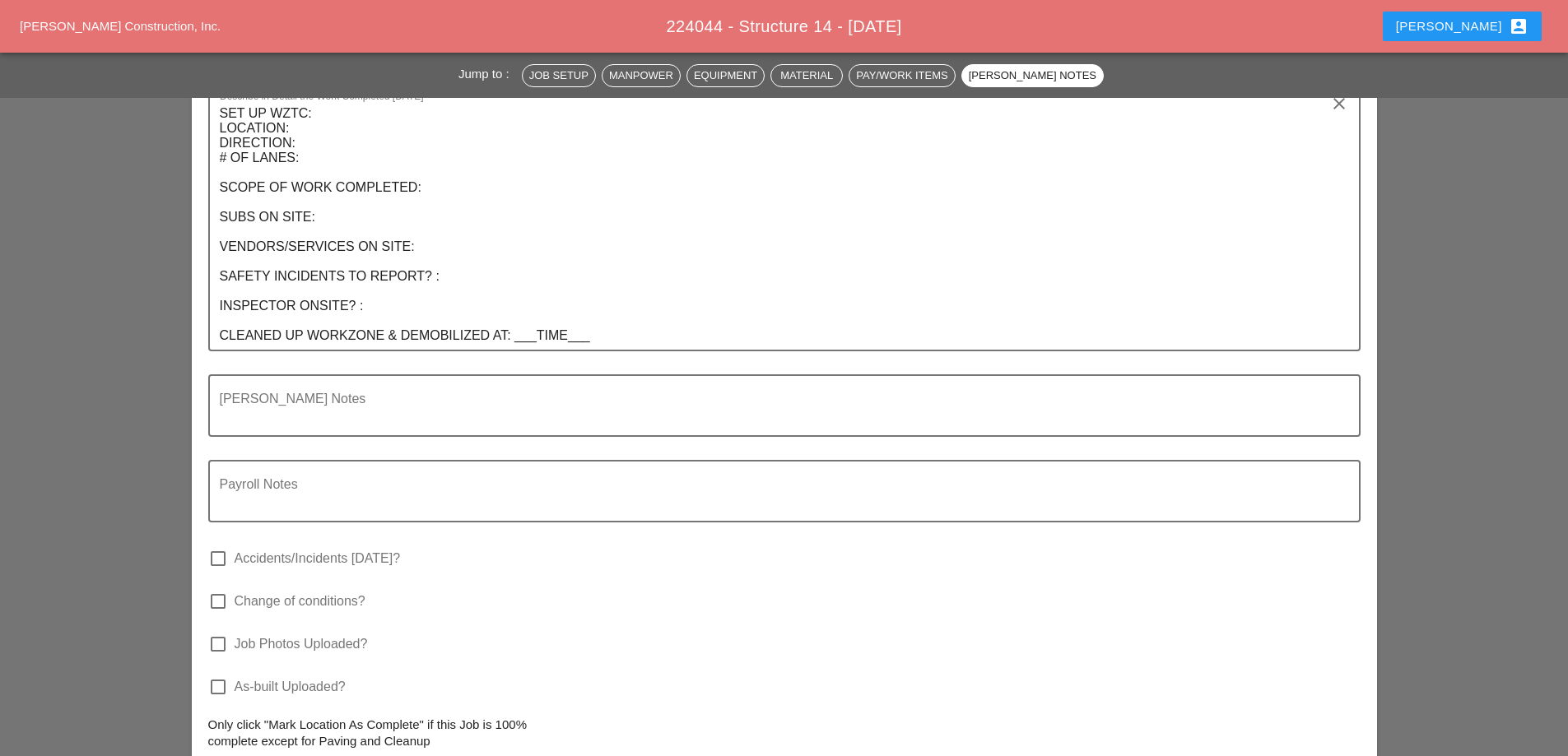
scroll to position [3374, 0]
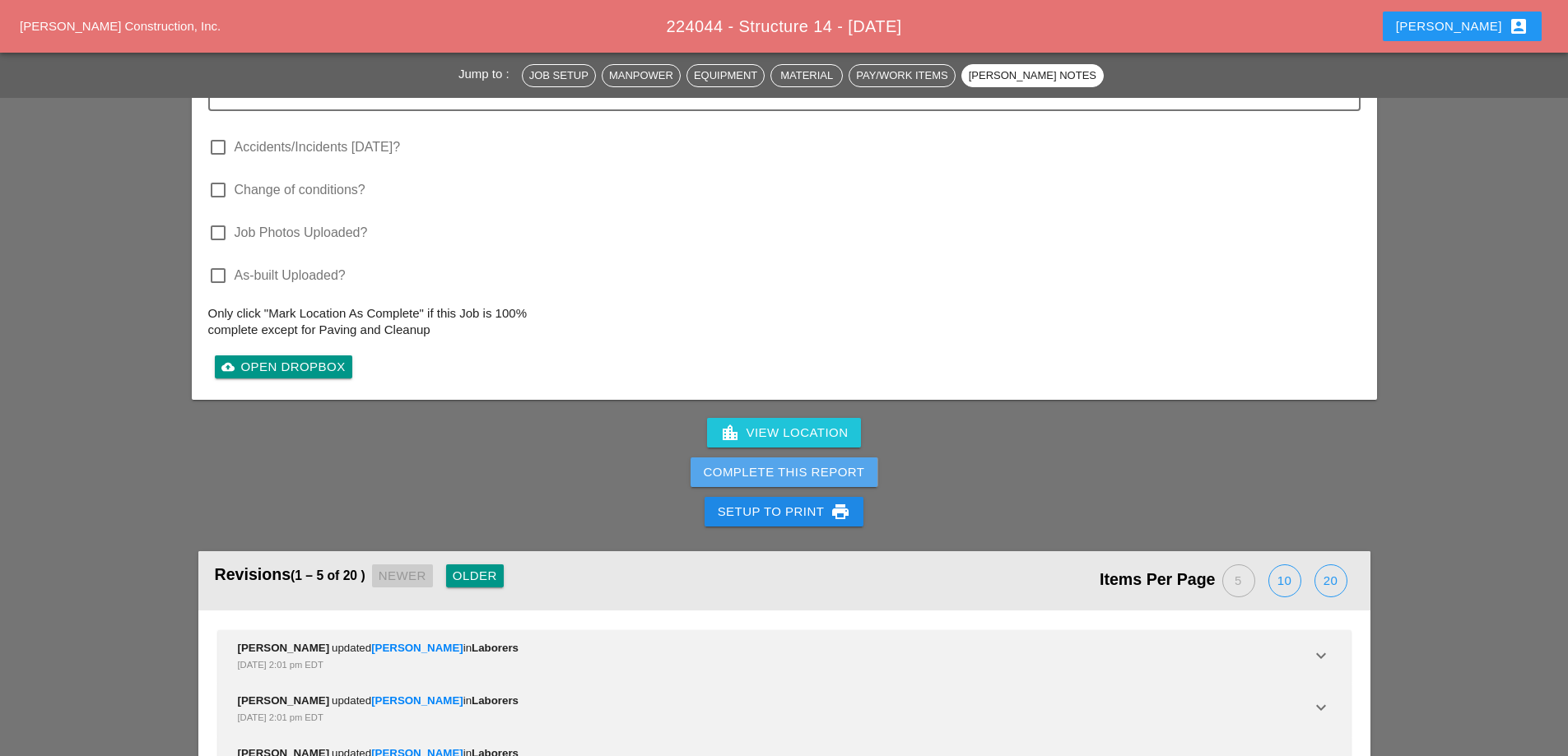
click at [791, 464] on div "Complete This Report" at bounding box center [784, 473] width 161 height 19
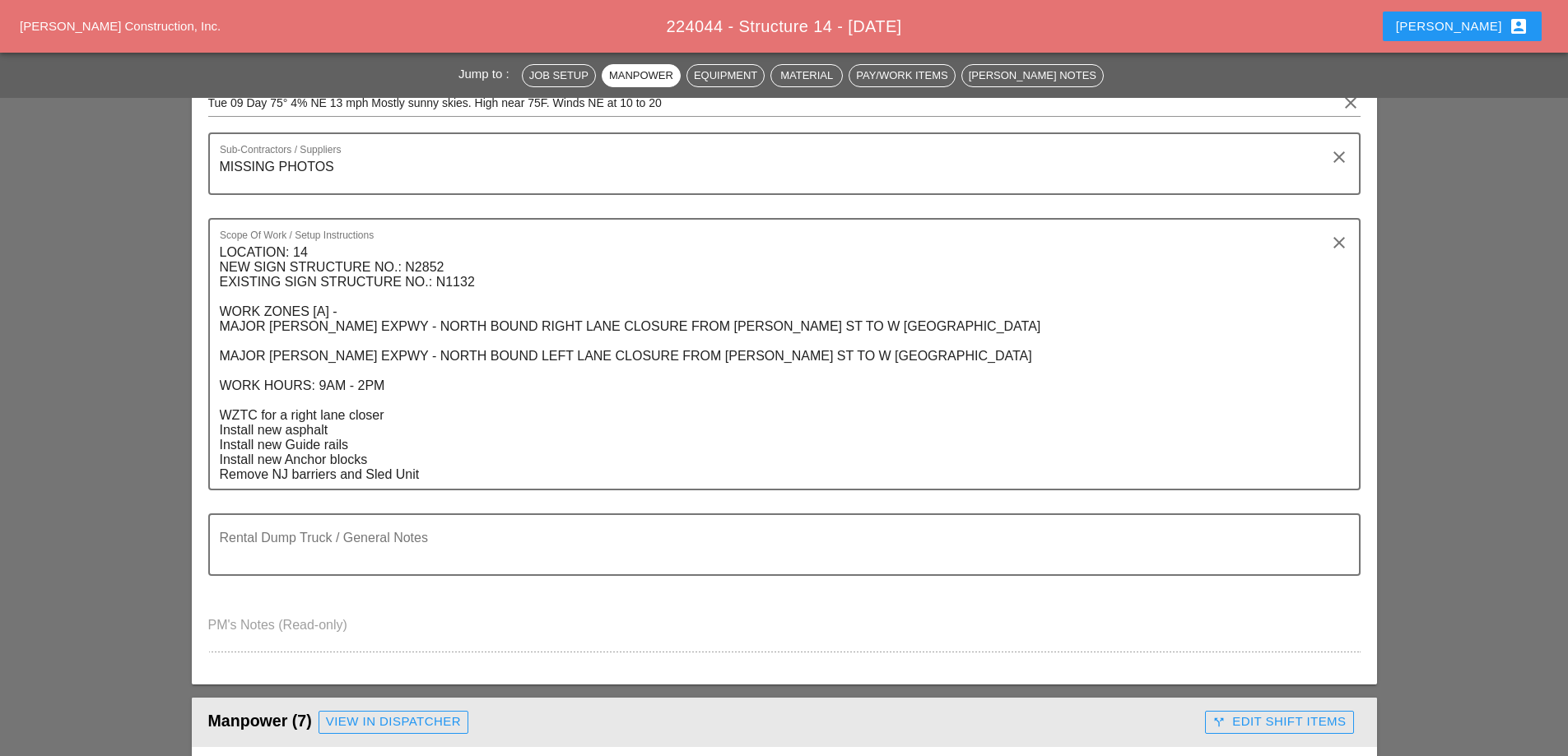
scroll to position [102, 0]
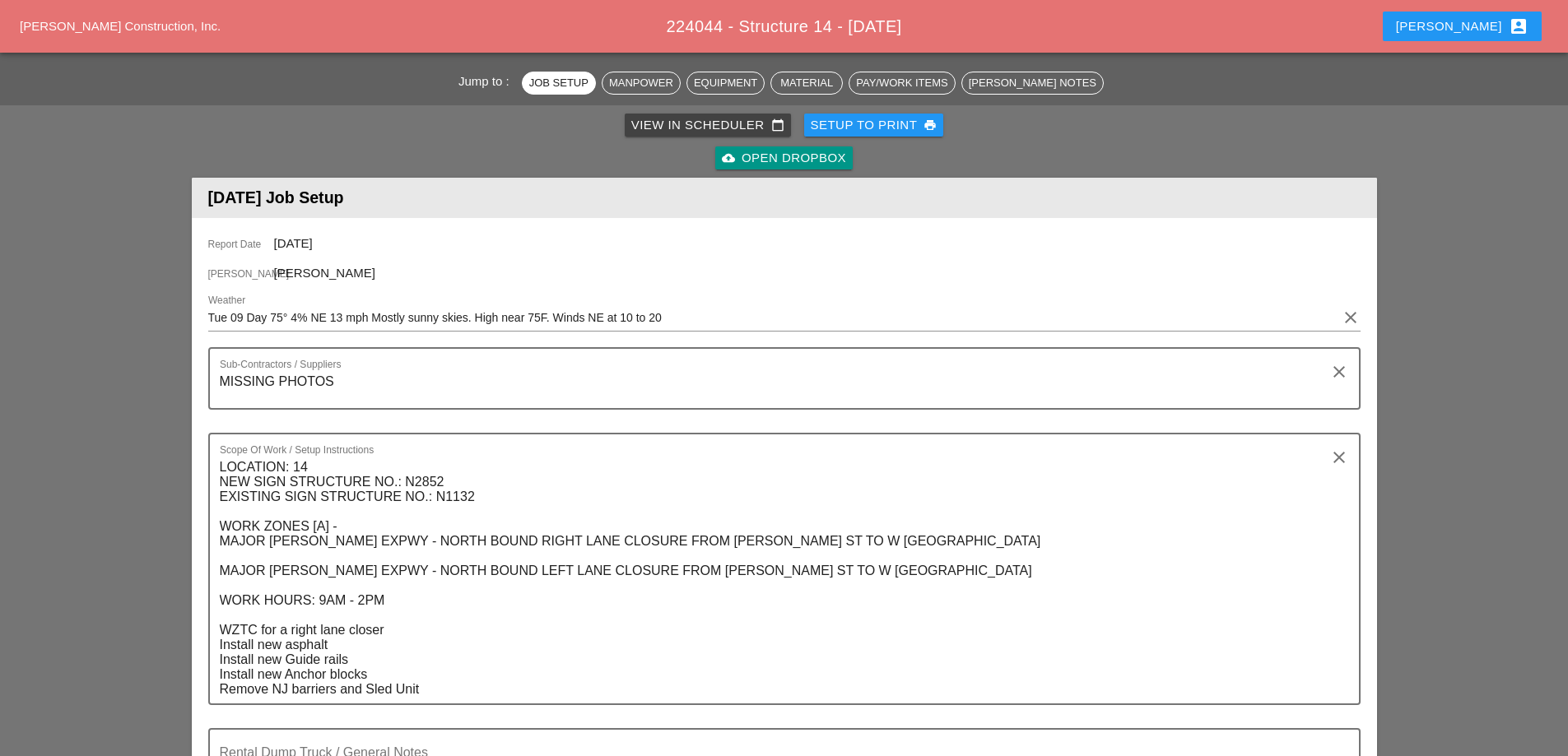
click at [677, 132] on div "View in Scheduler calendar_today" at bounding box center [707, 126] width 153 height 19
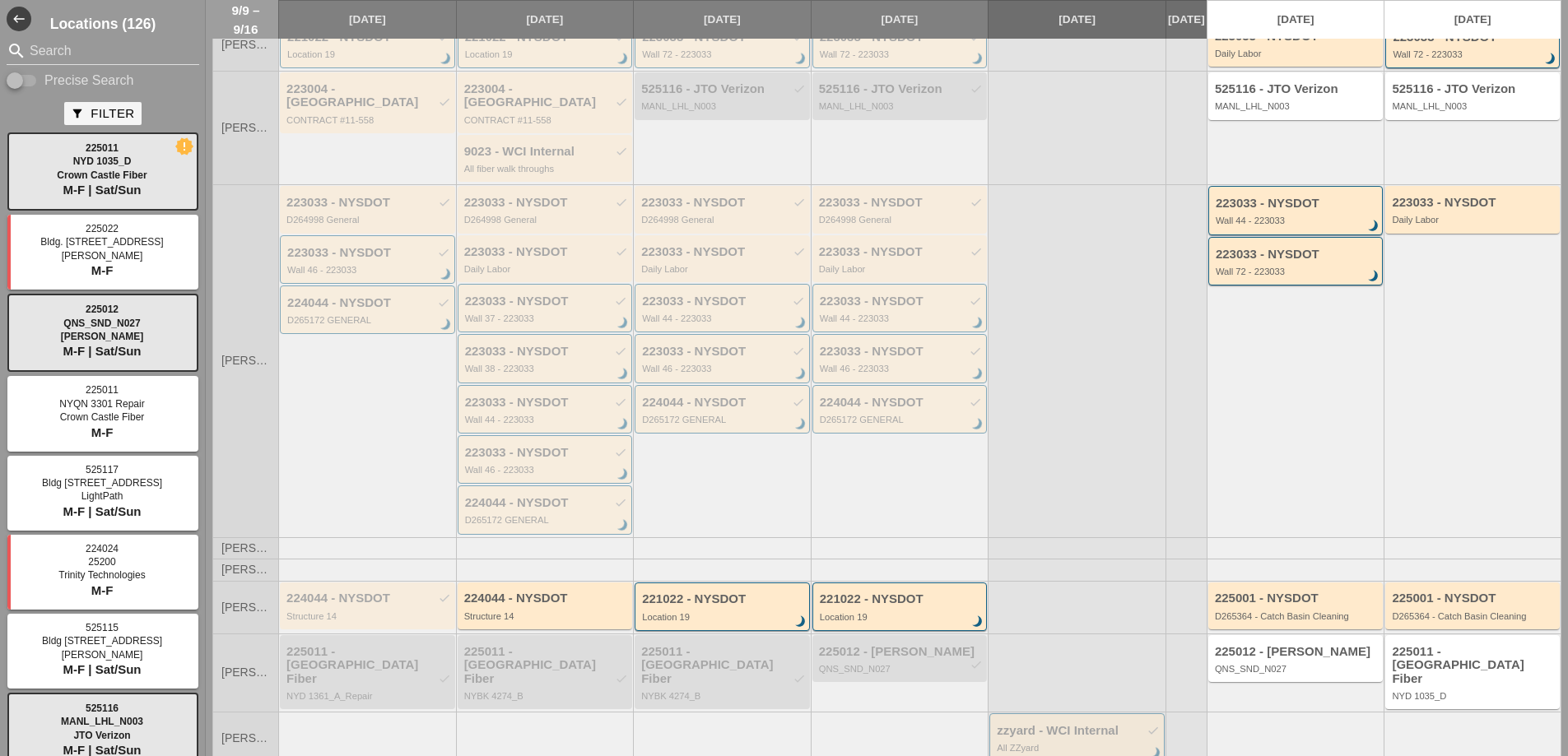
scroll to position [336, 0]
click at [561, 610] on div "Structure 14" at bounding box center [546, 614] width 164 height 10
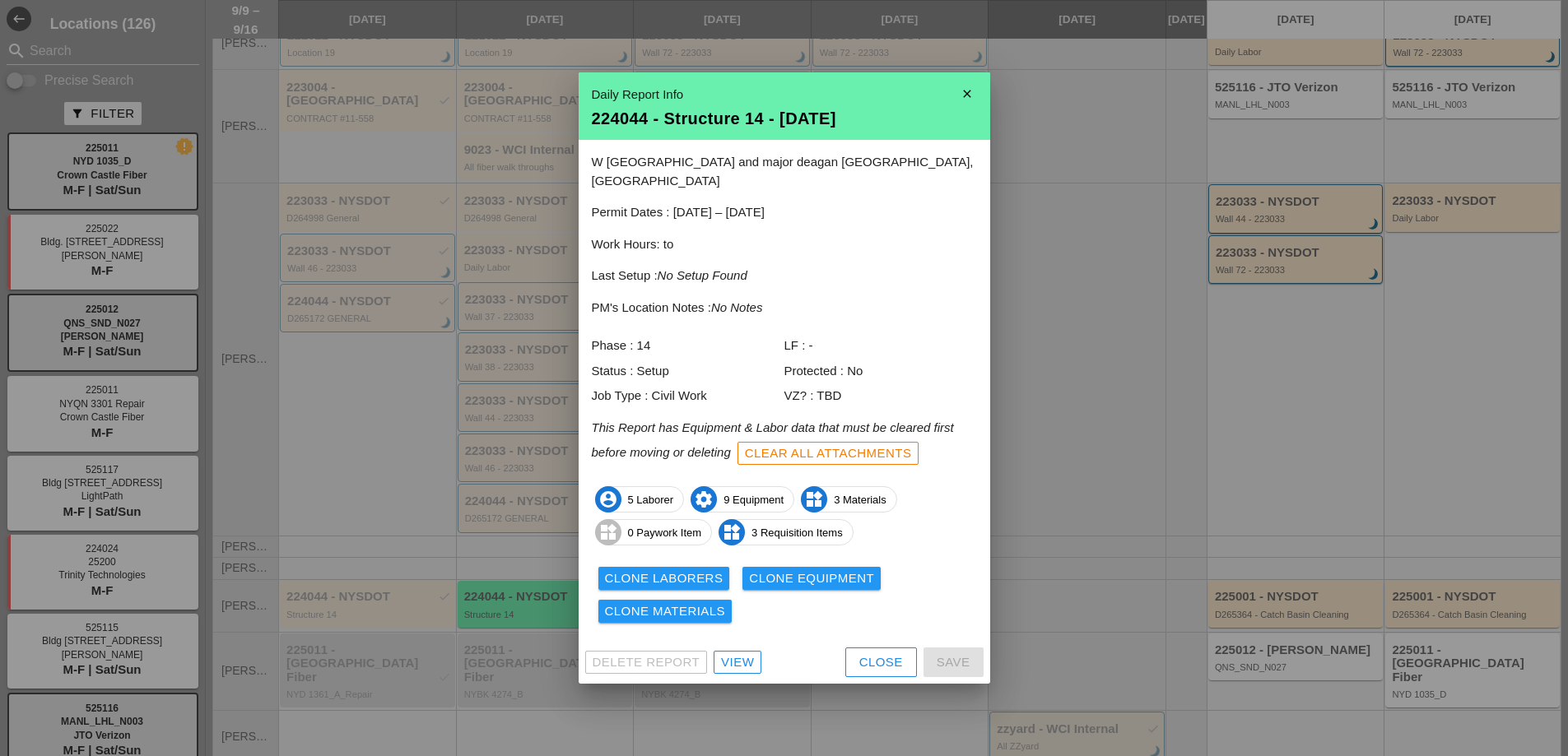
click at [736, 654] on div "View" at bounding box center [738, 663] width 33 height 19
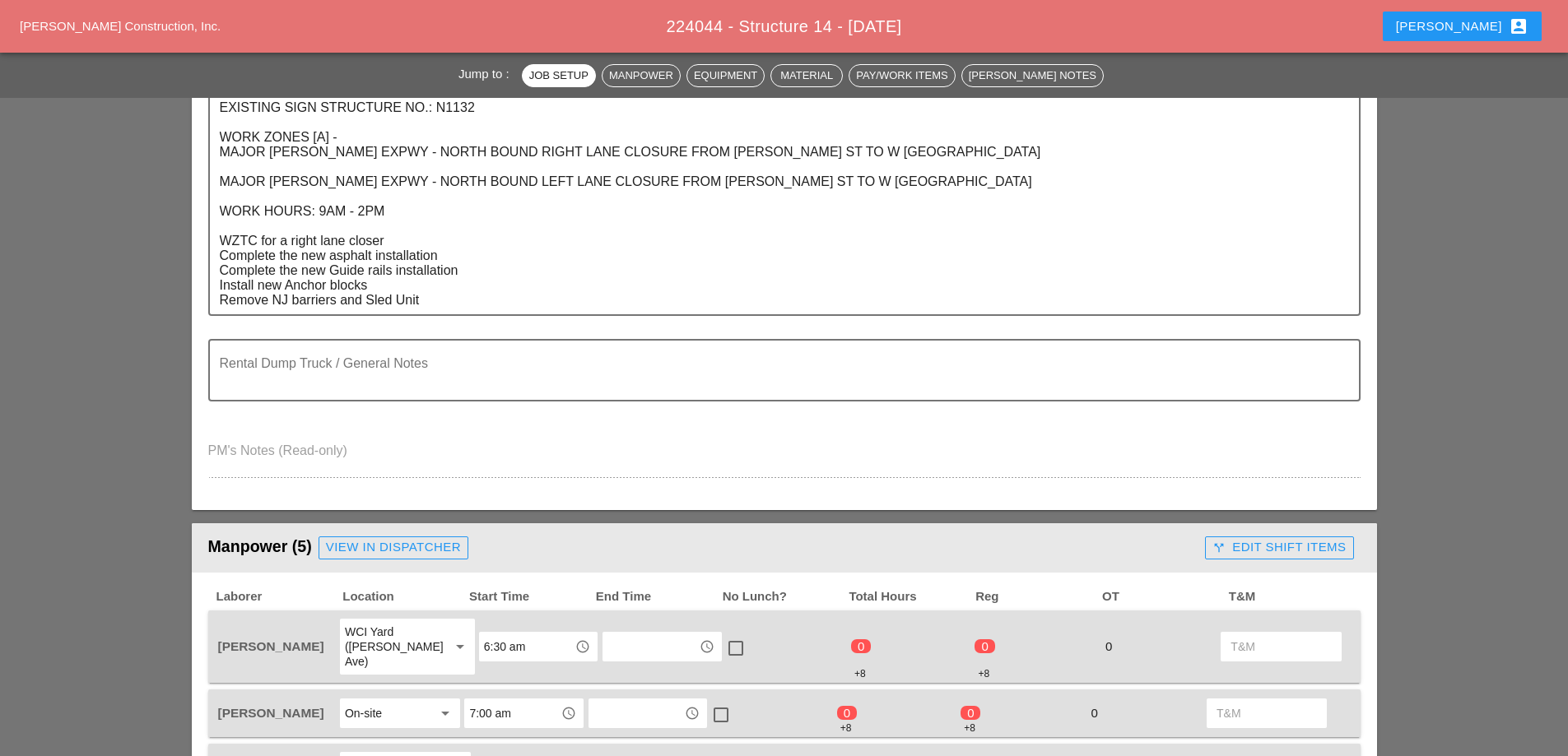
scroll to position [823, 0]
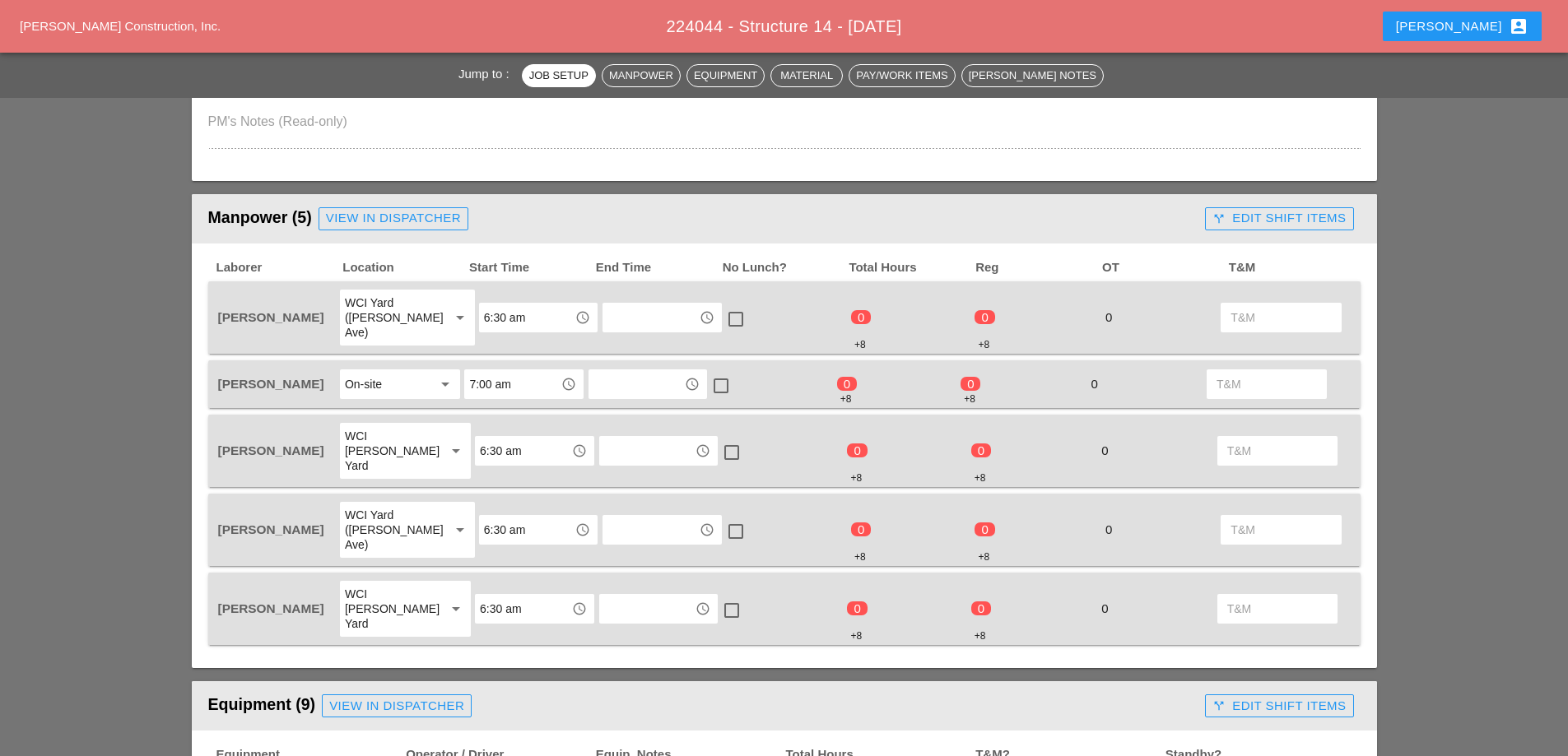
click at [657, 310] on input "text" at bounding box center [650, 318] width 86 height 26
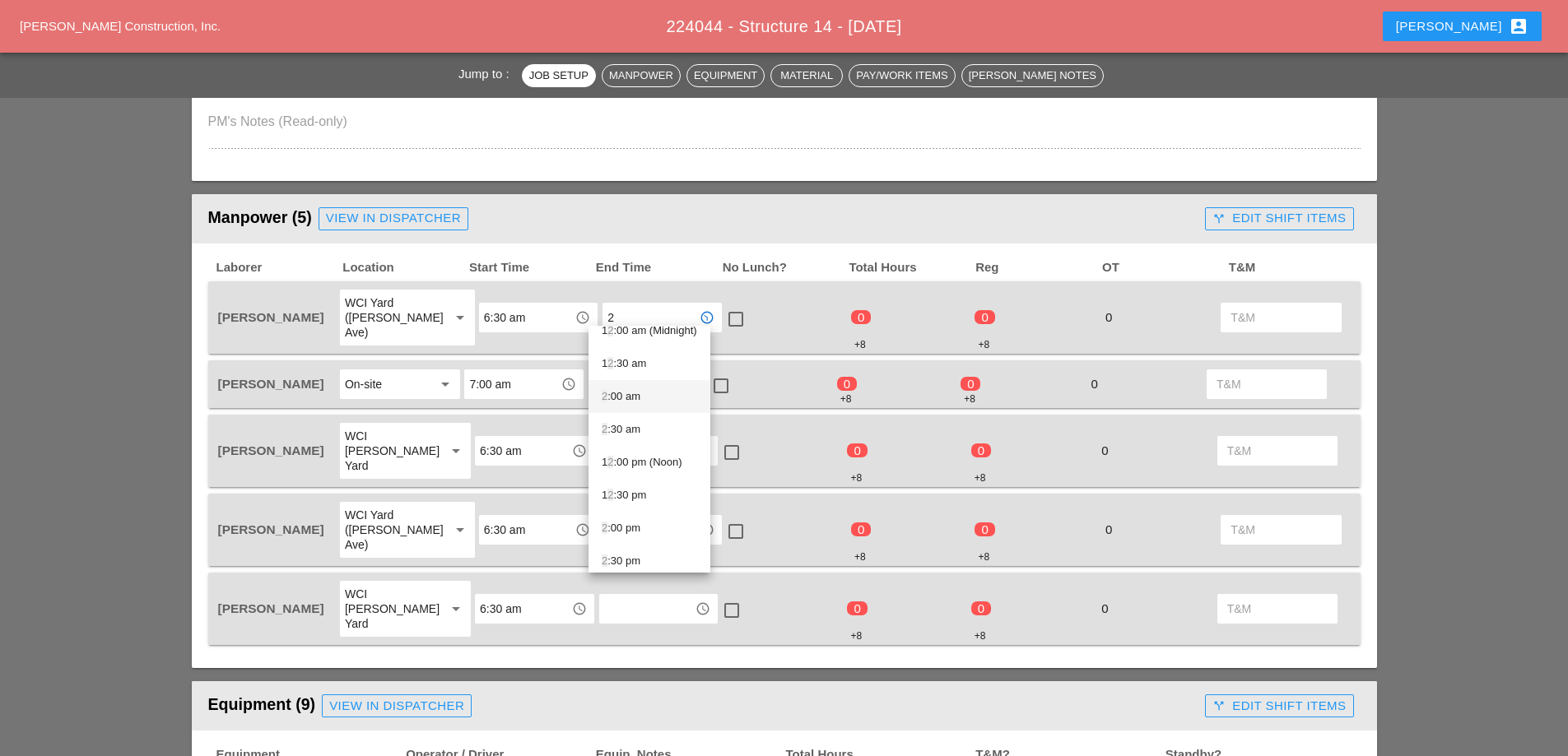
scroll to position [23, 0]
click at [625, 551] on div "2 :30 pm" at bounding box center [649, 553] width 95 height 20
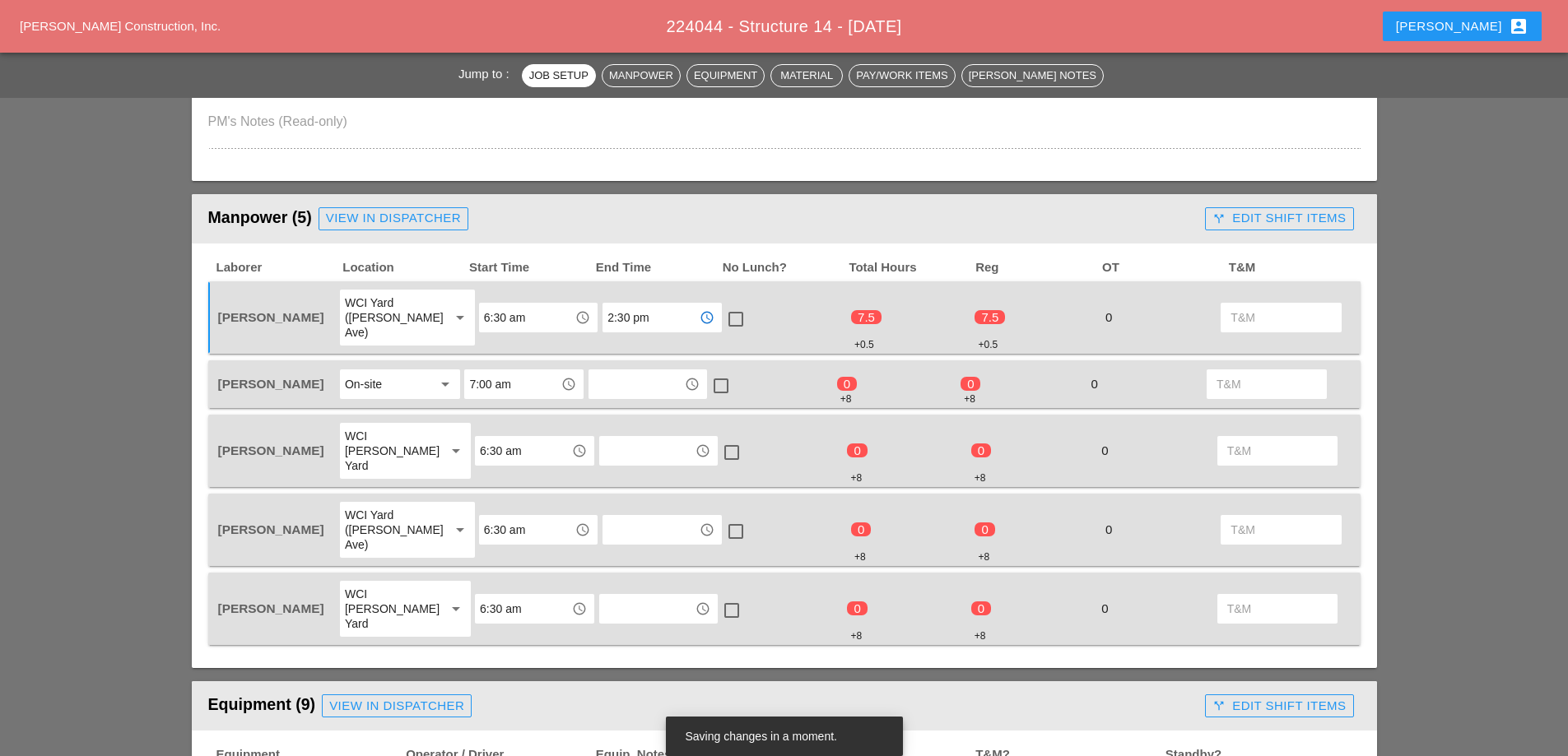
type input "2:30 pm"
click at [722, 314] on div at bounding box center [736, 319] width 28 height 28
checkbox input "true"
click at [666, 371] on input "text" at bounding box center [636, 384] width 86 height 26
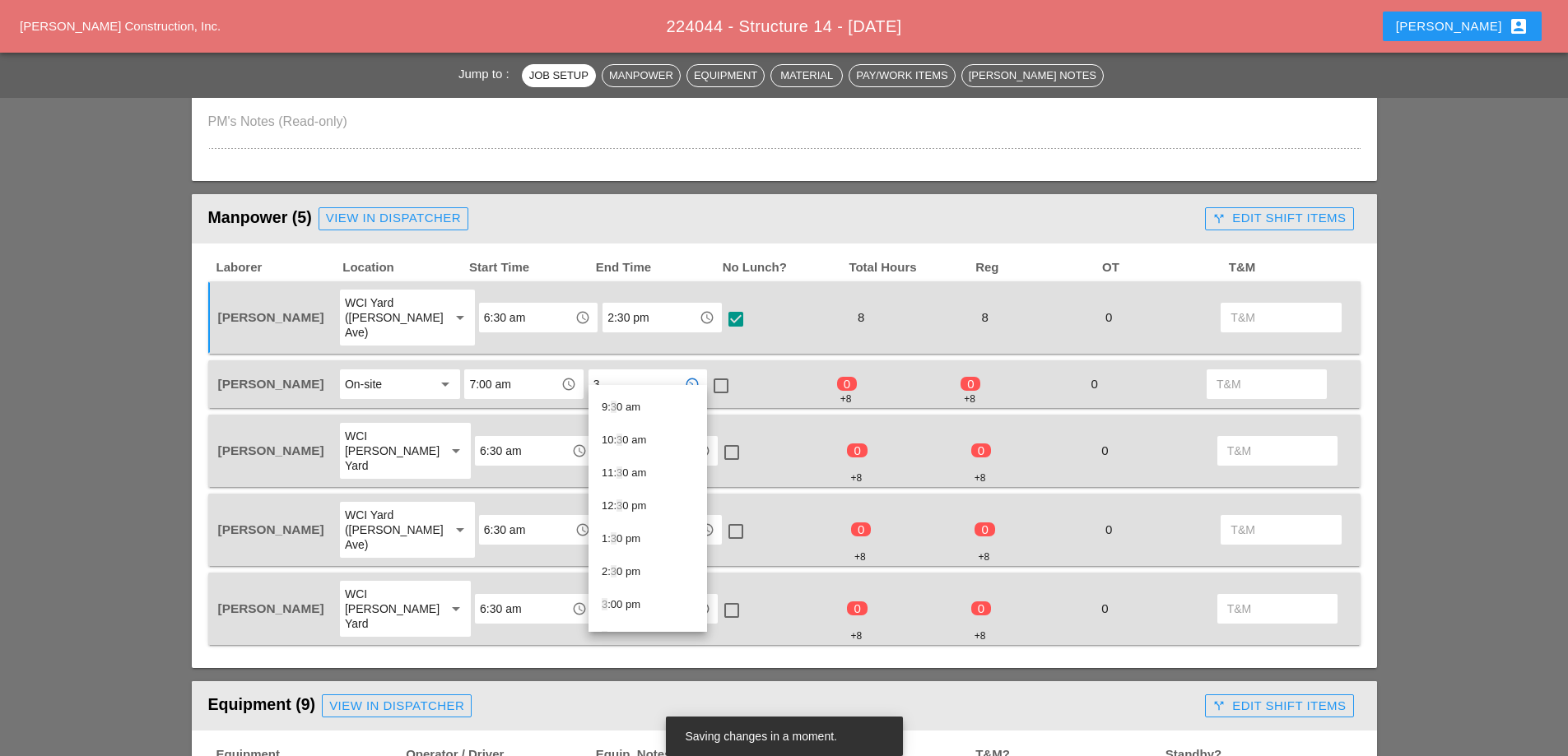
scroll to position [418, 0]
click at [631, 507] on div "3 :00 pm" at bounding box center [648, 514] width 92 height 20
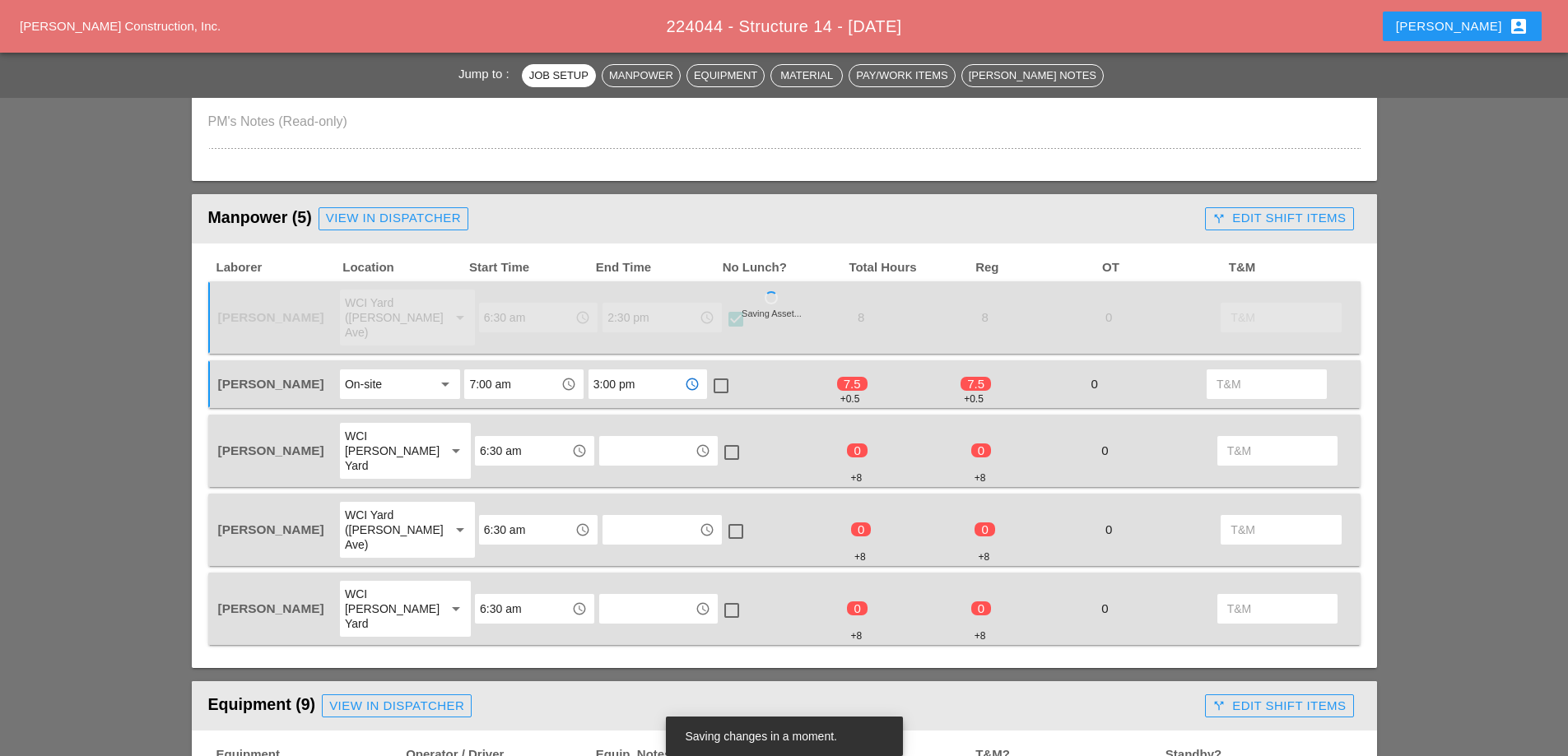
type input "3:00 pm"
click at [719, 372] on div at bounding box center [721, 386] width 28 height 28
checkbox input "true"
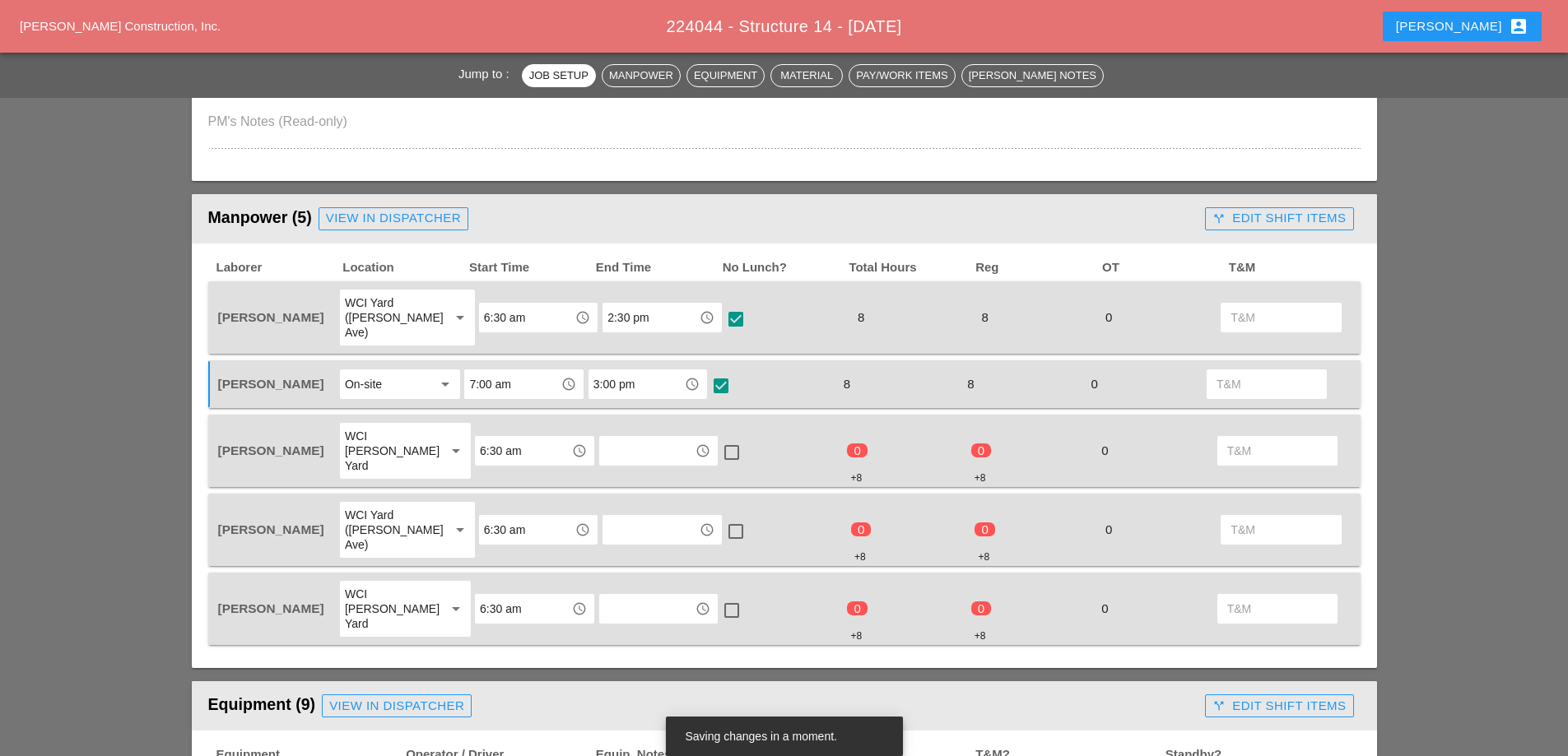
click at [627, 438] on input "text" at bounding box center [647, 451] width 86 height 26
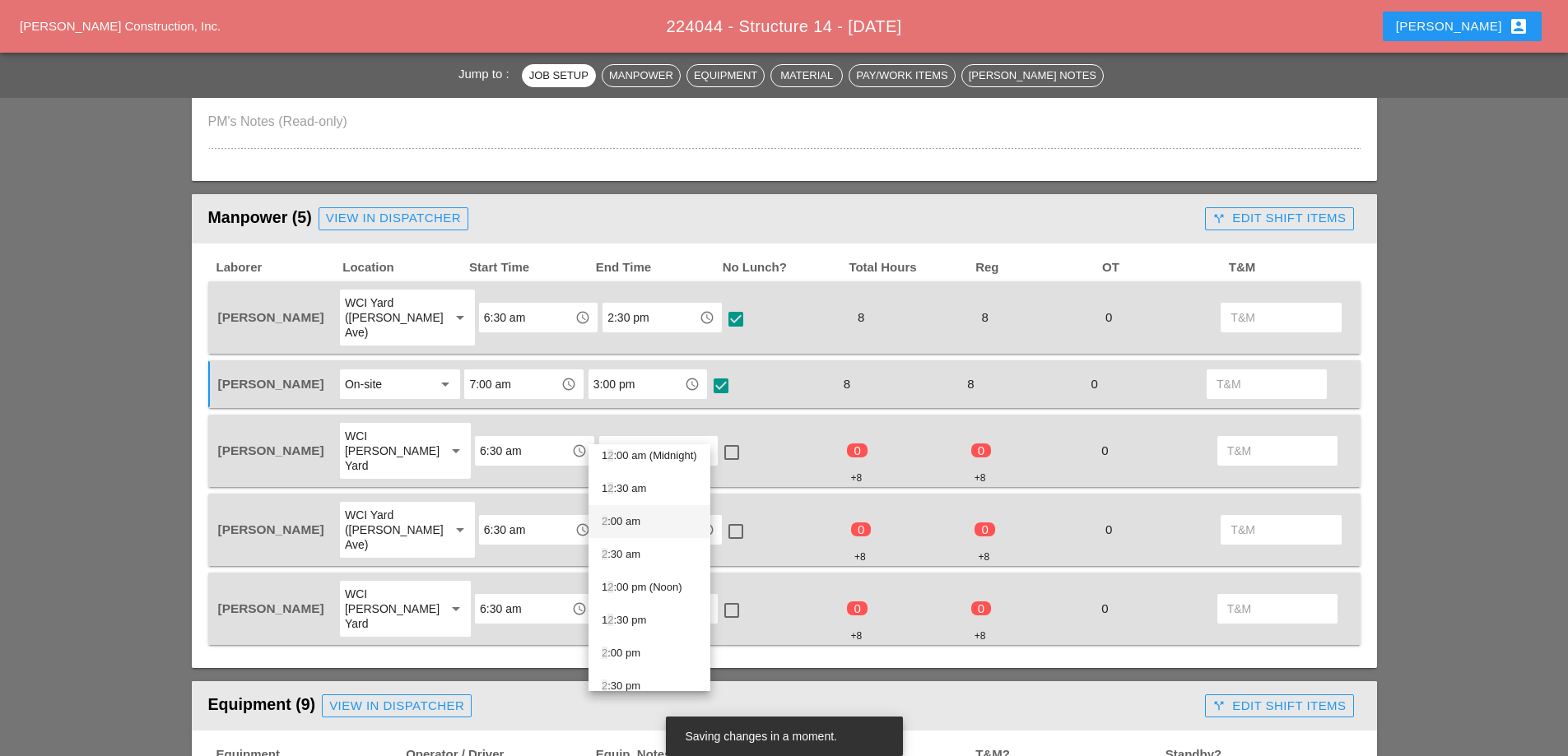
scroll to position [23, 0]
click at [627, 671] on div "2 :30 pm" at bounding box center [649, 671] width 95 height 20
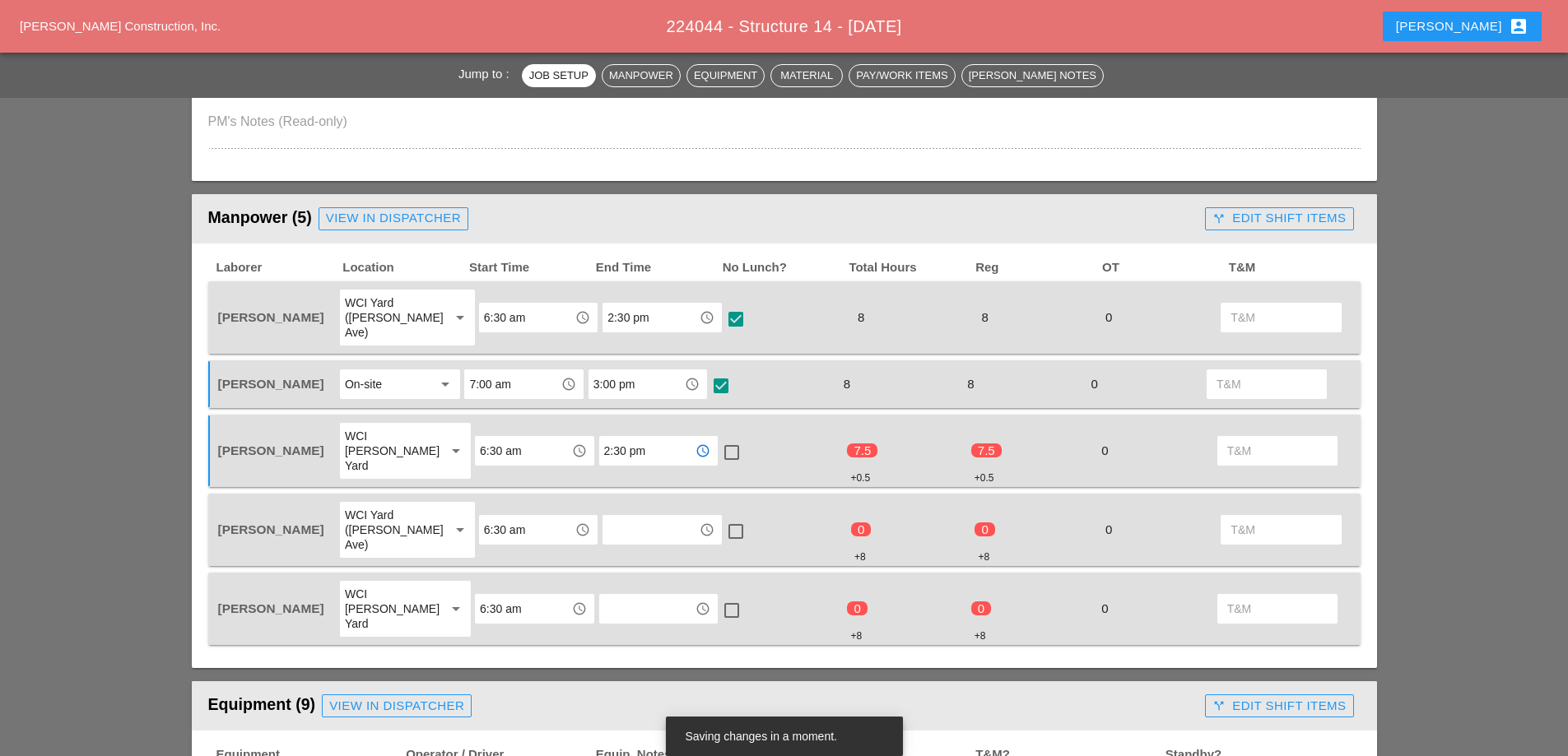
type input "2:30 pm"
click at [721, 438] on div at bounding box center [732, 452] width 28 height 28
checkbox input "true"
click at [626, 517] on input "text" at bounding box center [650, 530] width 86 height 26
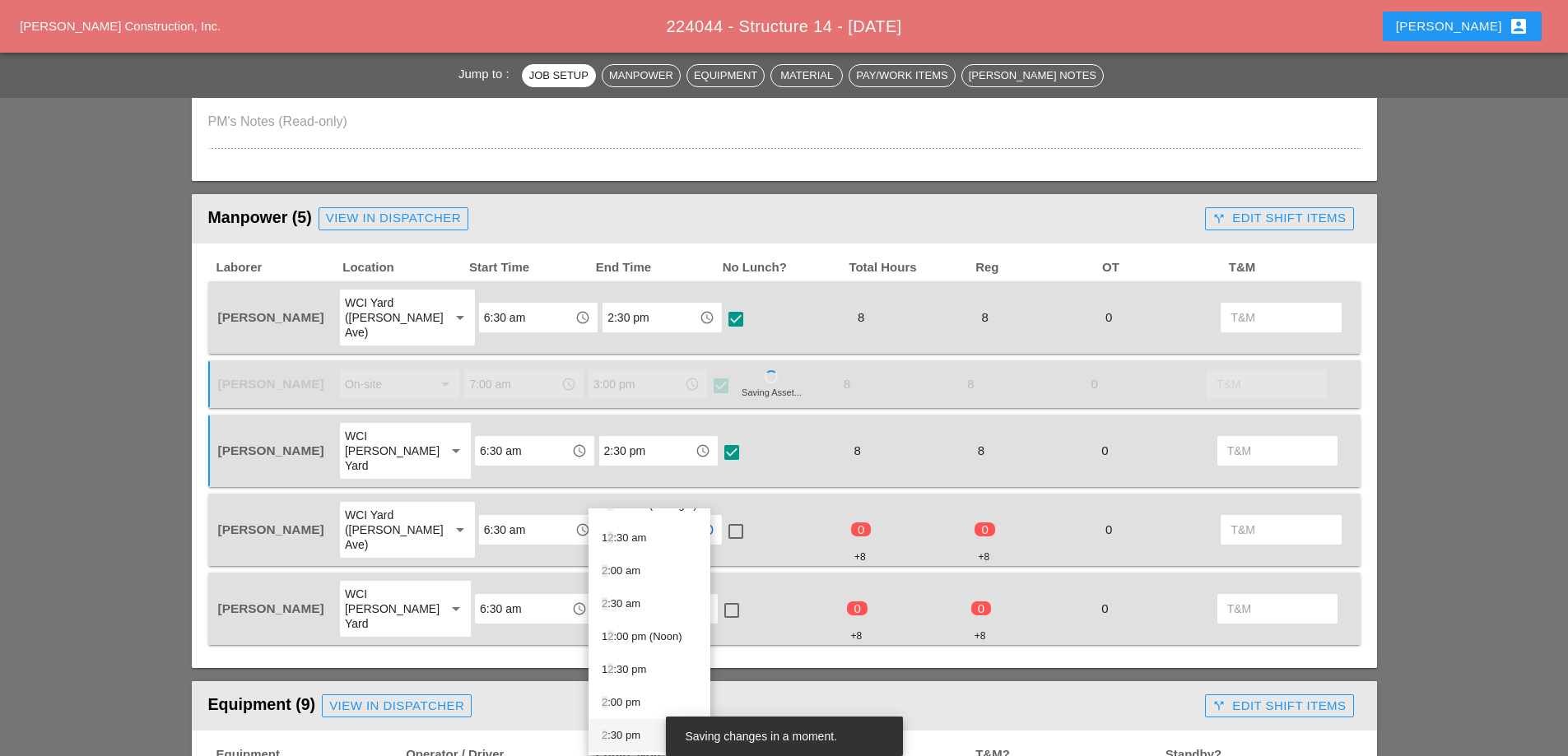
click at [639, 733] on div "2 :30 pm" at bounding box center [649, 736] width 95 height 20
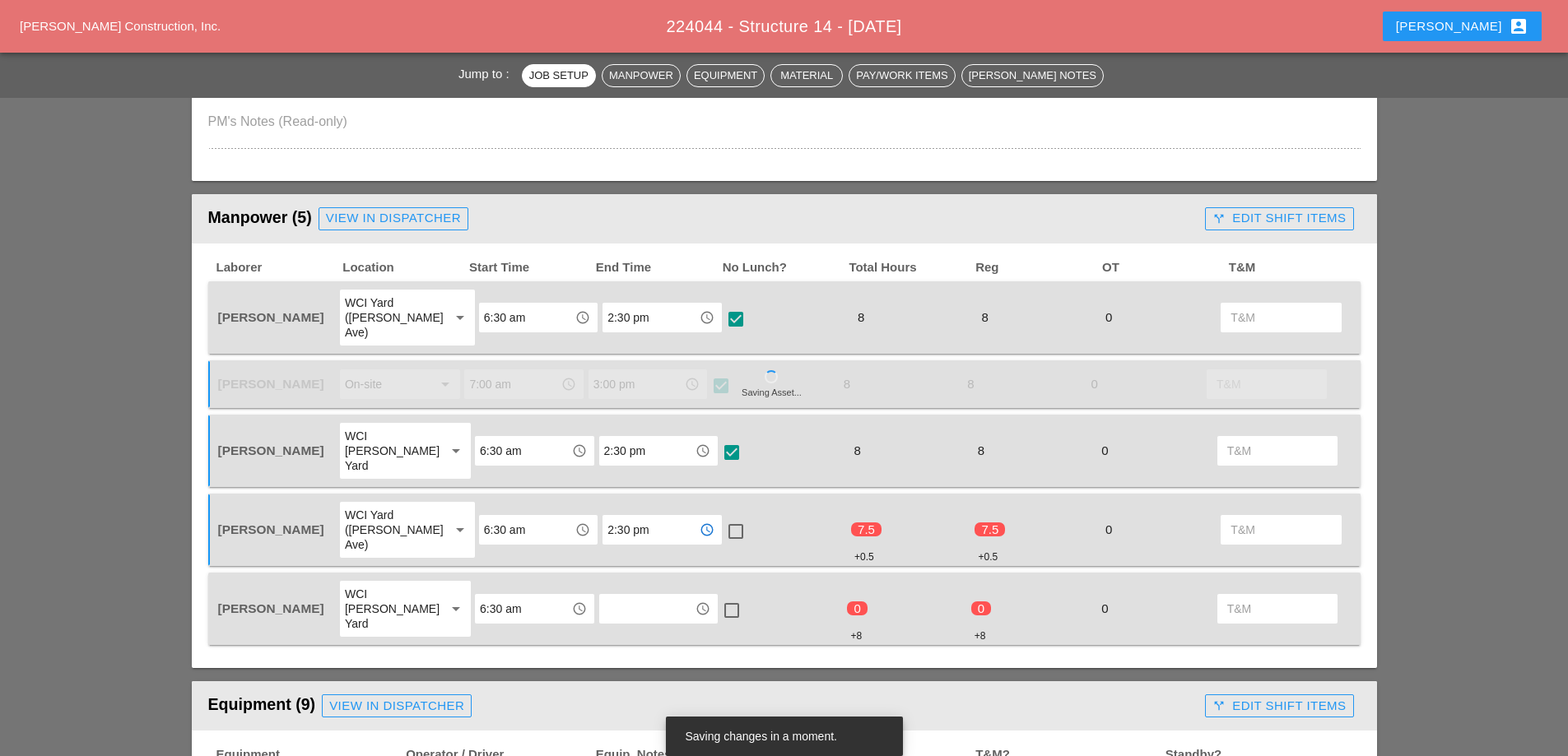
type input "2:30 pm"
click at [722, 518] on div at bounding box center [736, 532] width 28 height 28
checkbox input "true"
click at [649, 596] on input "text" at bounding box center [647, 609] width 86 height 26
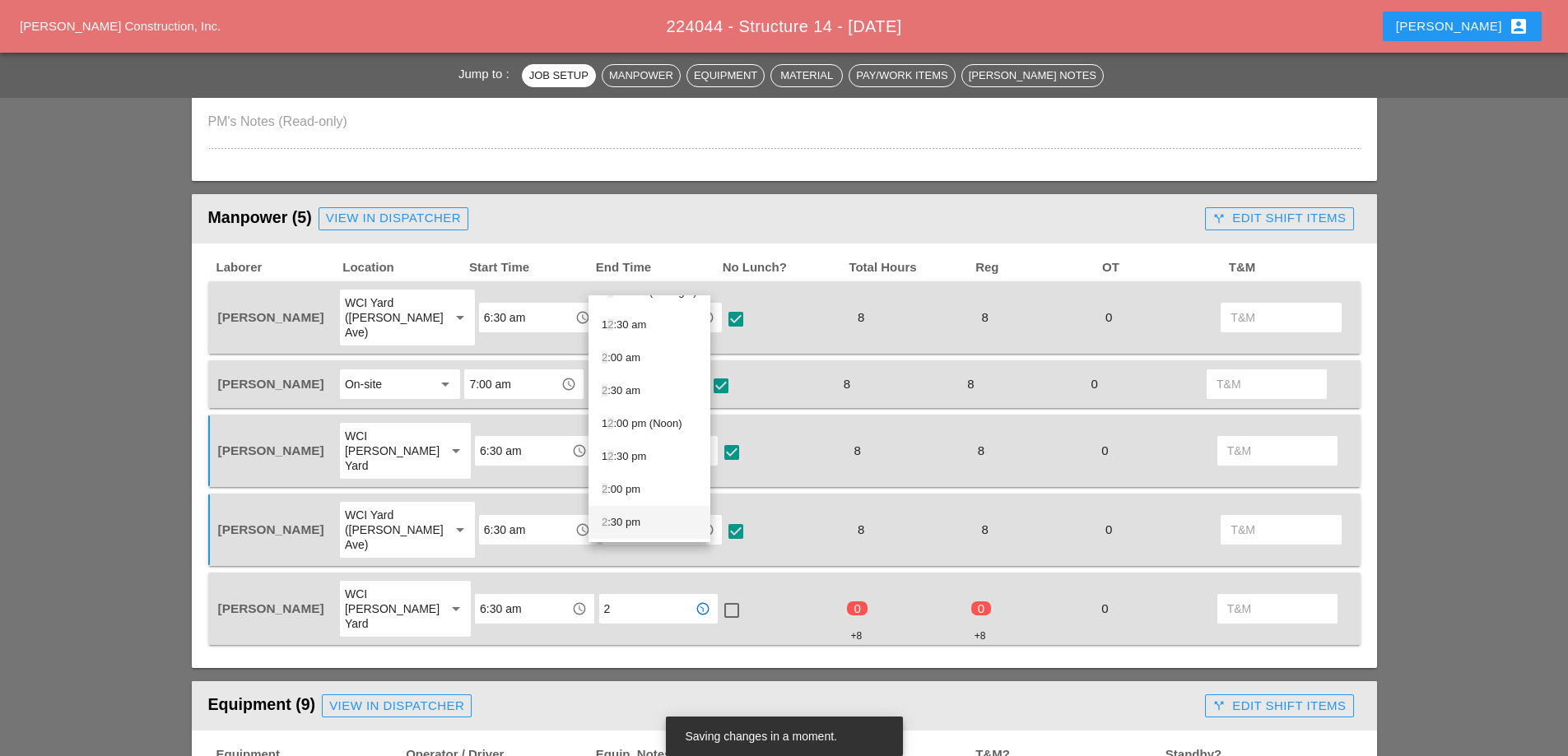
click at [627, 519] on div "2 :30 pm" at bounding box center [649, 522] width 95 height 20
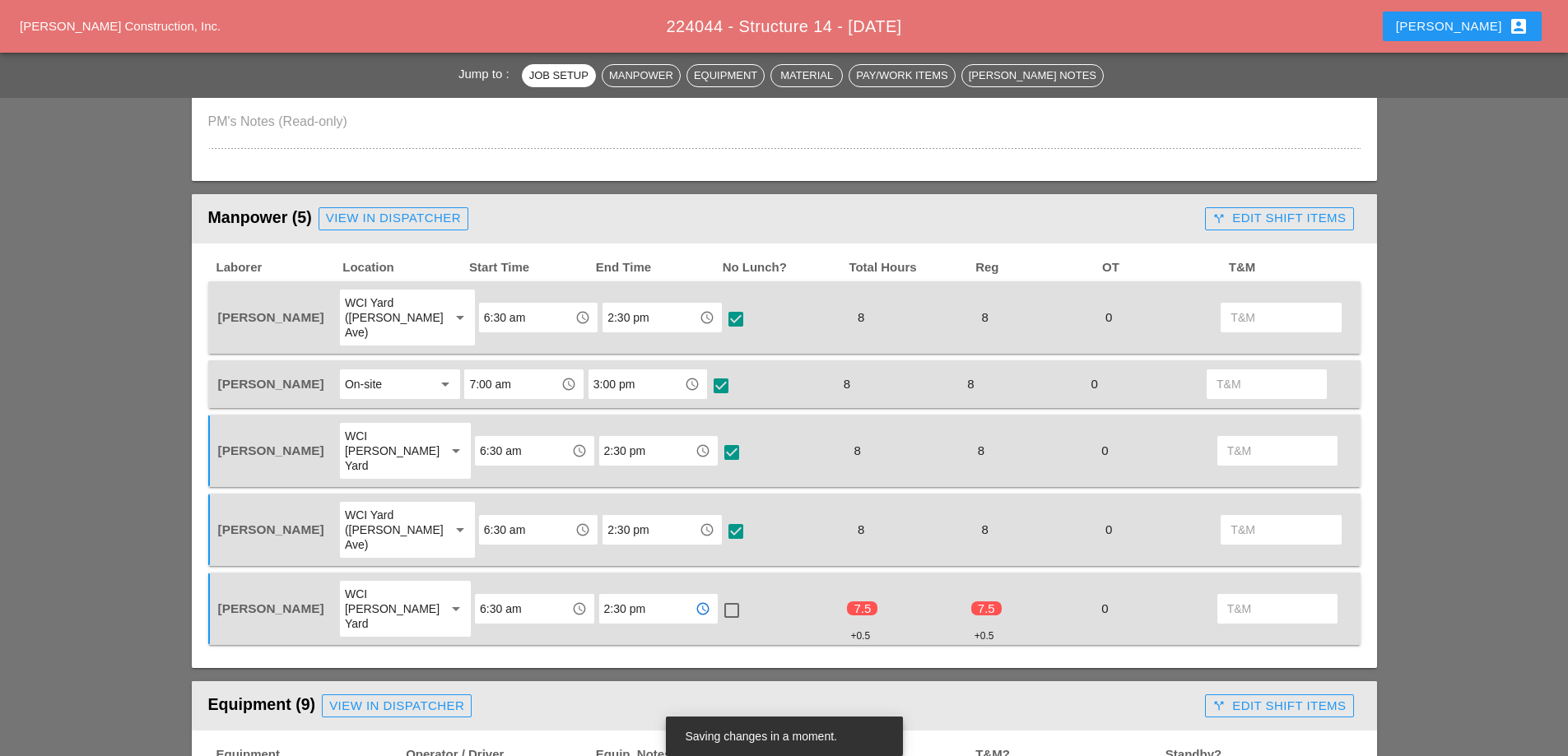
type input "2:30 pm"
click at [721, 597] on div at bounding box center [732, 611] width 28 height 28
checkbox input "true"
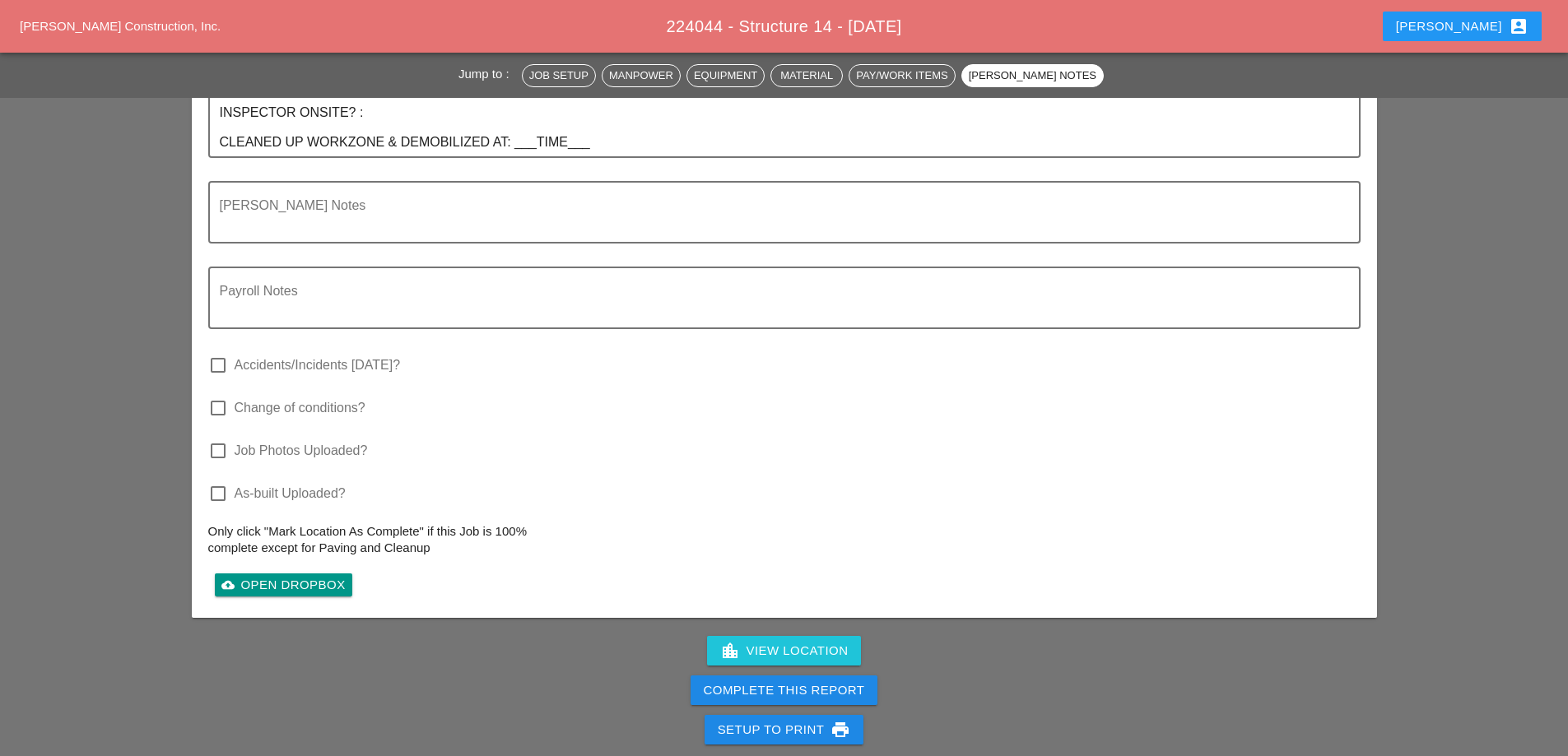
scroll to position [3127, 0]
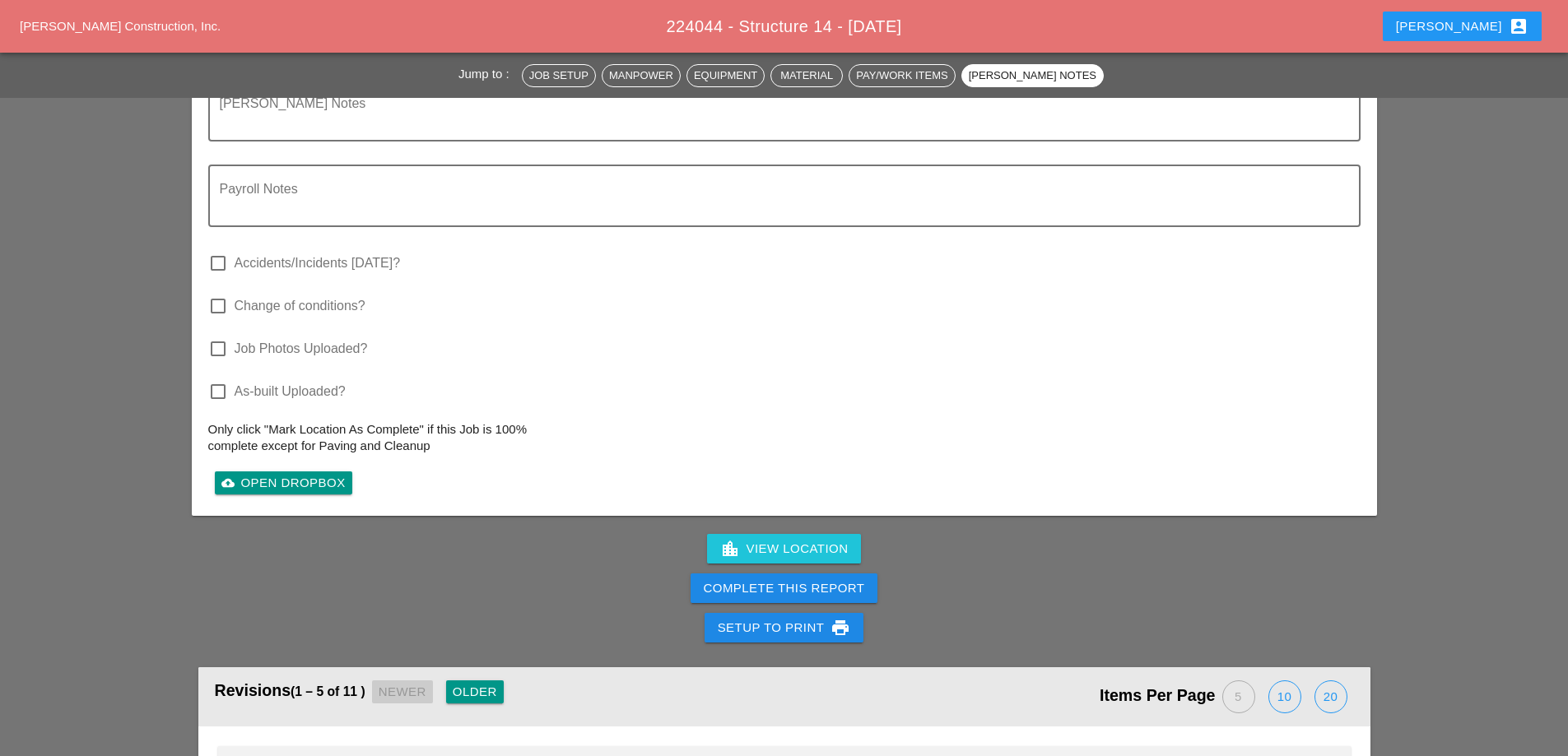
click at [788, 579] on div "Complete This Report" at bounding box center [784, 589] width 161 height 19
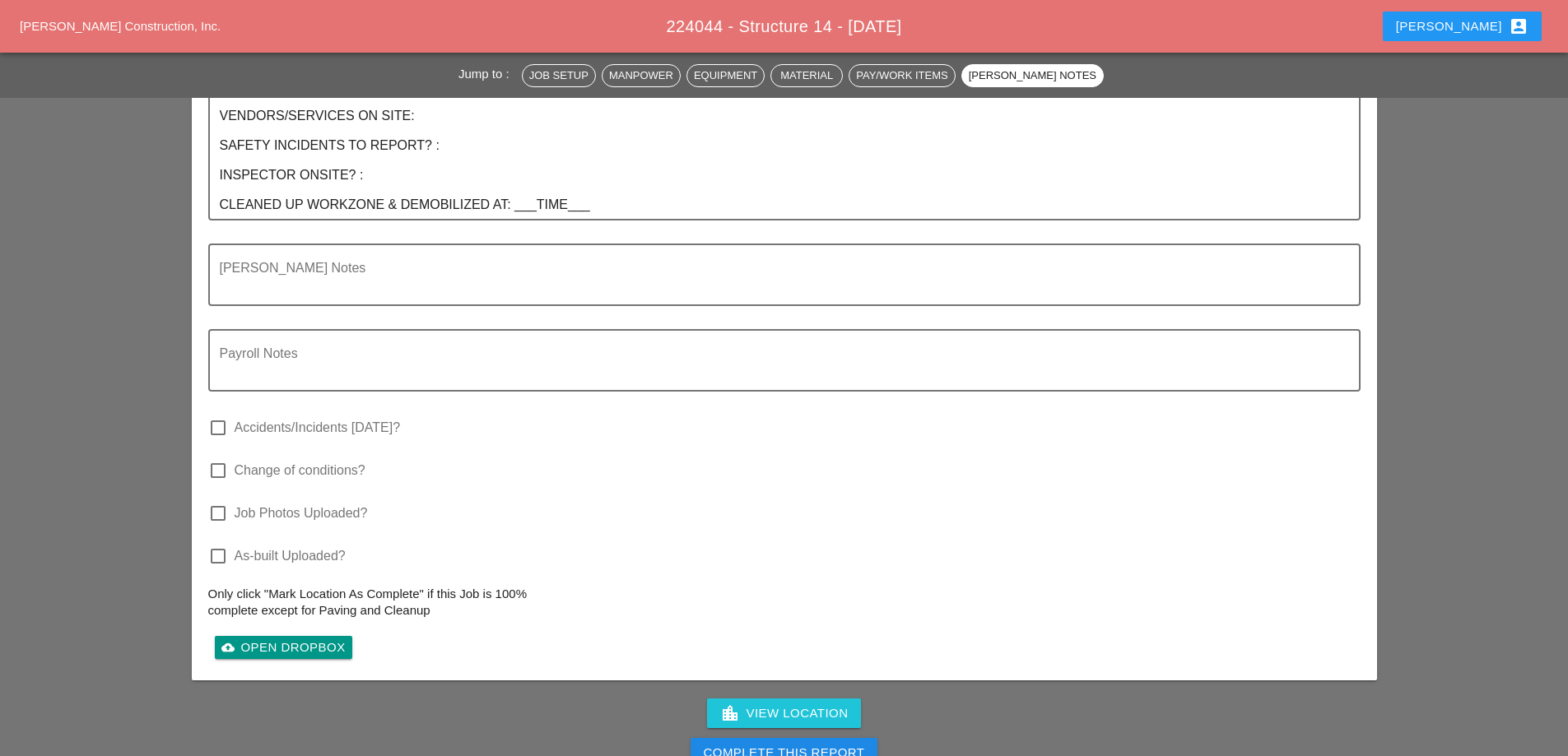
scroll to position [3360, 0]
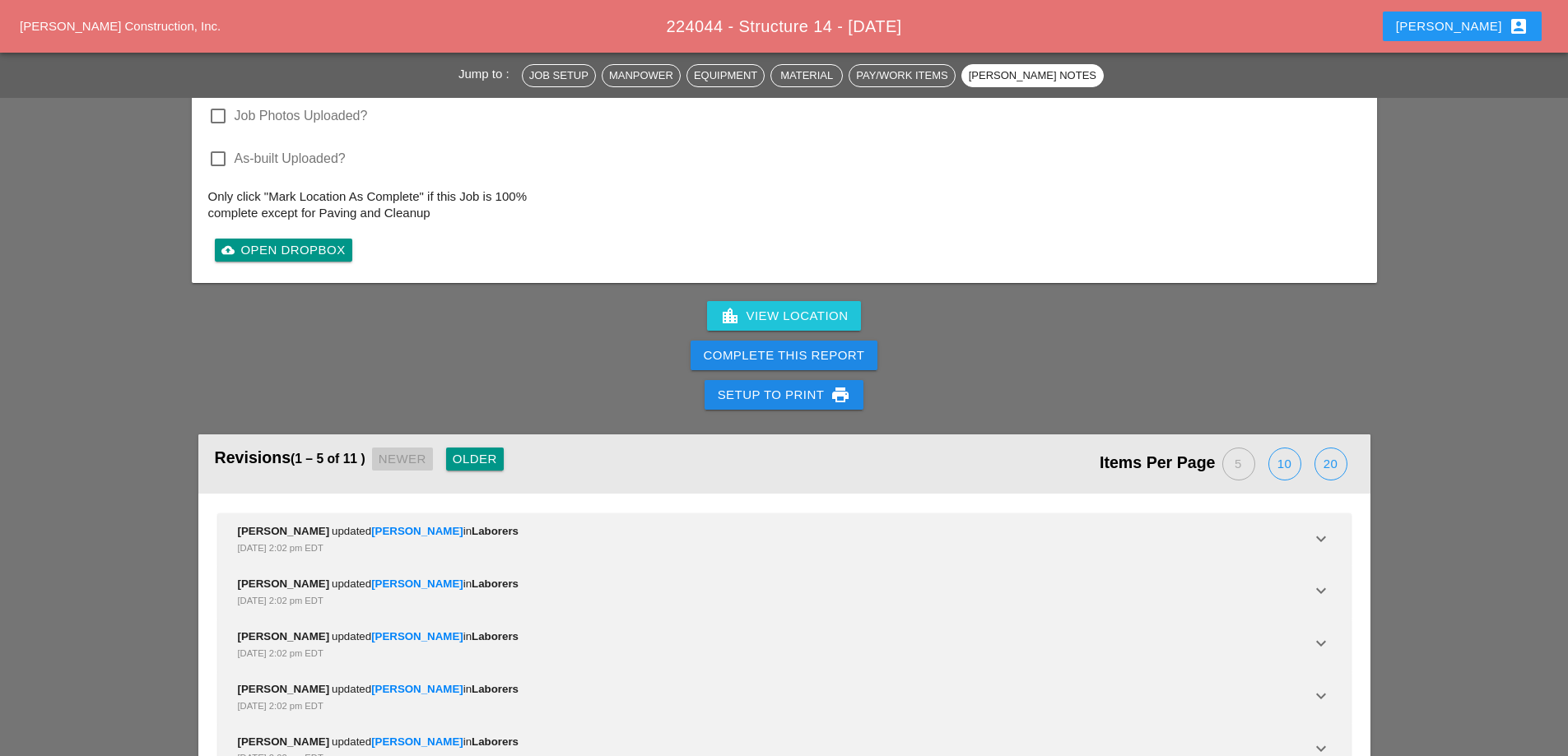
click at [802, 346] on div "Complete This Report" at bounding box center [784, 356] width 161 height 19
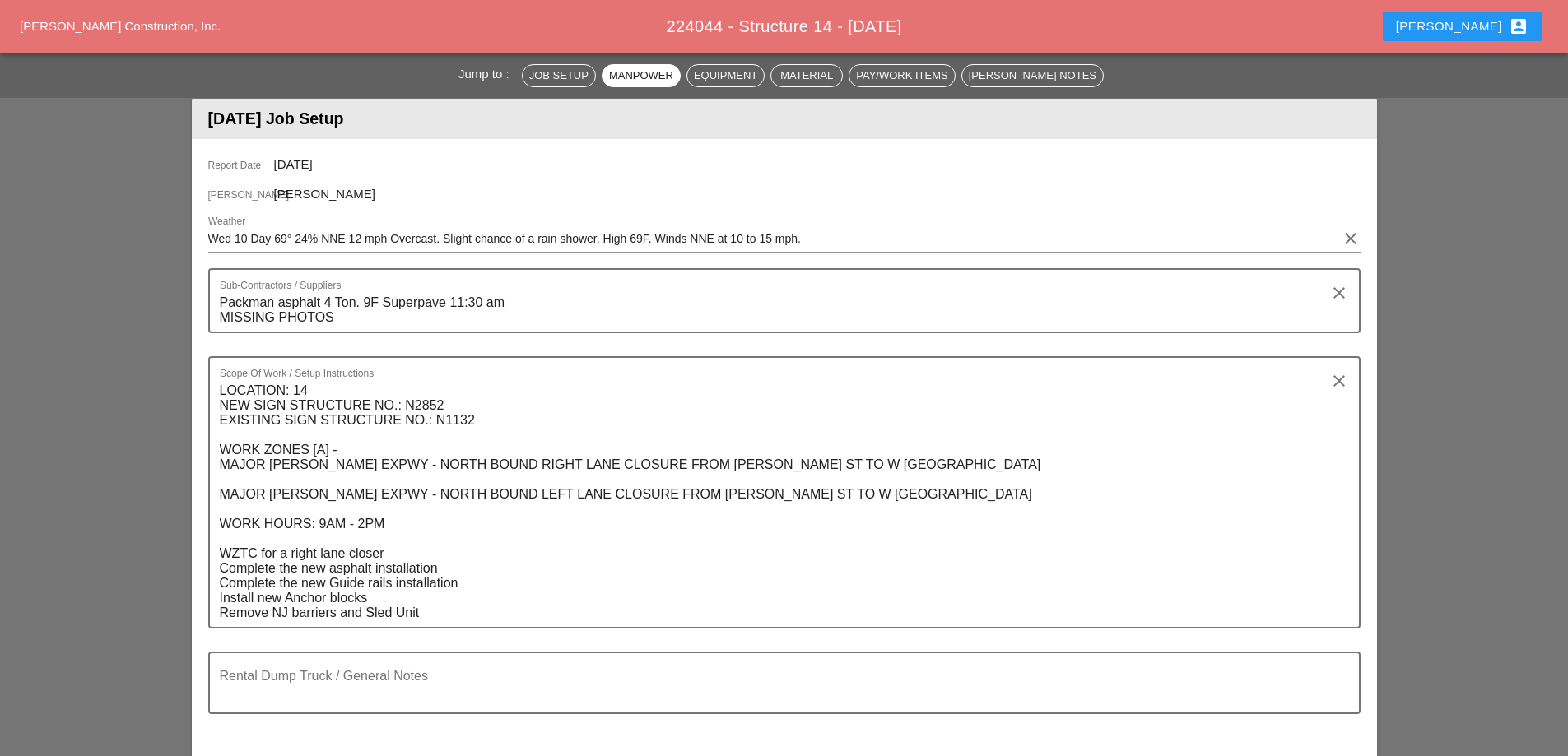
scroll to position [0, 0]
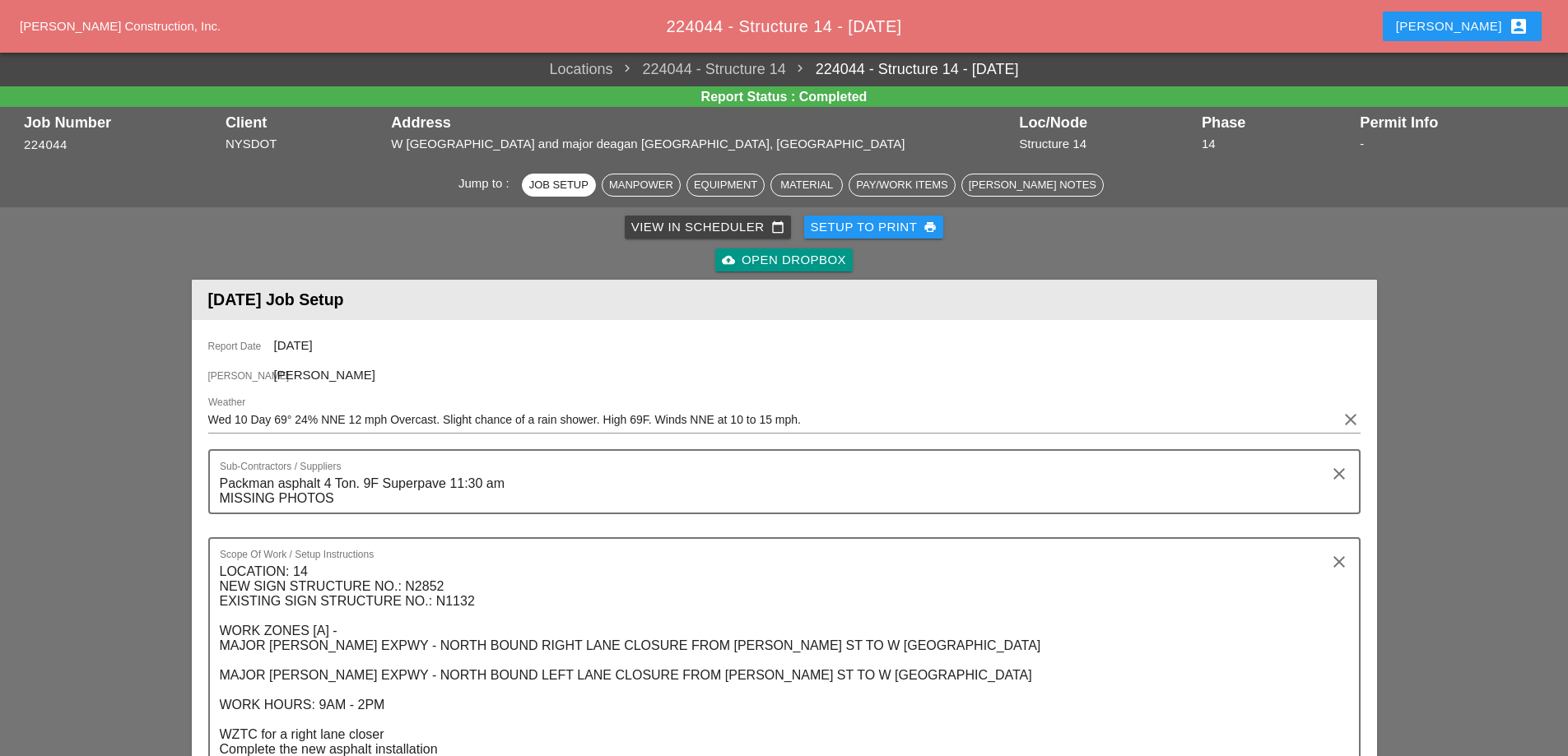
click at [696, 228] on div "View in Scheduler calendar_today" at bounding box center [707, 228] width 153 height 19
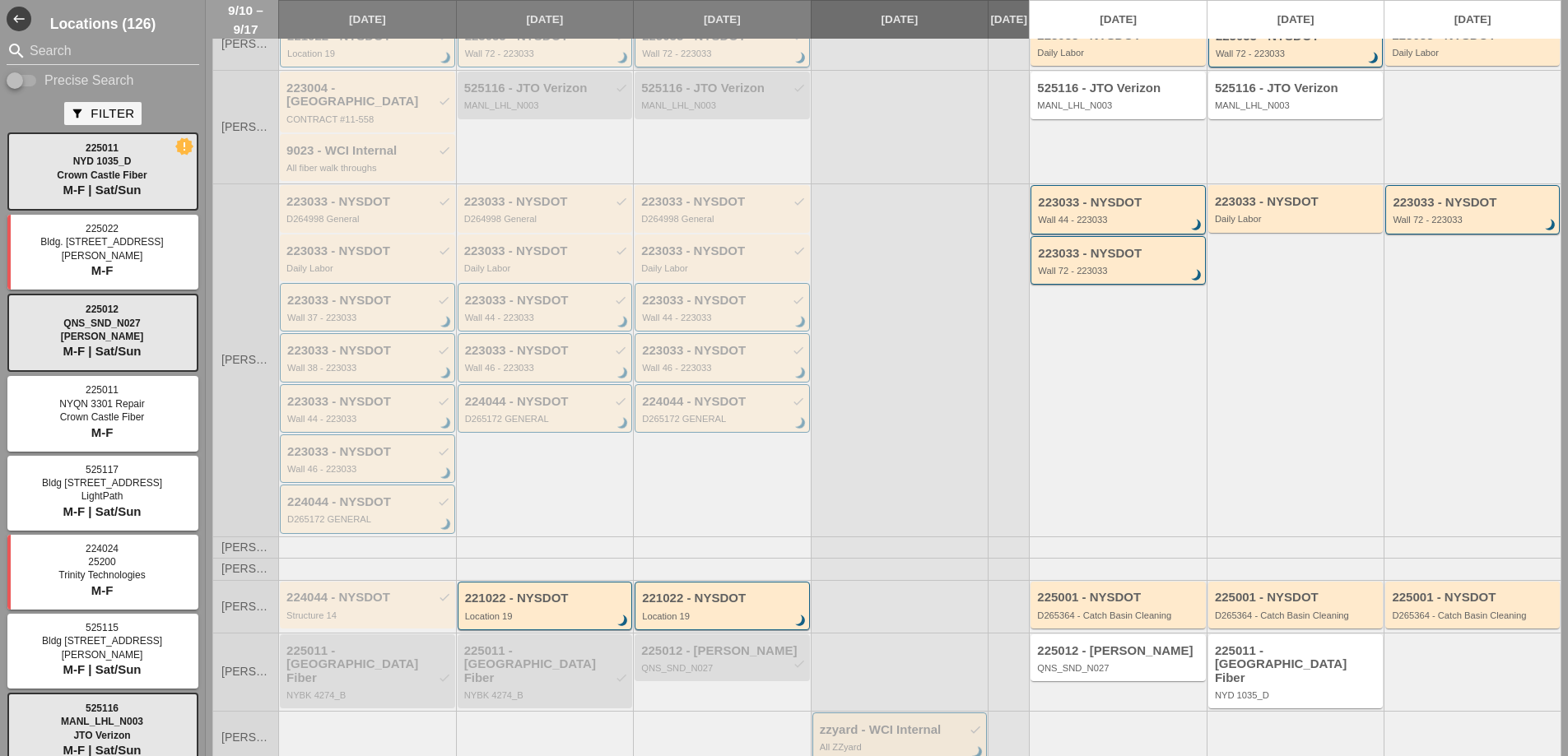
scroll to position [336, 0]
click at [560, 591] on div "221022 - NYSDOT" at bounding box center [546, 598] width 163 height 14
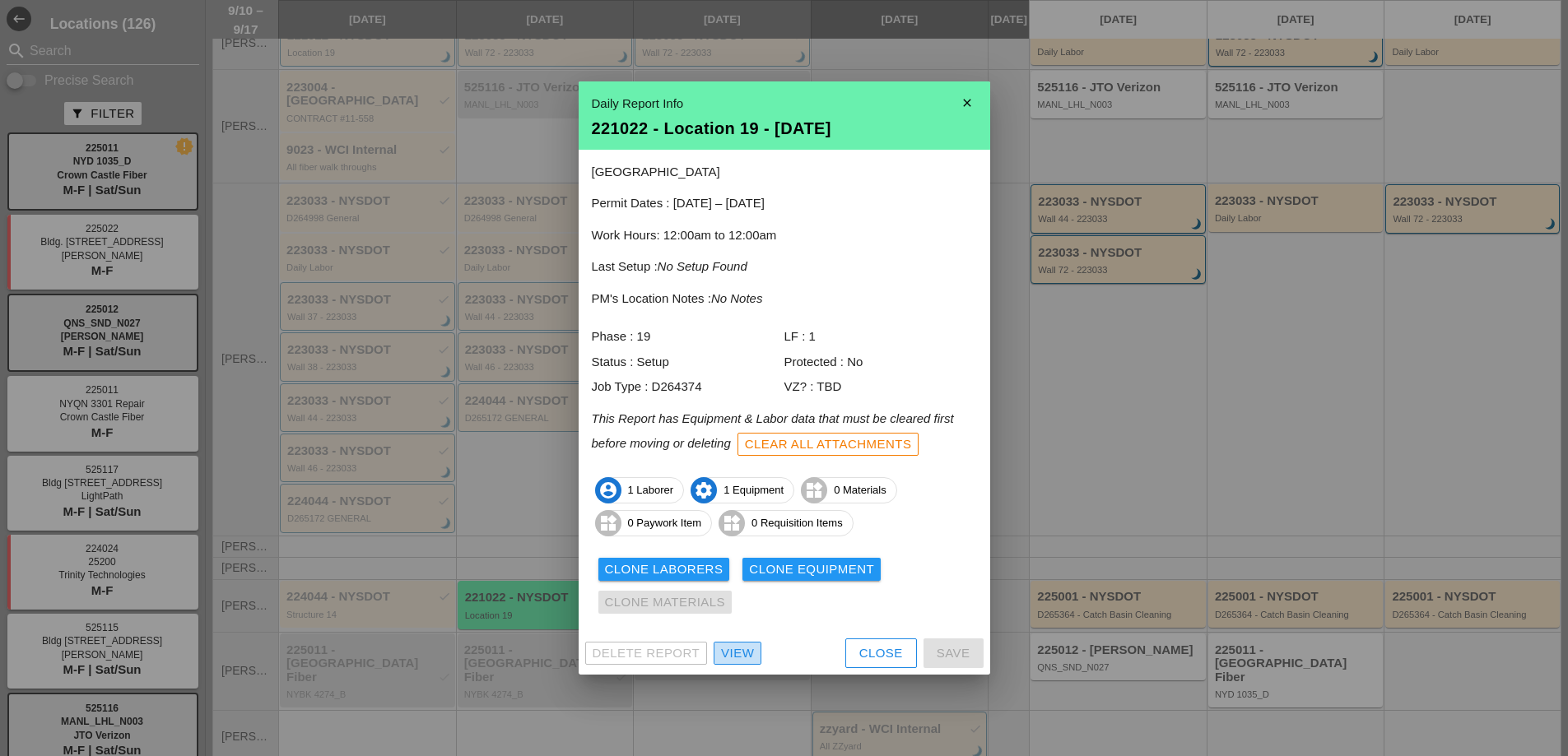
click at [740, 648] on div "View" at bounding box center [738, 654] width 33 height 19
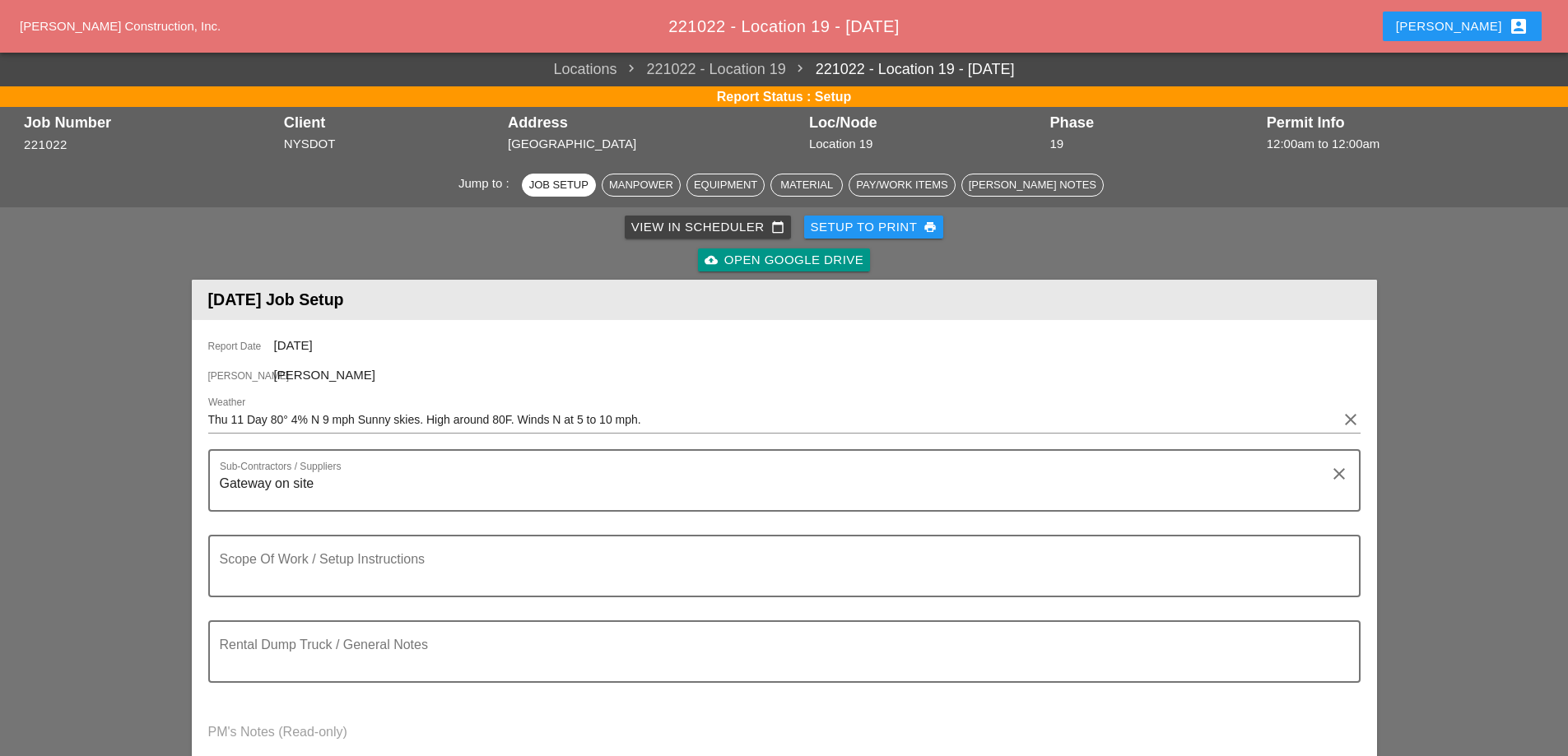
click at [676, 225] on div "View in Scheduler calendar_today" at bounding box center [707, 228] width 153 height 19
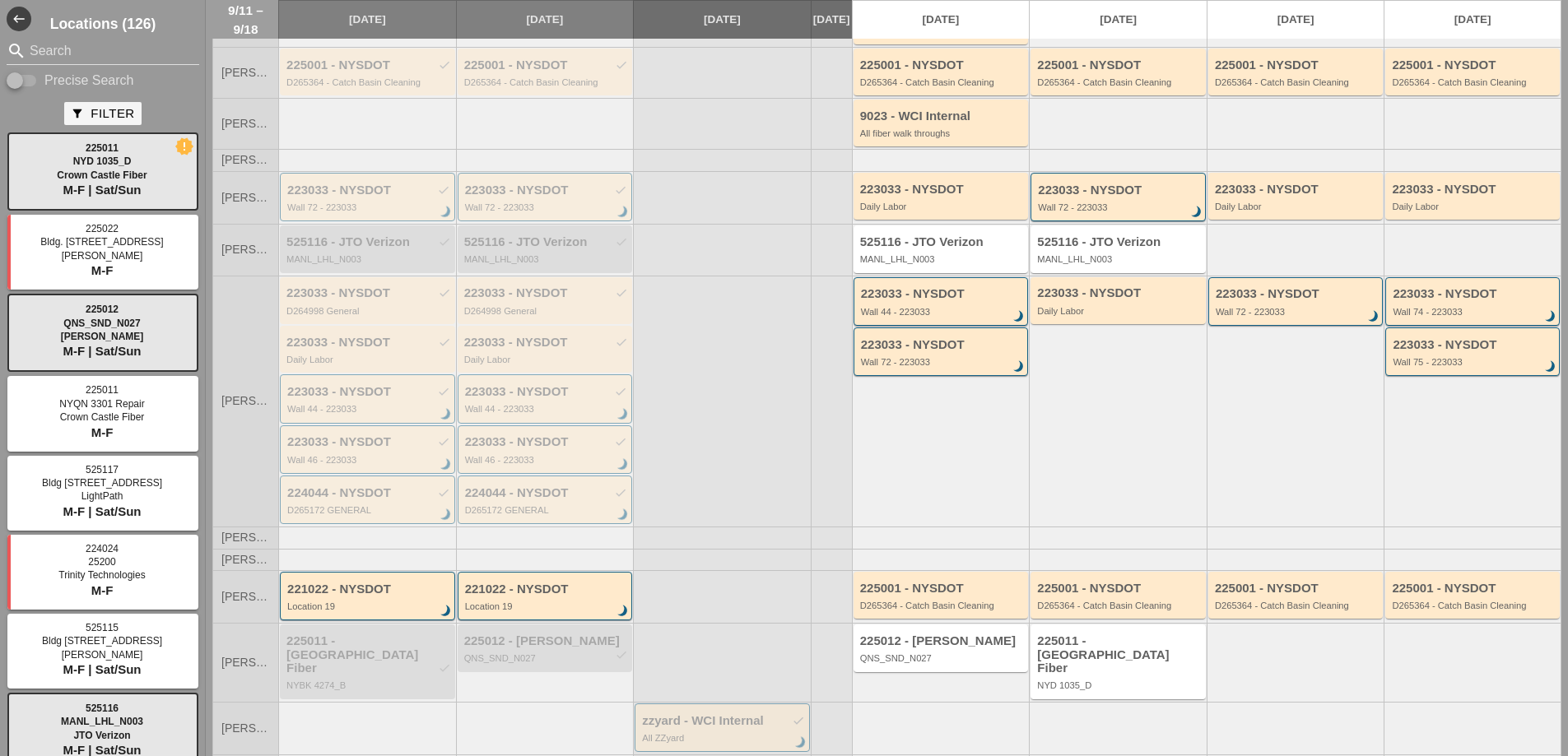
scroll to position [186, 0]
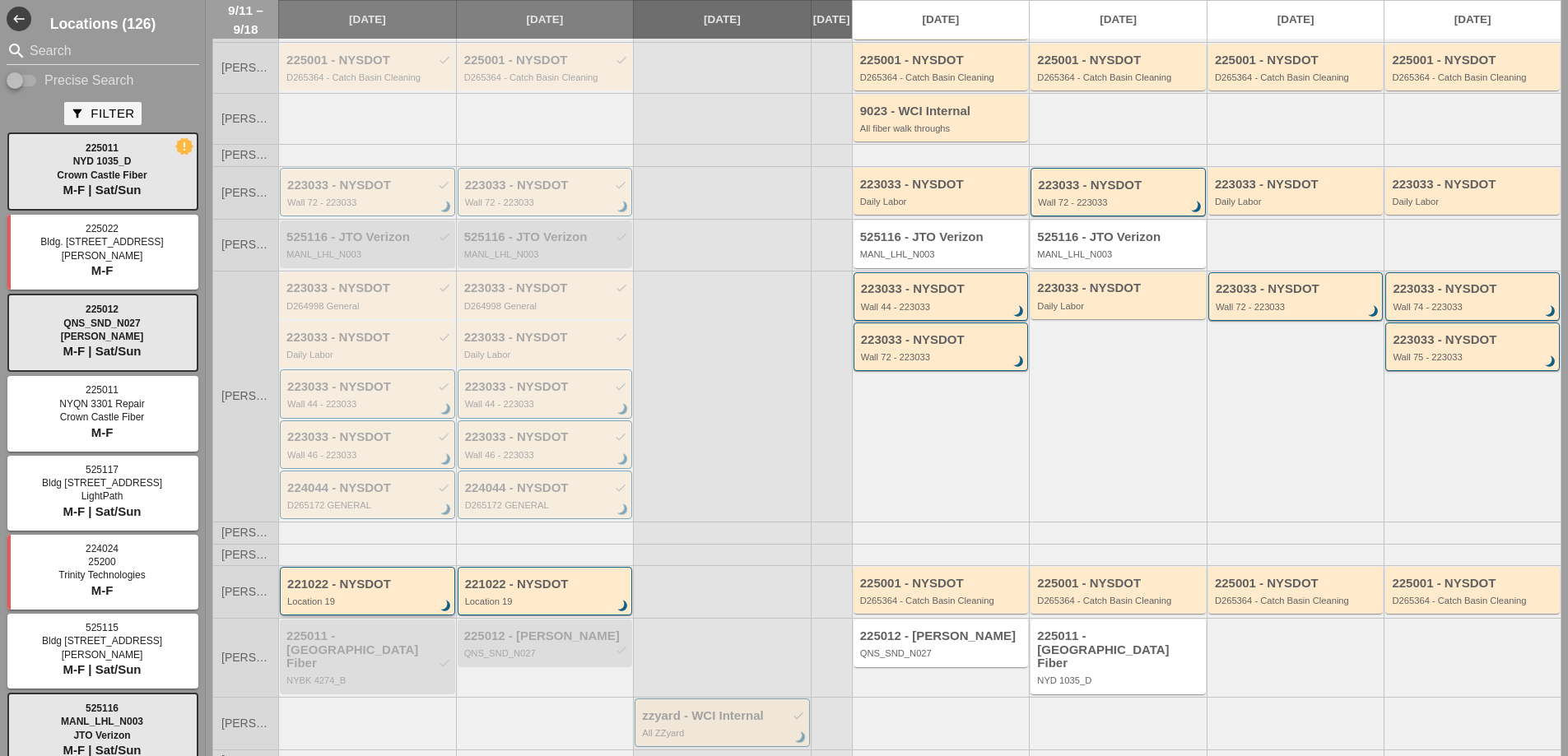
click at [355, 597] on div "Location 19" at bounding box center [368, 601] width 163 height 10
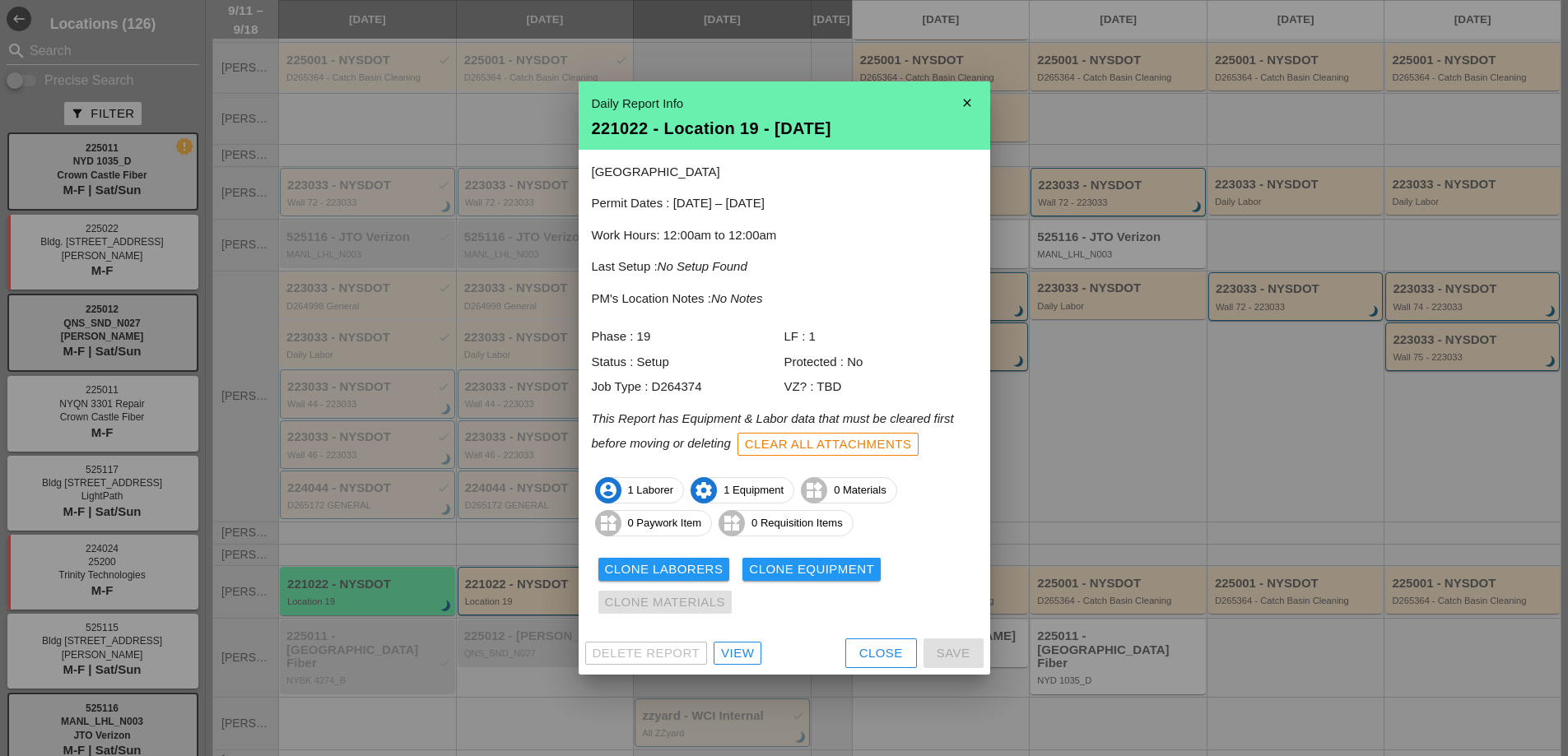
click at [732, 648] on div "View" at bounding box center [738, 654] width 33 height 19
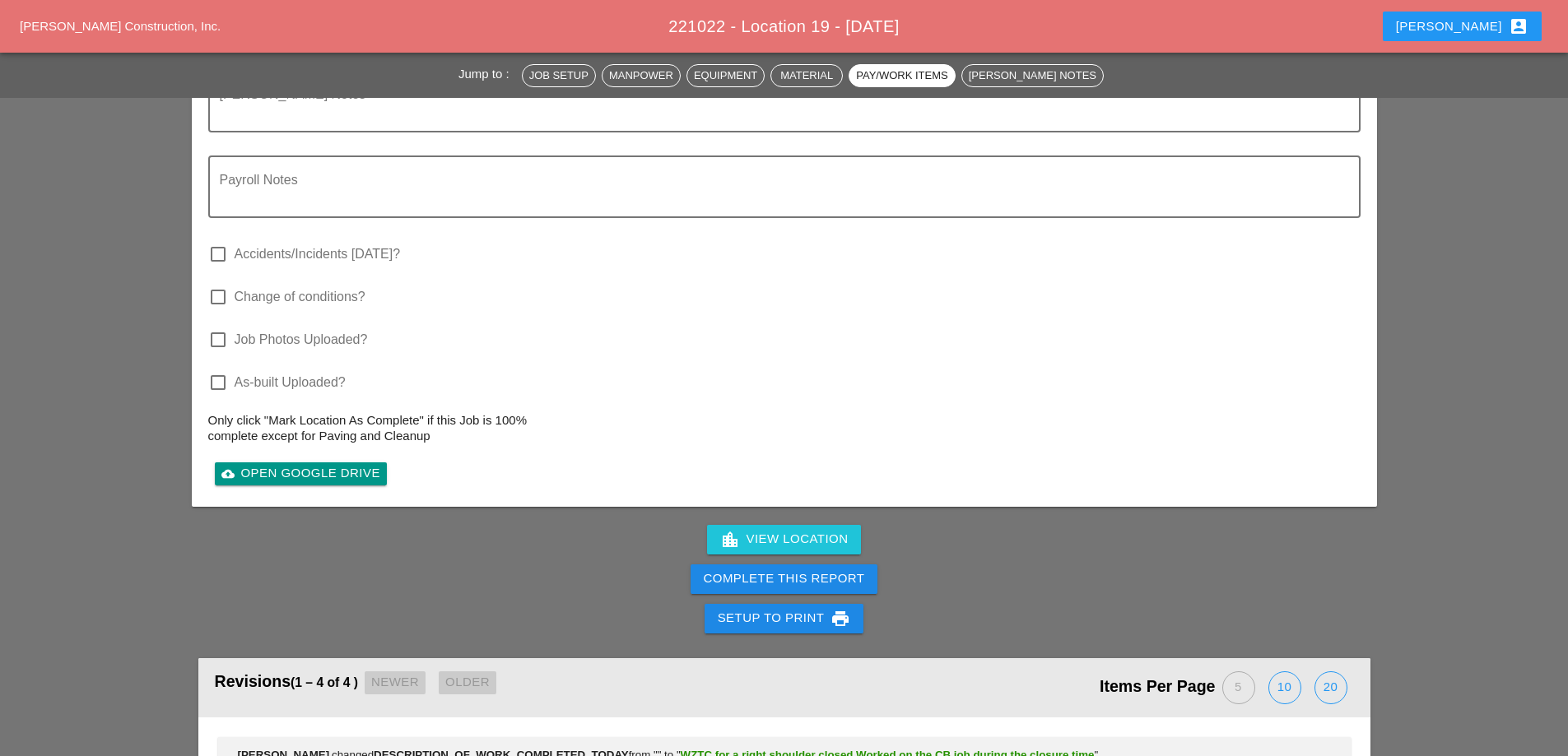
scroll to position [1810, 0]
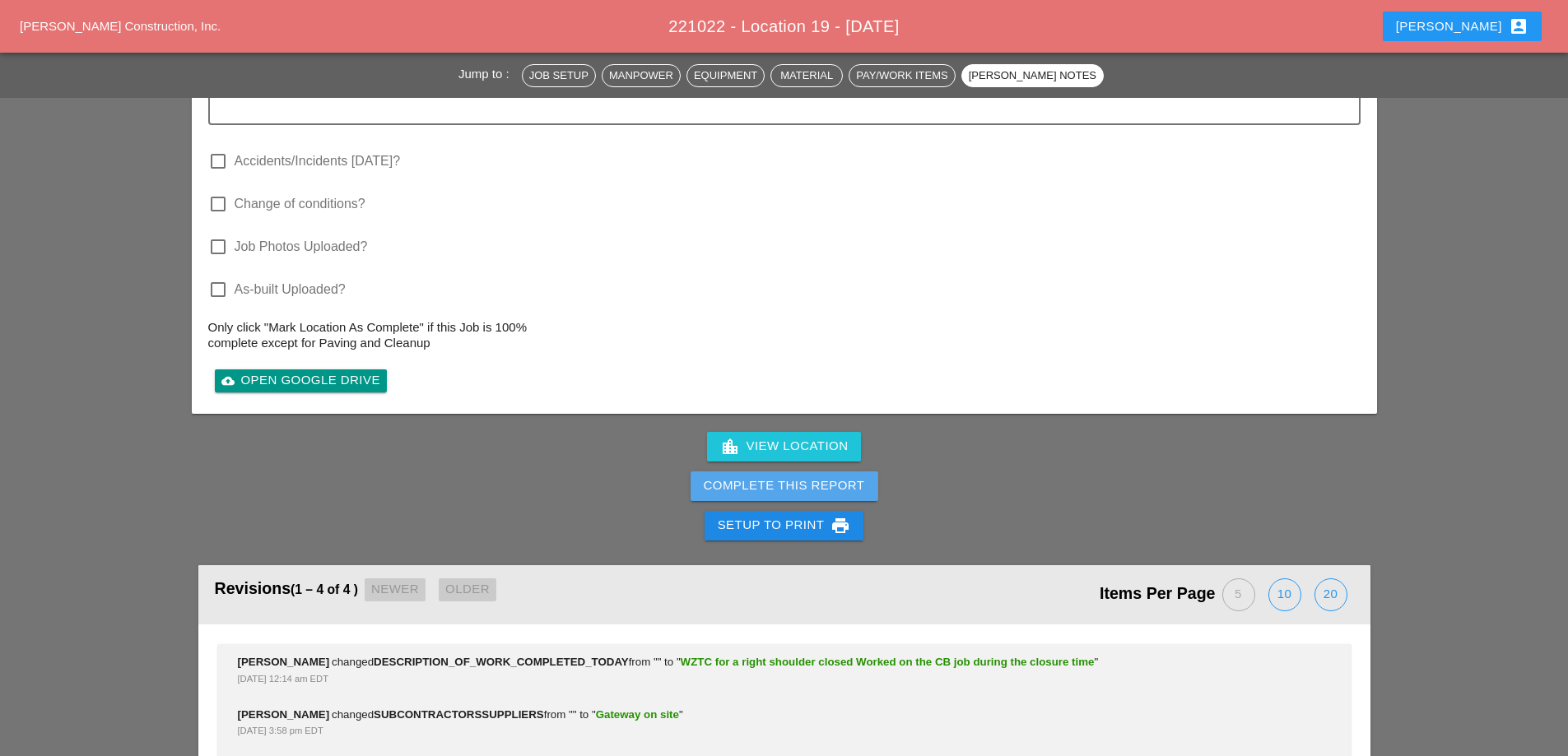
click at [781, 477] on div "Complete This Report" at bounding box center [784, 486] width 161 height 19
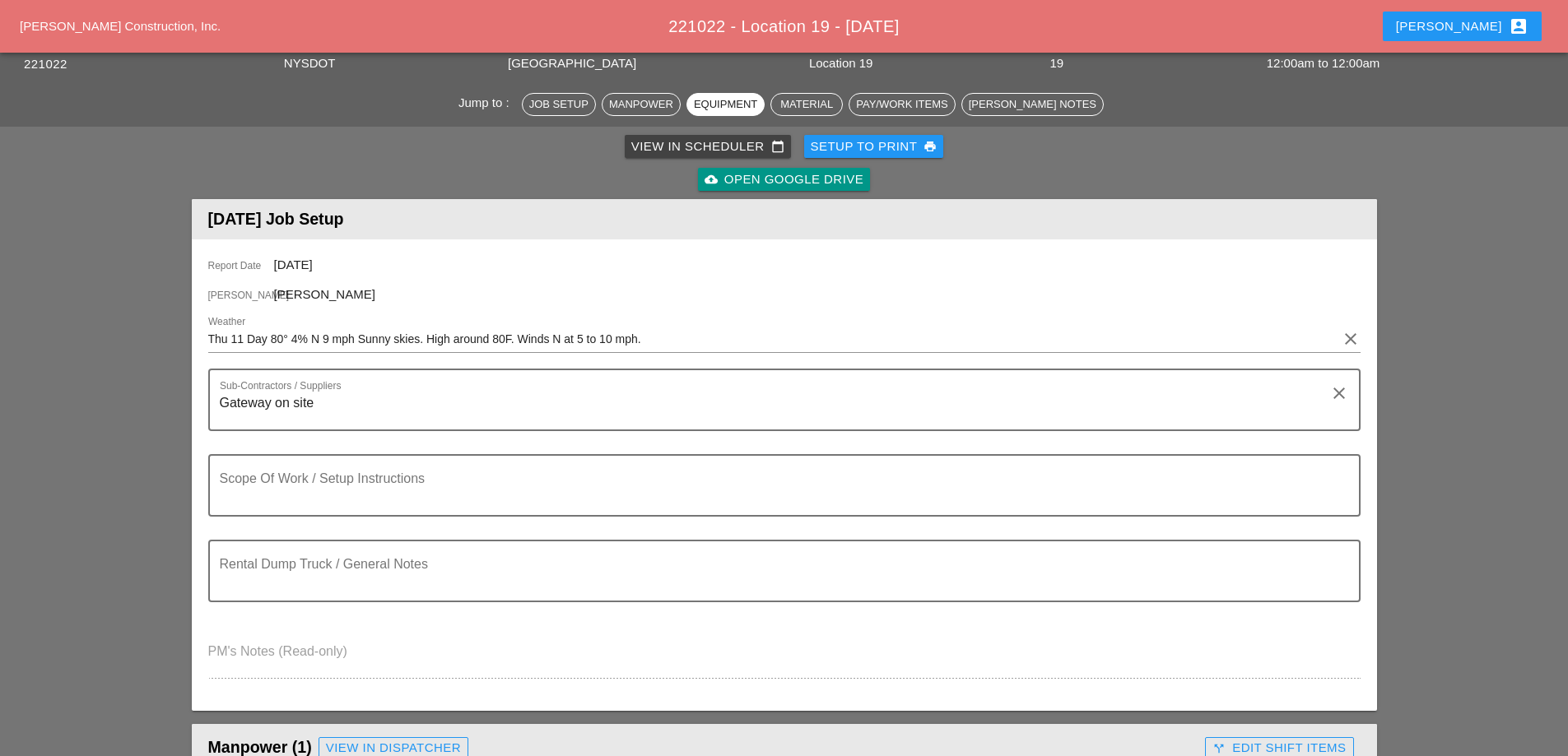
scroll to position [0, 0]
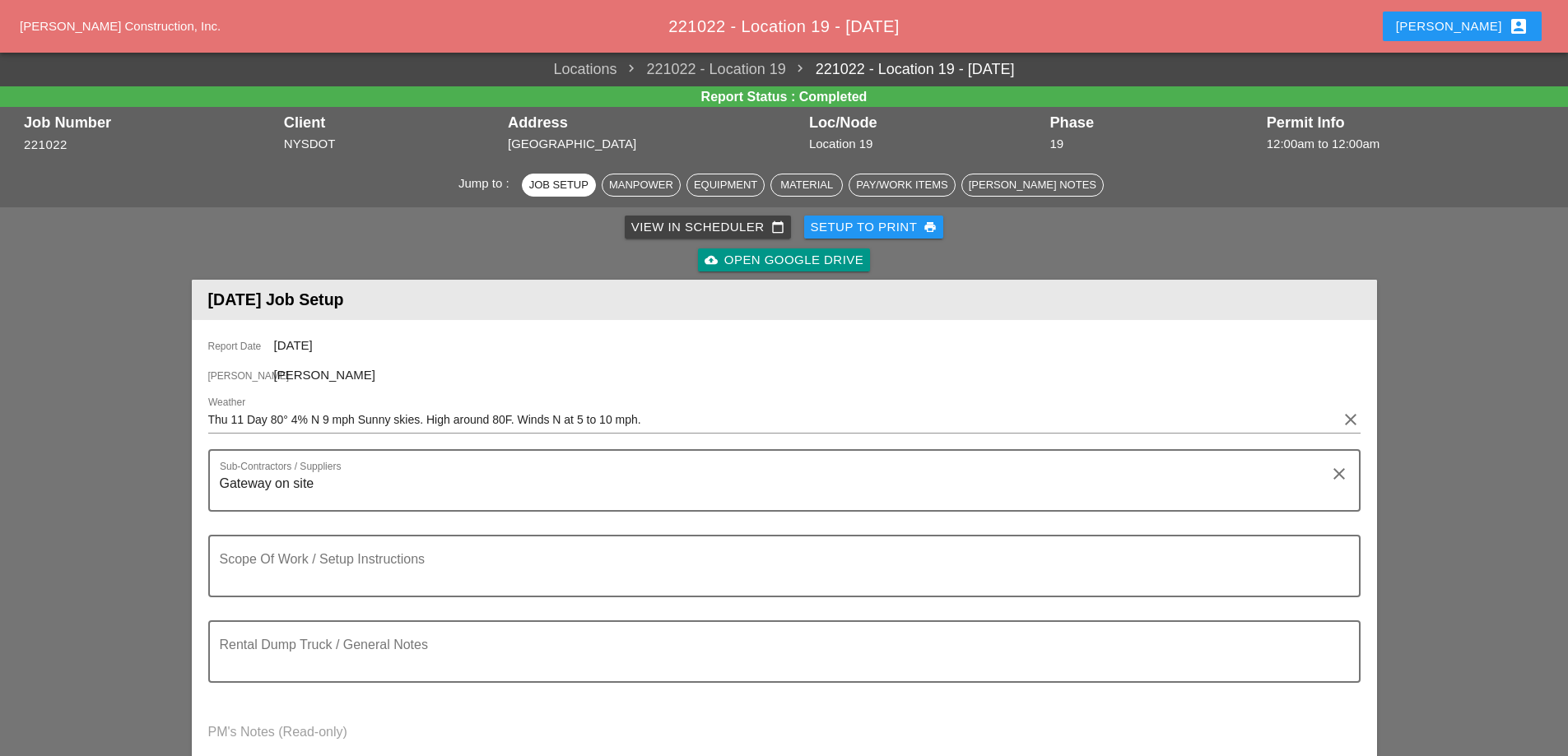
click at [690, 221] on div "View in Scheduler calendar_today" at bounding box center [707, 228] width 153 height 19
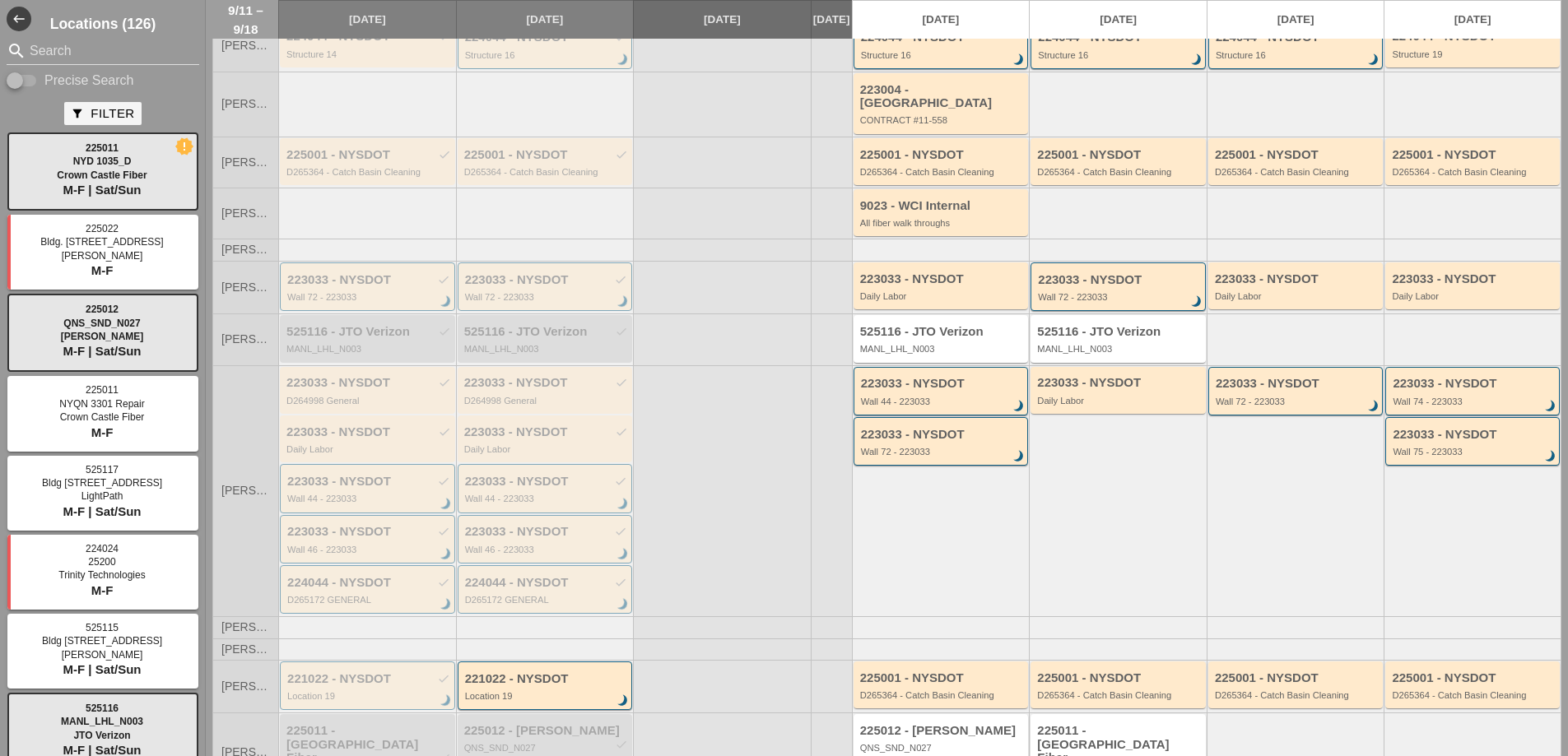
scroll to position [186, 0]
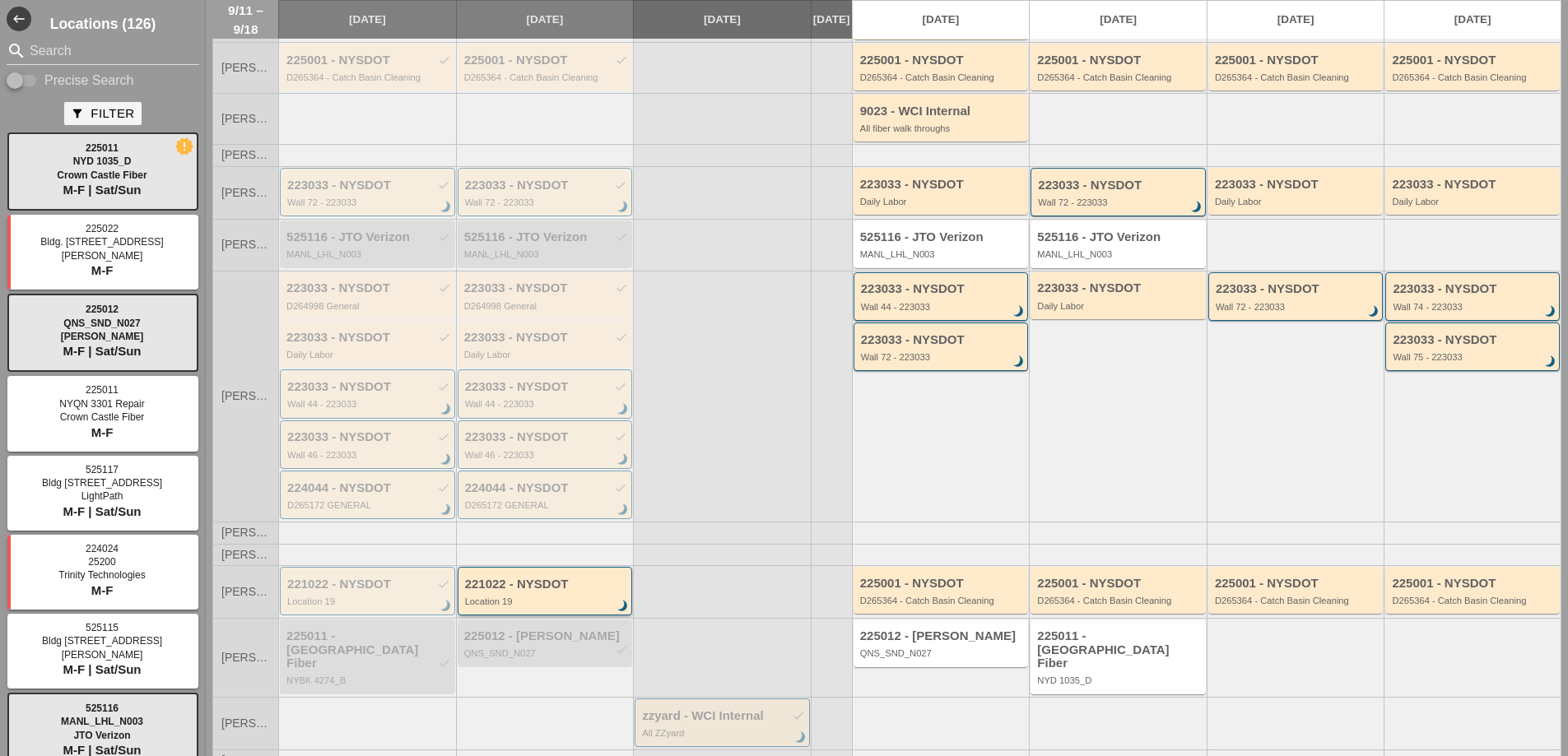
click at [562, 582] on div "221022 - NYSDOT" at bounding box center [546, 584] width 163 height 14
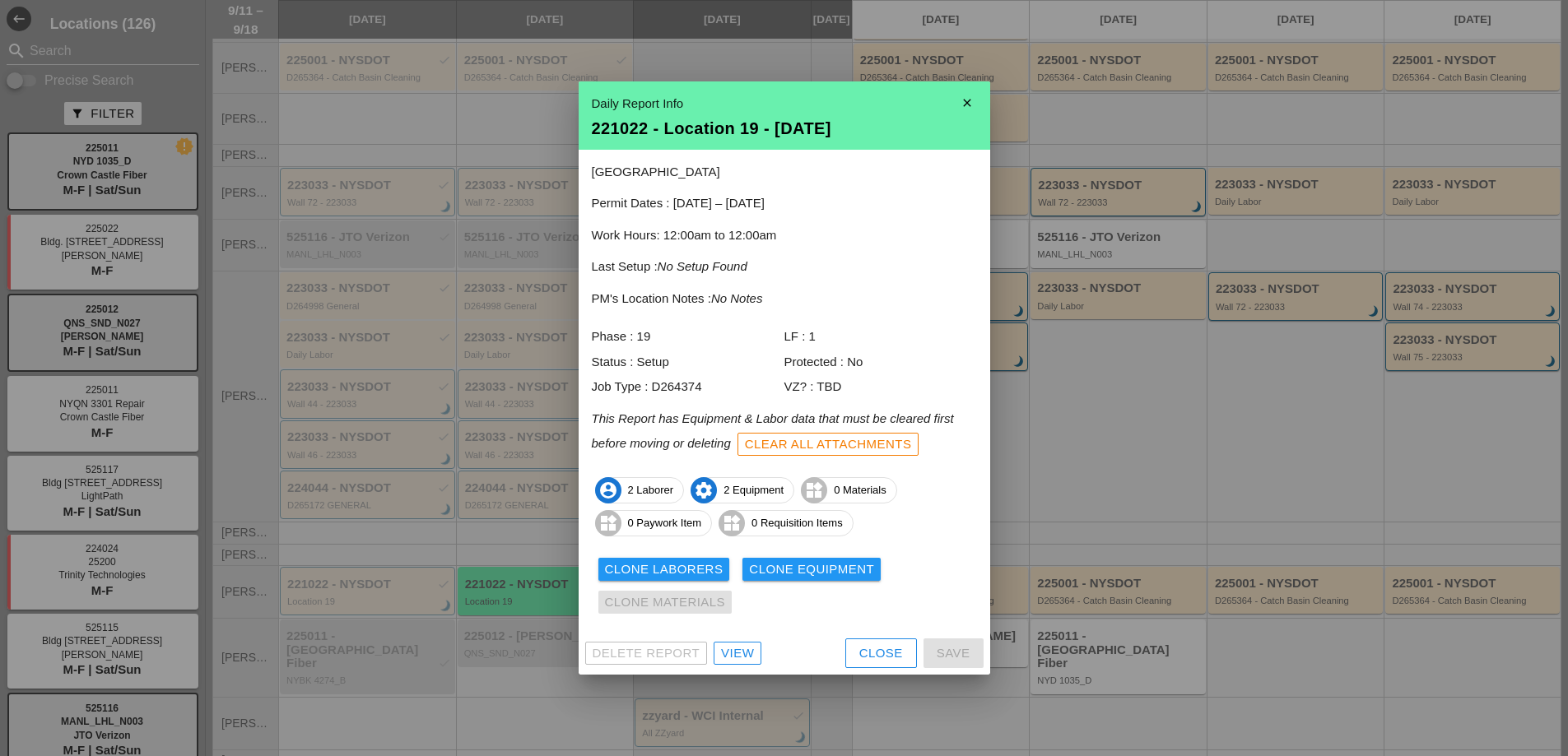
click at [738, 656] on div "View" at bounding box center [738, 654] width 33 height 19
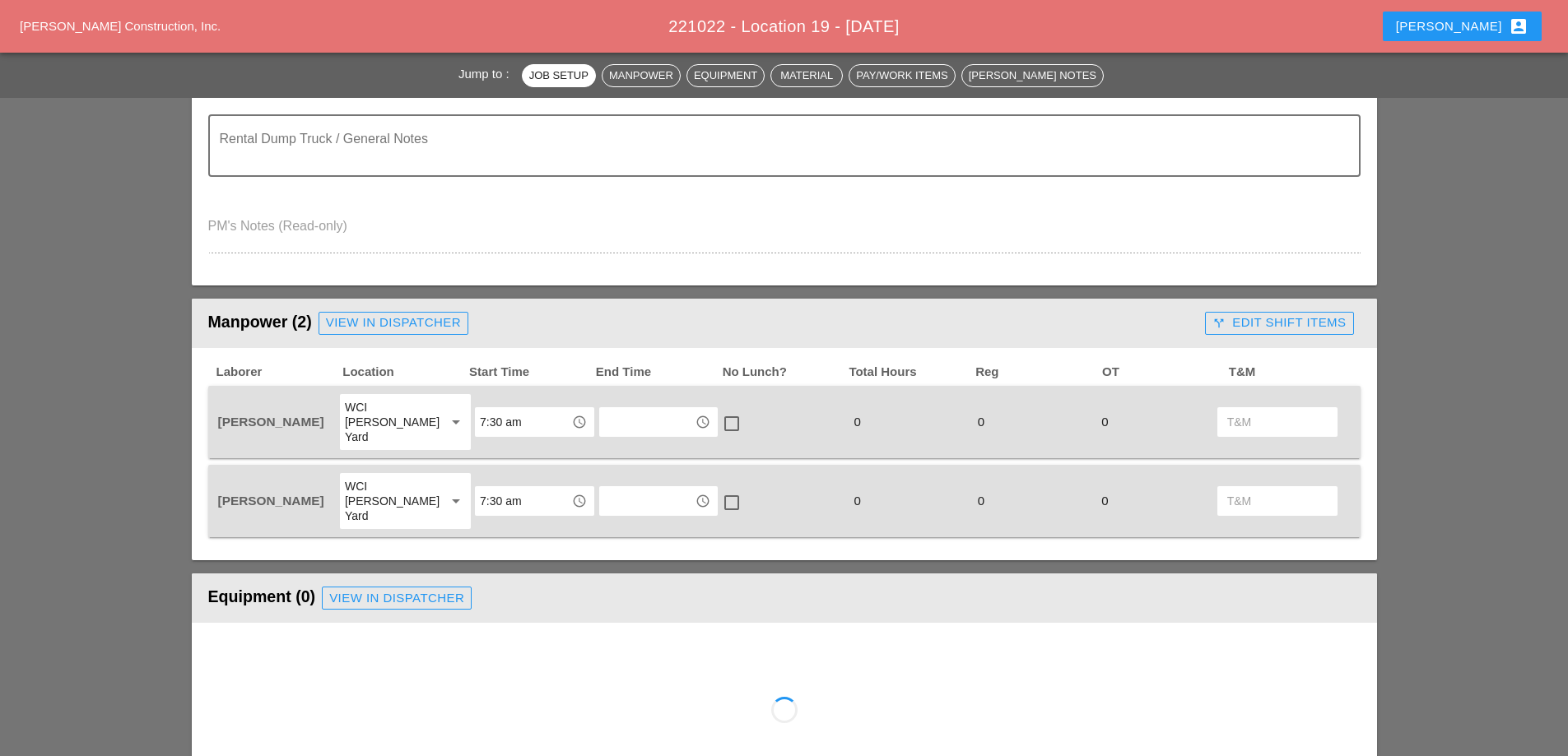
scroll to position [658, 0]
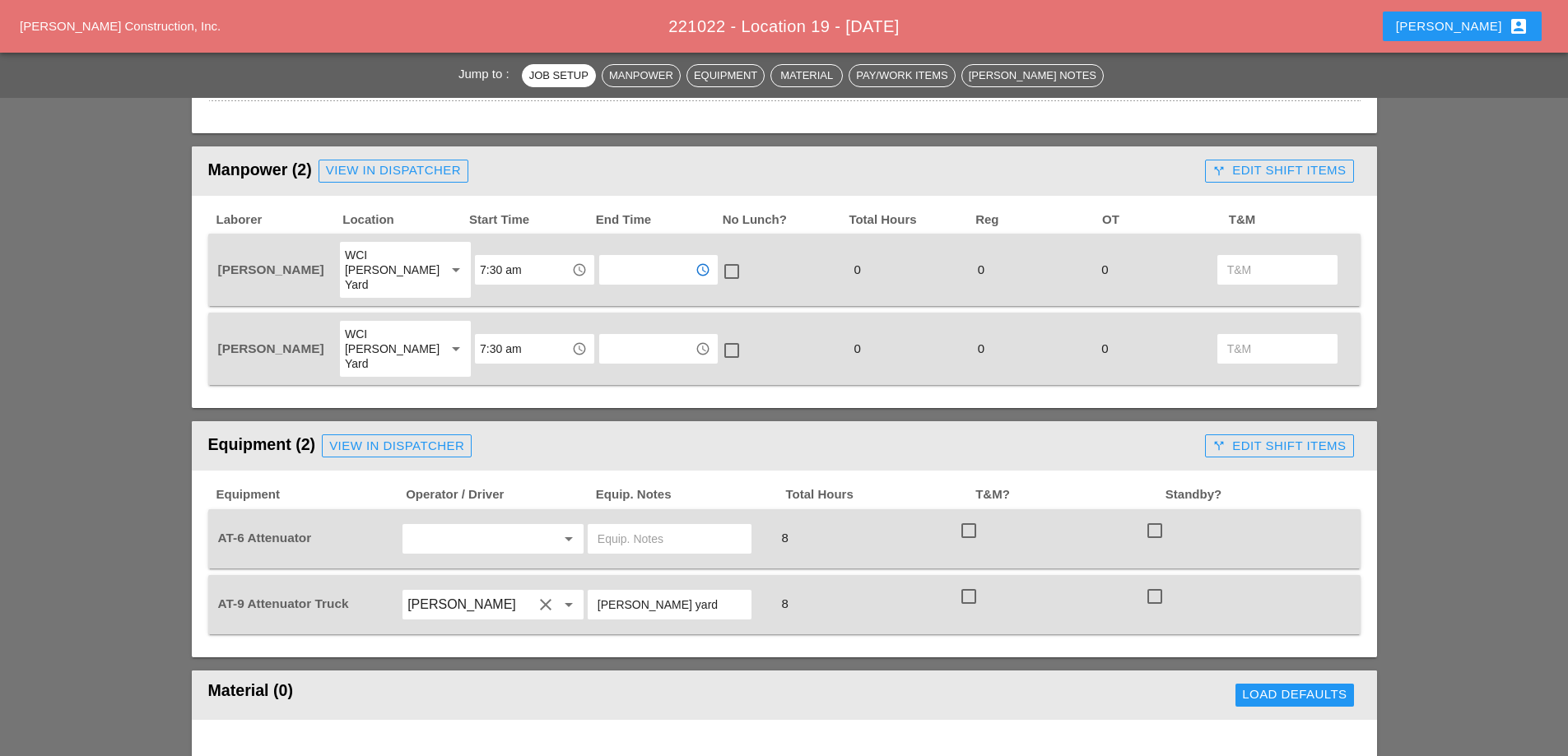
click at [631, 262] on input "text" at bounding box center [647, 270] width 86 height 26
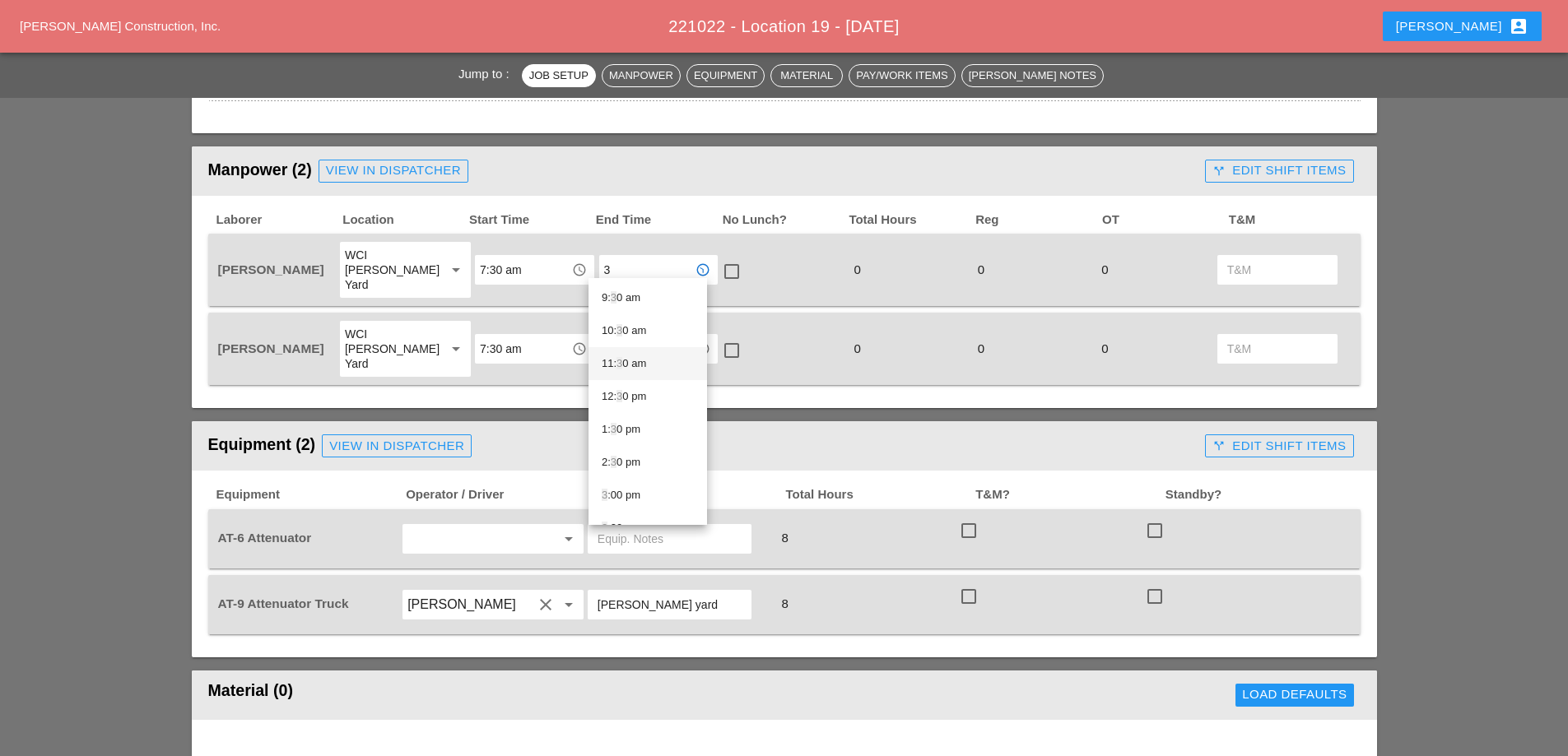
scroll to position [494, 0]
click at [629, 364] on div "3 :30 pm" at bounding box center [648, 363] width 92 height 20
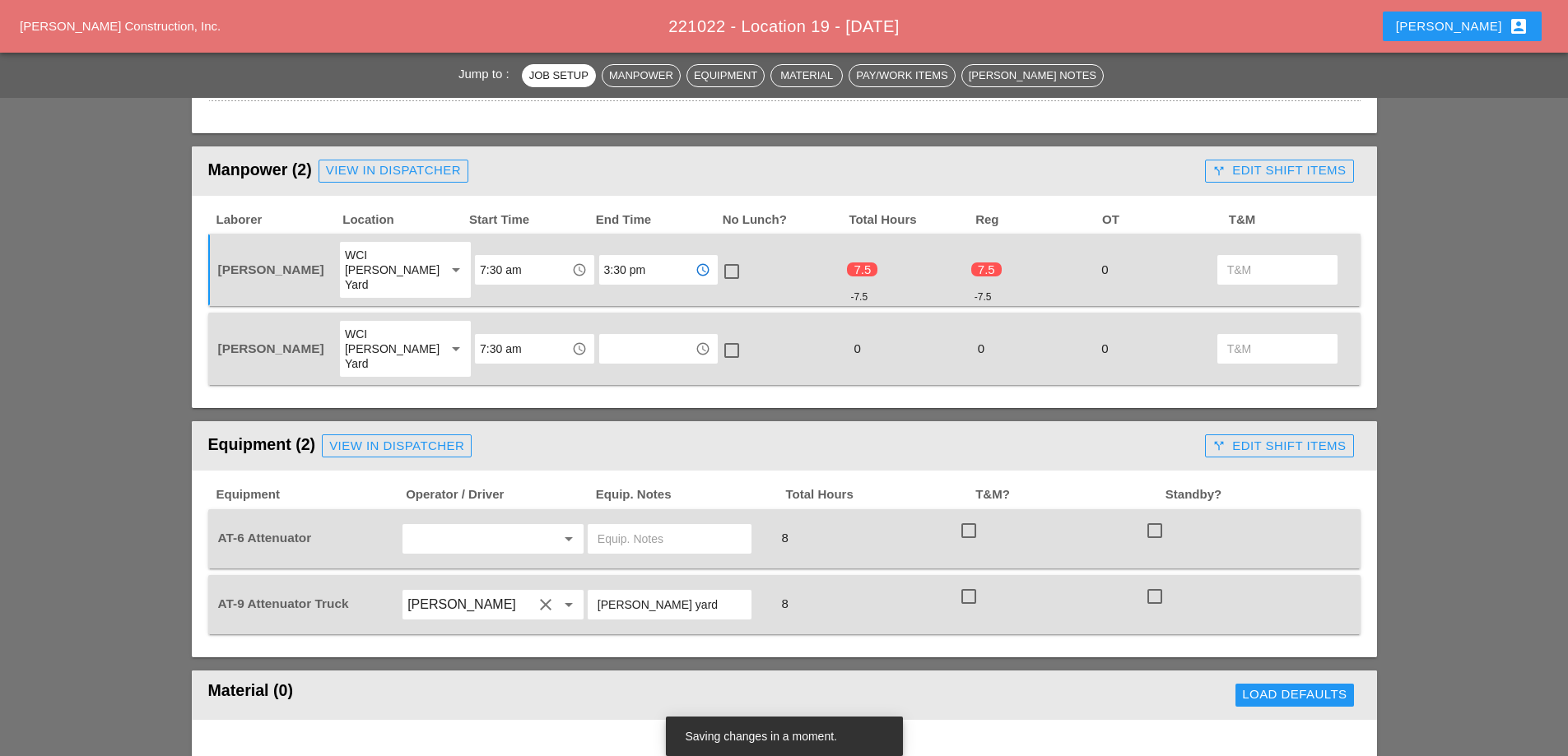
type input "3:30 pm"
click at [718, 265] on div at bounding box center [732, 271] width 28 height 28
checkbox input "true"
click at [633, 336] on input "text" at bounding box center [647, 349] width 86 height 26
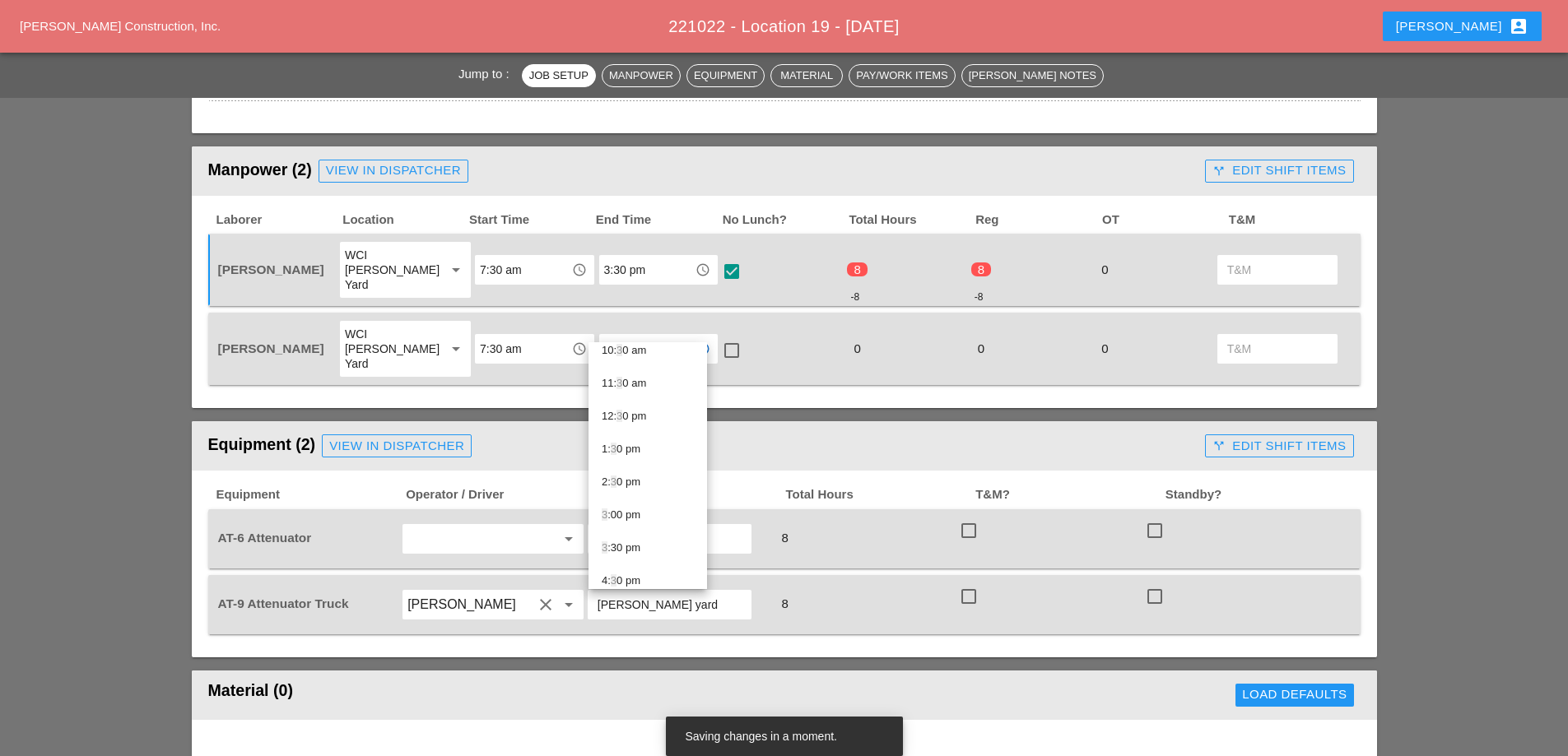
scroll to position [411, 0]
click at [640, 506] on div "3 :30 pm" at bounding box center [648, 510] width 92 height 20
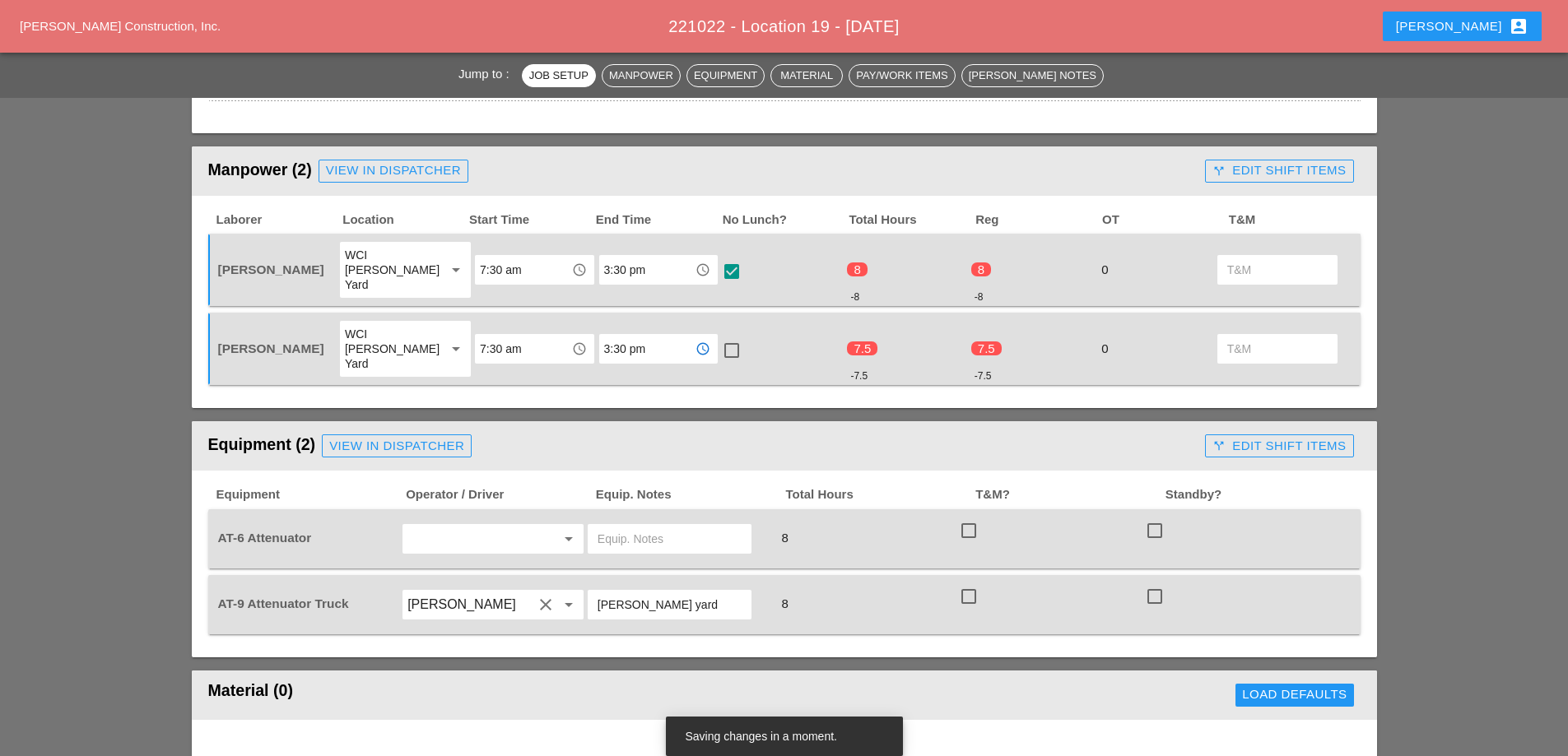
type input "3:30 pm"
click at [724, 337] on div at bounding box center [732, 351] width 28 height 28
checkbox input "true"
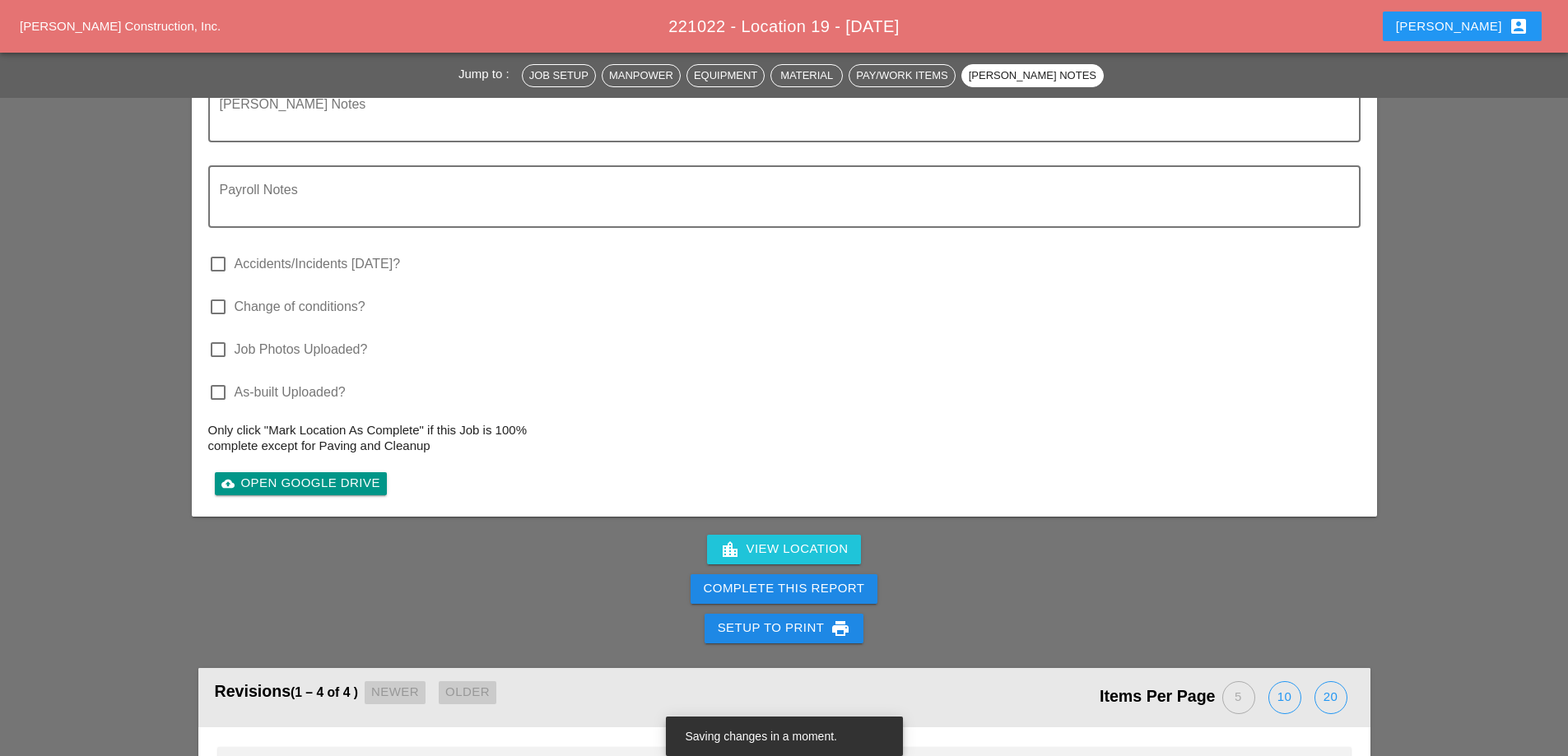
scroll to position [1975, 0]
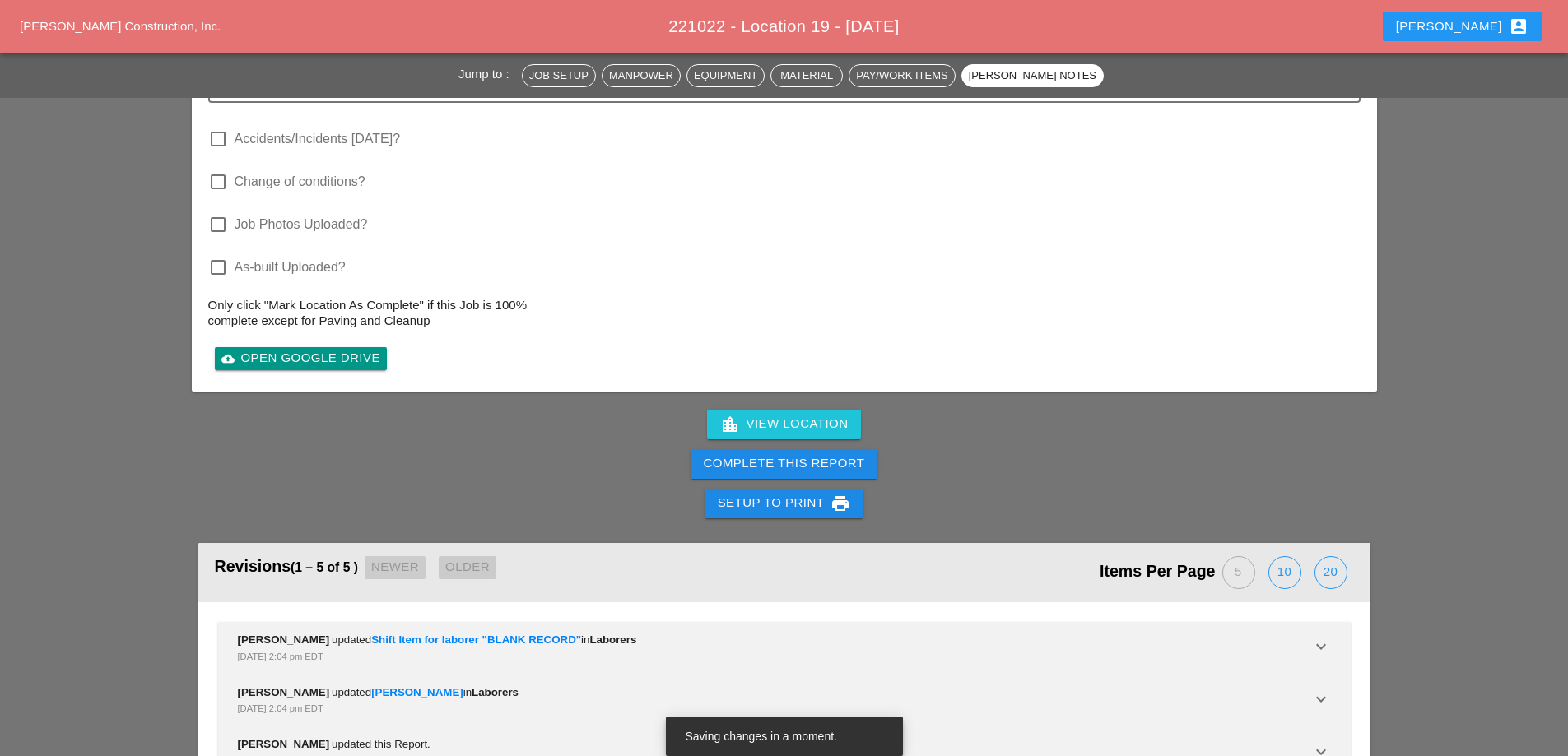
click at [791, 454] on div "Complete This Report" at bounding box center [784, 464] width 161 height 19
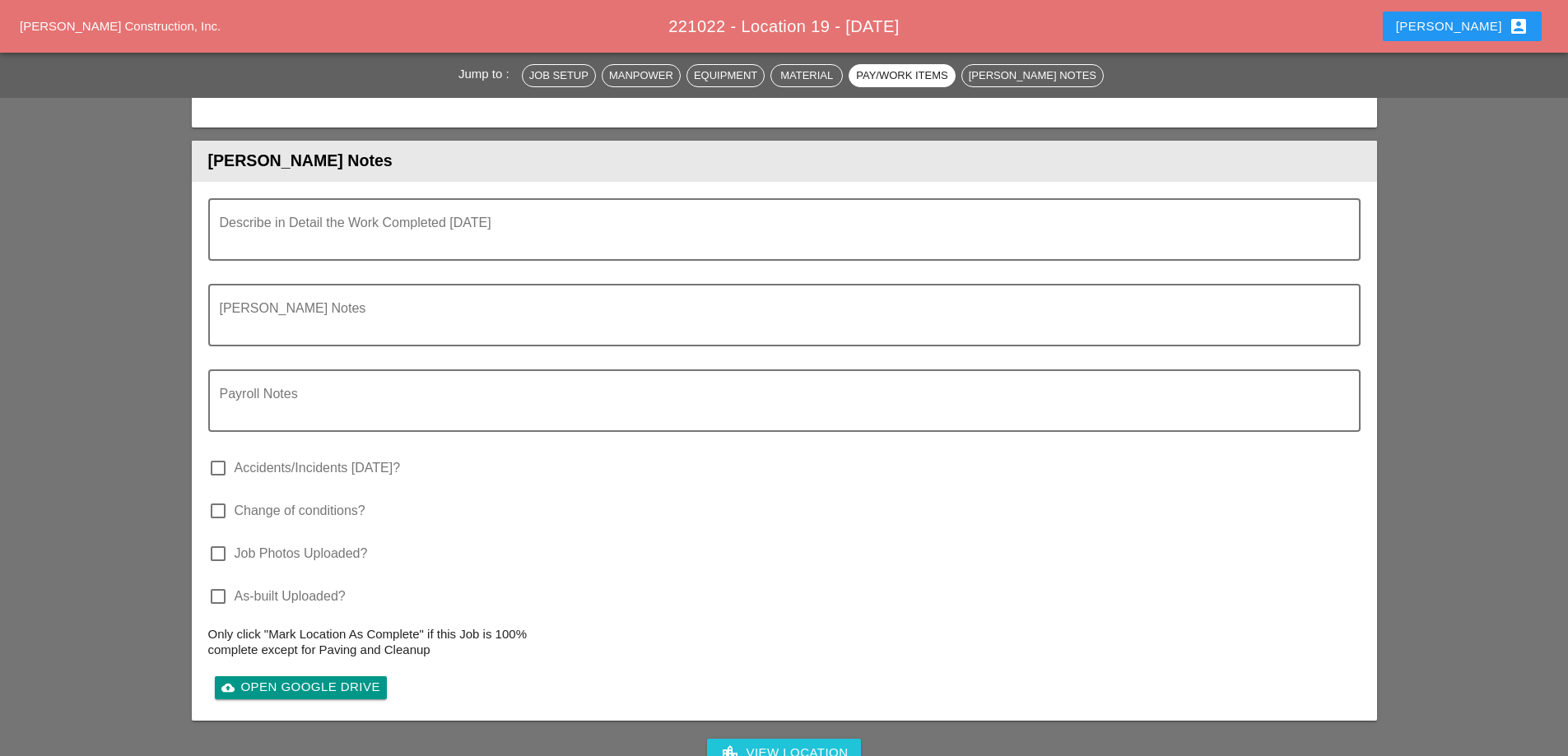
scroll to position [2057, 0]
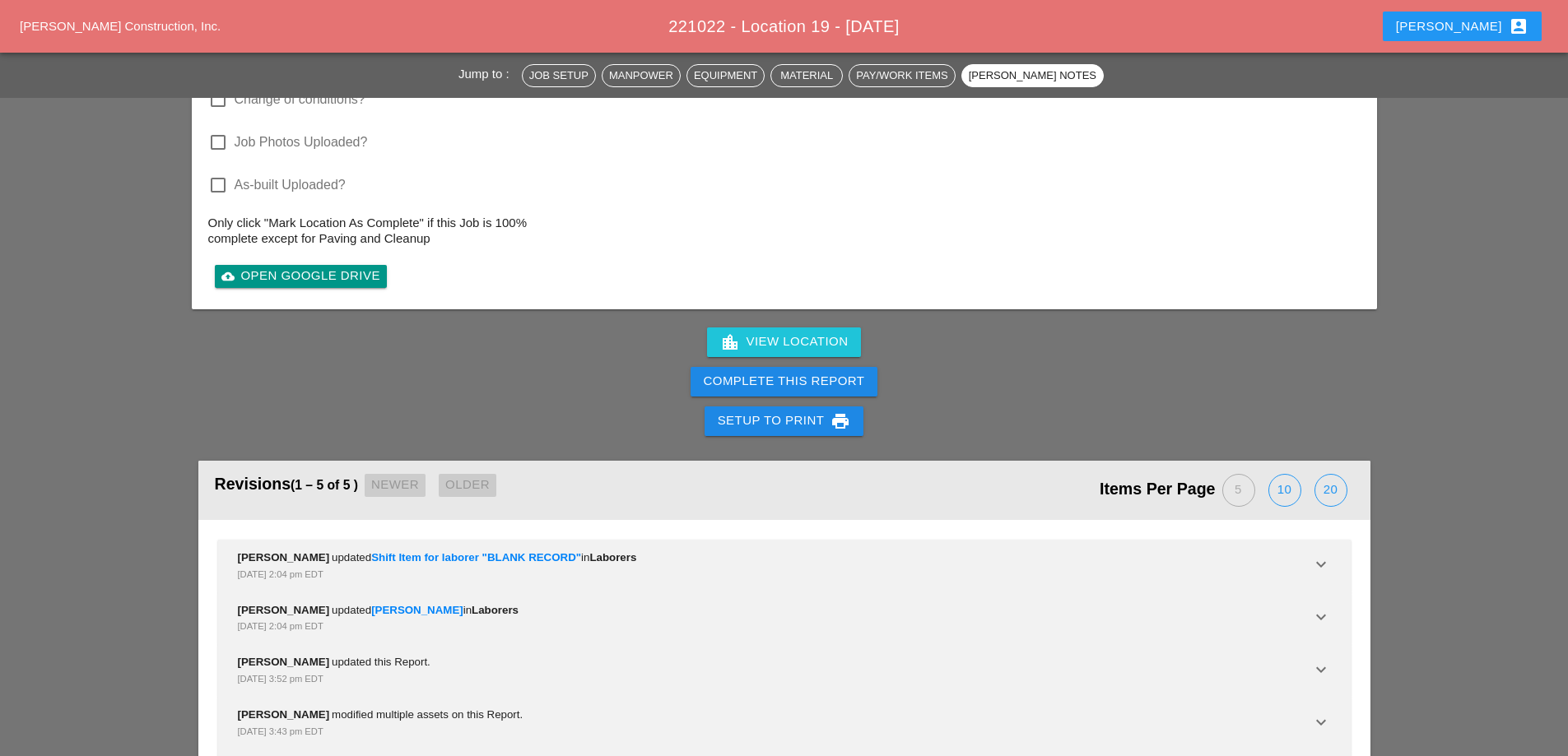
click at [776, 372] on div "Complete This Report" at bounding box center [784, 382] width 161 height 19
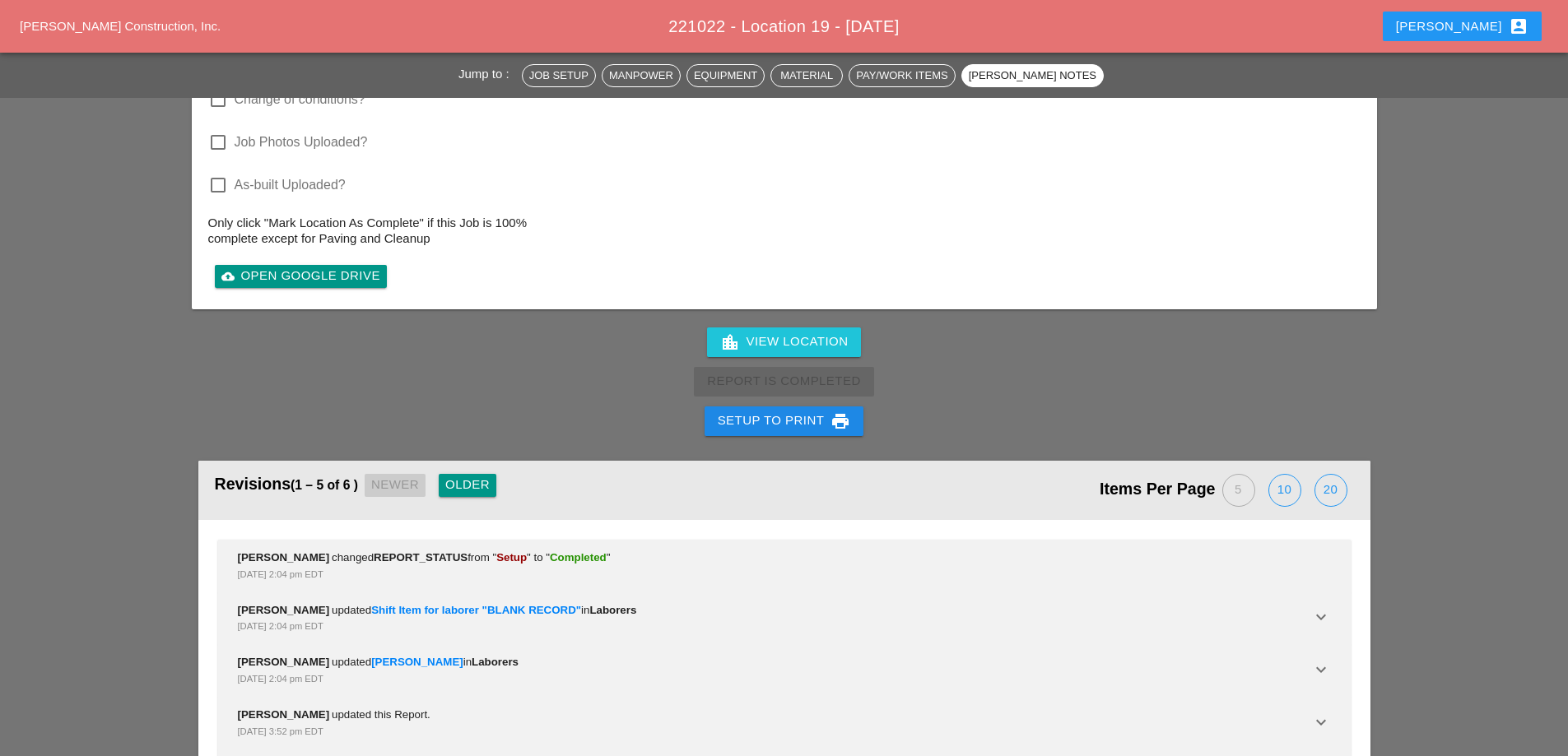
scroll to position [1810, 0]
